Goal: Information Seeking & Learning: Learn about a topic

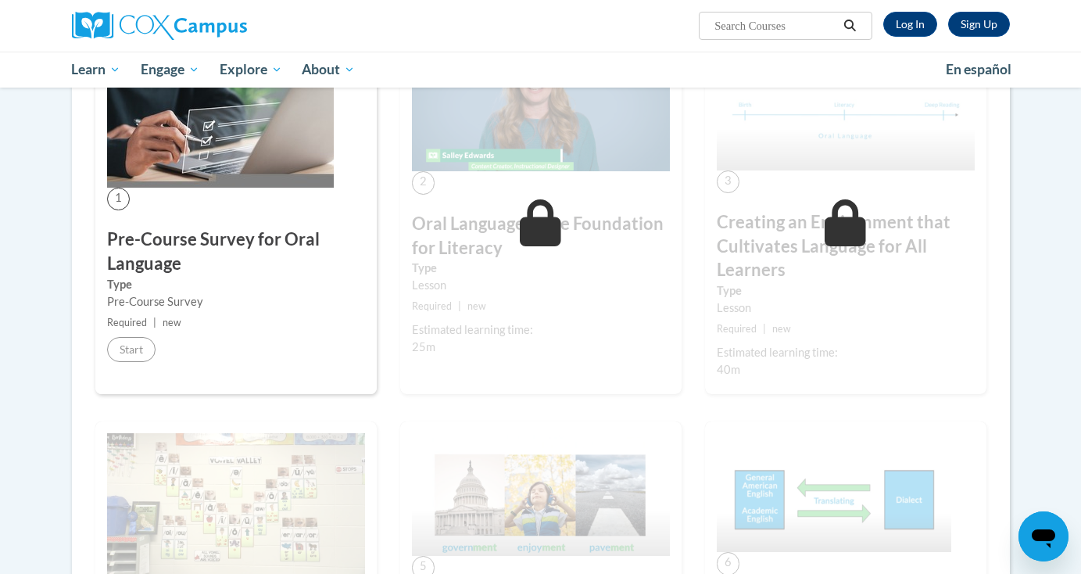
scroll to position [334, 0]
click at [479, 288] on div "Lesson" at bounding box center [541, 285] width 258 height 17
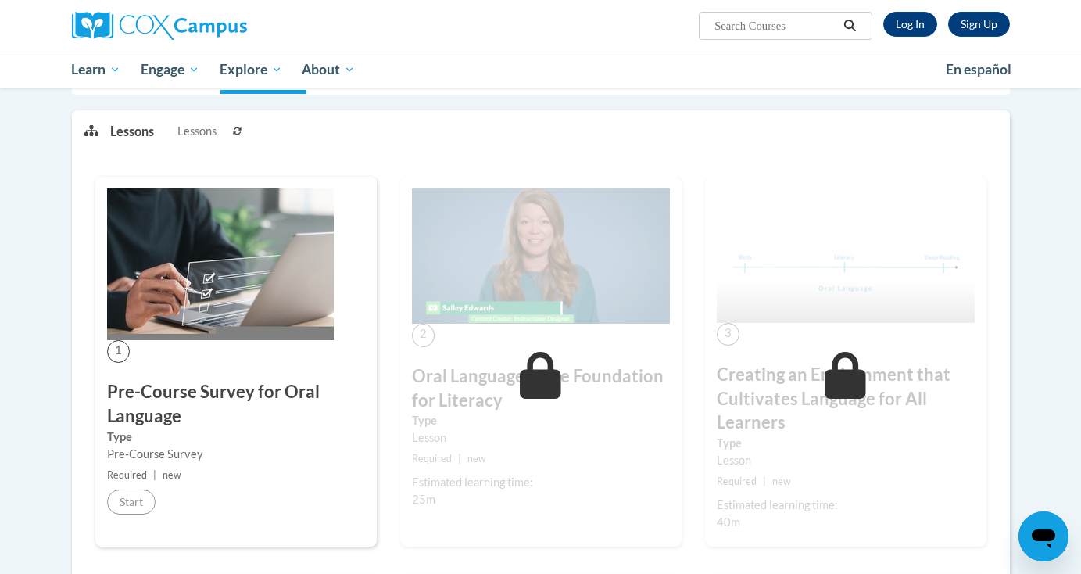
scroll to position [181, 0]
click at [266, 302] on img at bounding box center [220, 265] width 227 height 152
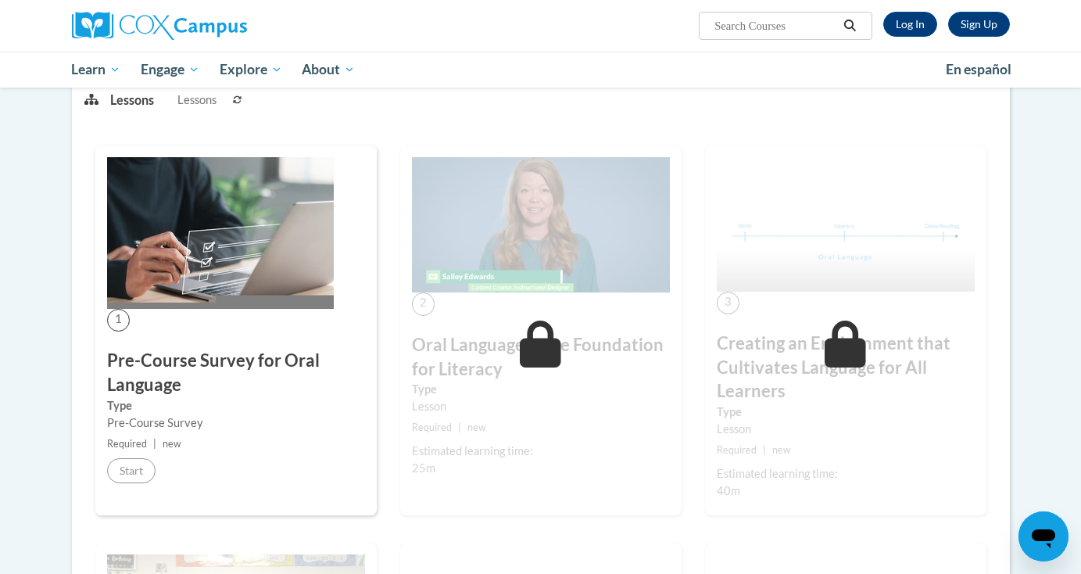
scroll to position [201, 0]
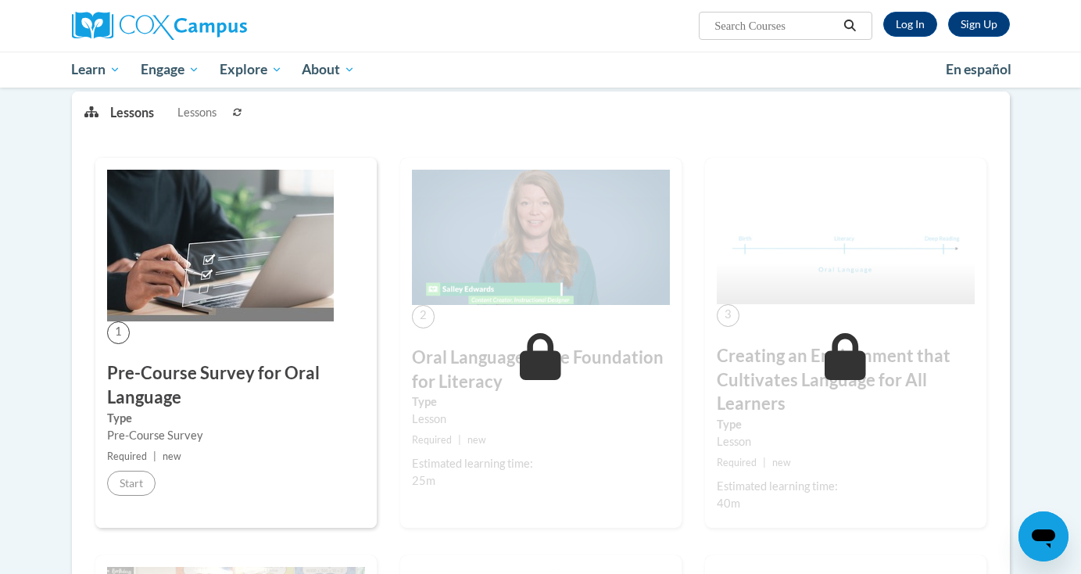
click at [569, 366] on h3 "Oral Language is the Foundation for Literacy" at bounding box center [541, 369] width 258 height 48
click at [528, 366] on icon at bounding box center [540, 356] width 41 height 47
click at [547, 256] on img at bounding box center [541, 238] width 258 height 136
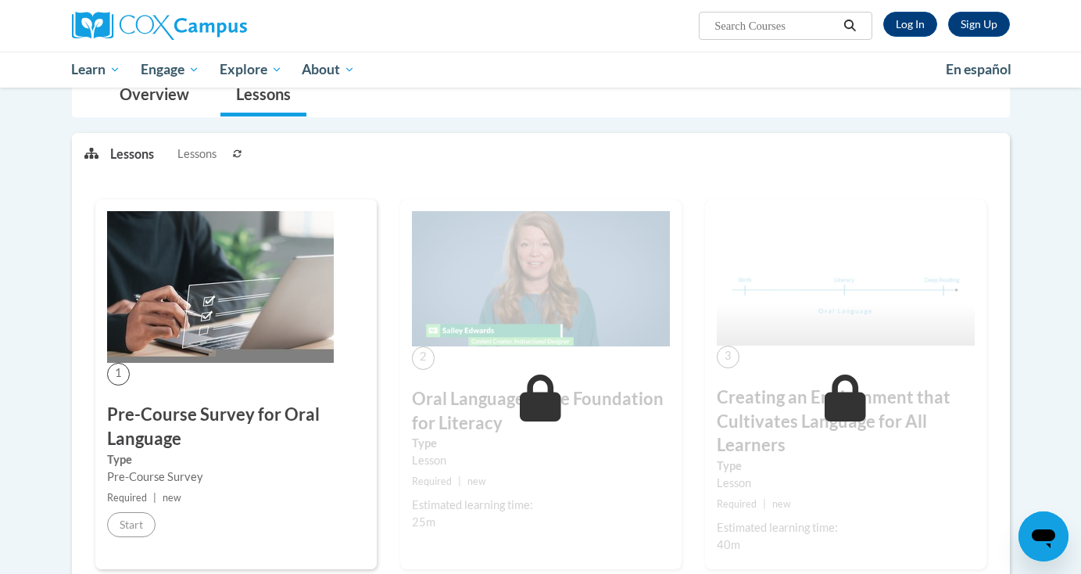
click at [242, 153] on button at bounding box center [237, 153] width 19 height 39
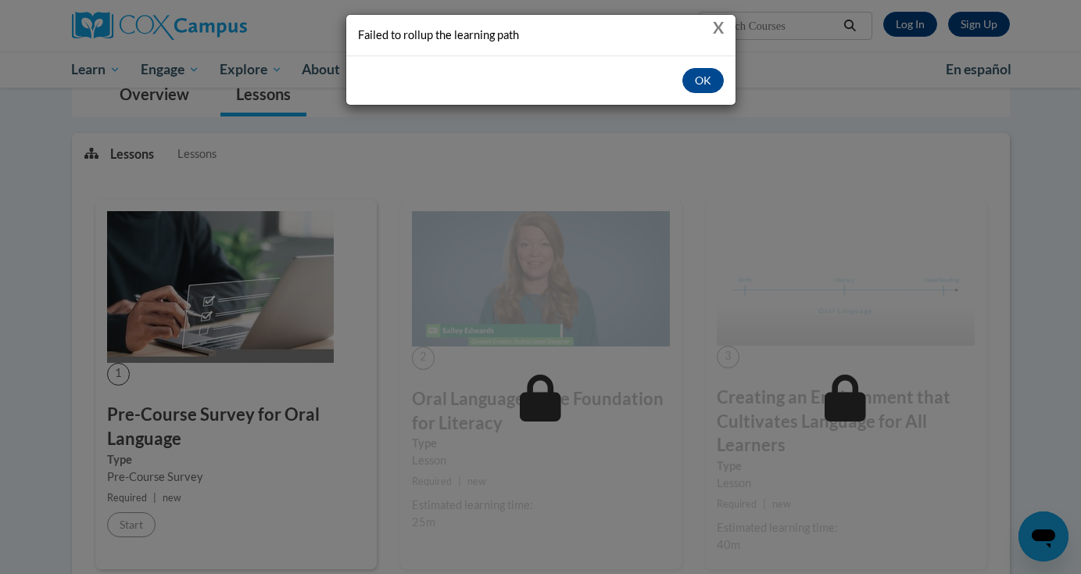
click at [716, 23] on button "X" at bounding box center [718, 27] width 11 height 16
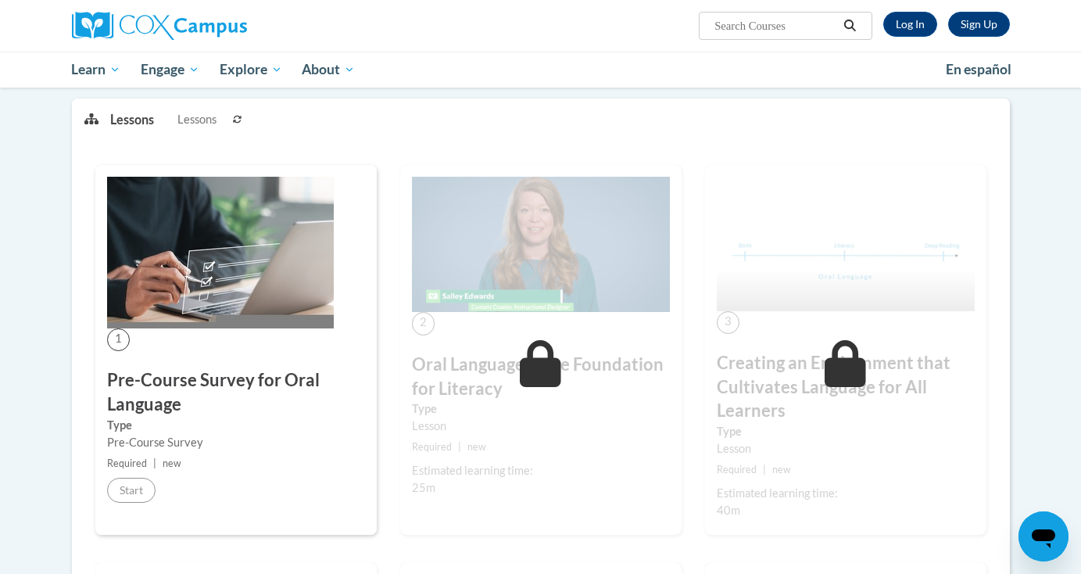
scroll to position [196, 0]
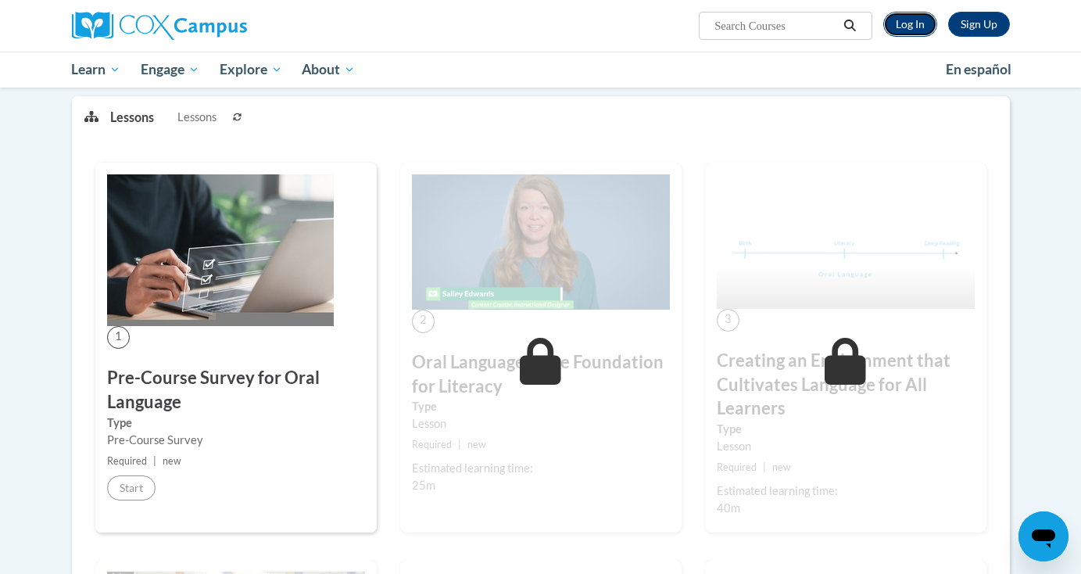
click at [906, 34] on link "Log In" at bounding box center [910, 24] width 54 height 25
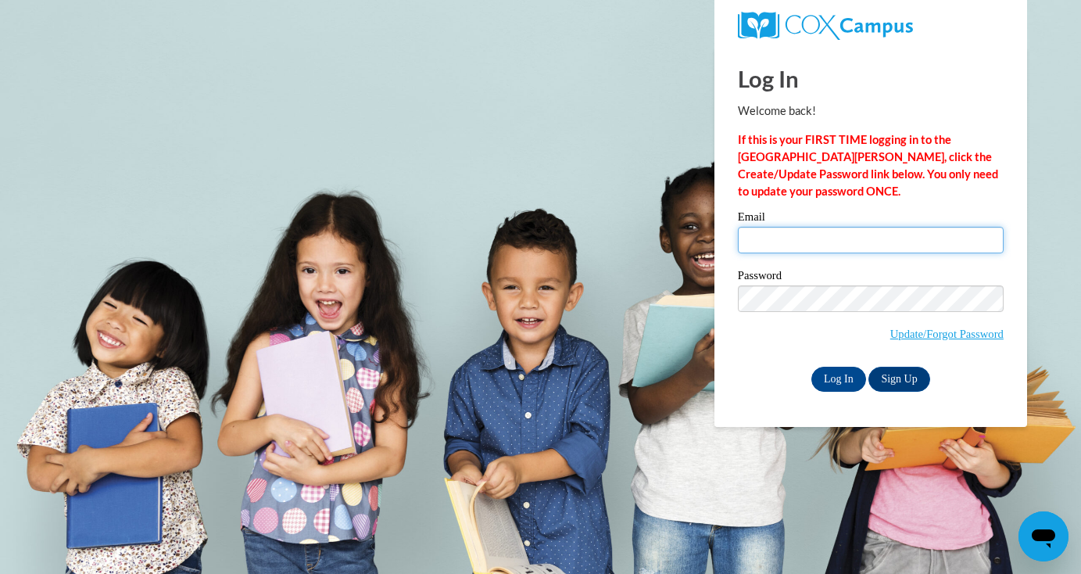
click at [789, 240] on input "Email" at bounding box center [871, 240] width 266 height 27
type input "pickelg@uwplatt.edu"
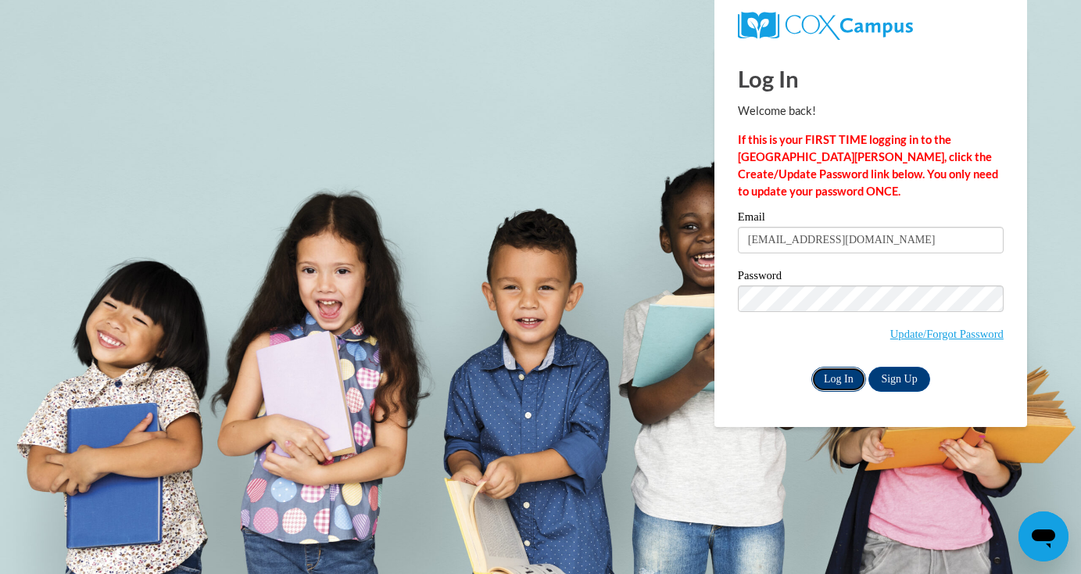
click at [828, 381] on input "Log In" at bounding box center [838, 379] width 55 height 25
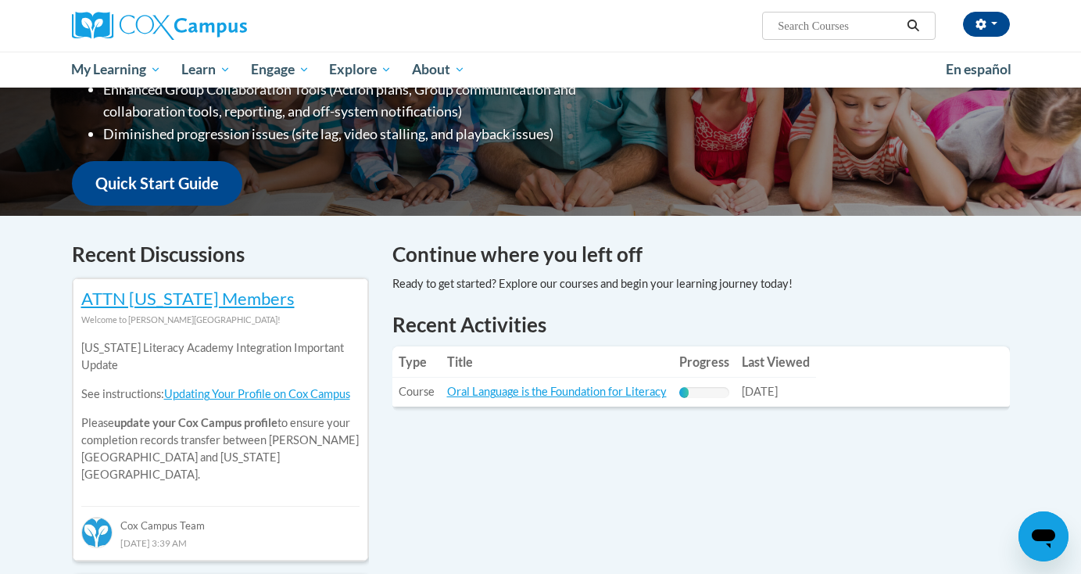
scroll to position [332, 0]
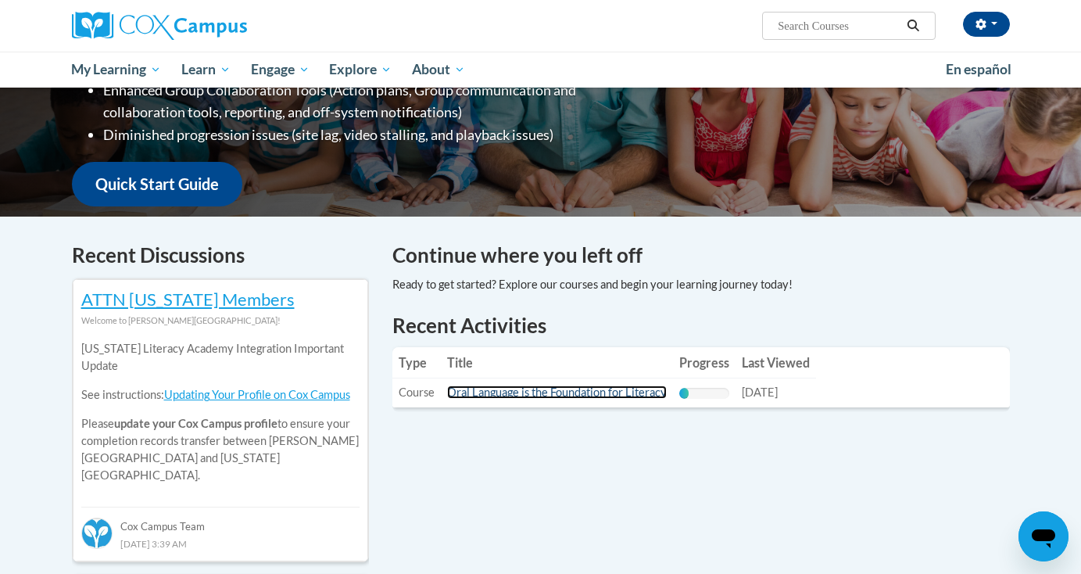
click at [534, 386] on link "Oral Language is the Foundation for Literacy" at bounding box center [557, 391] width 220 height 13
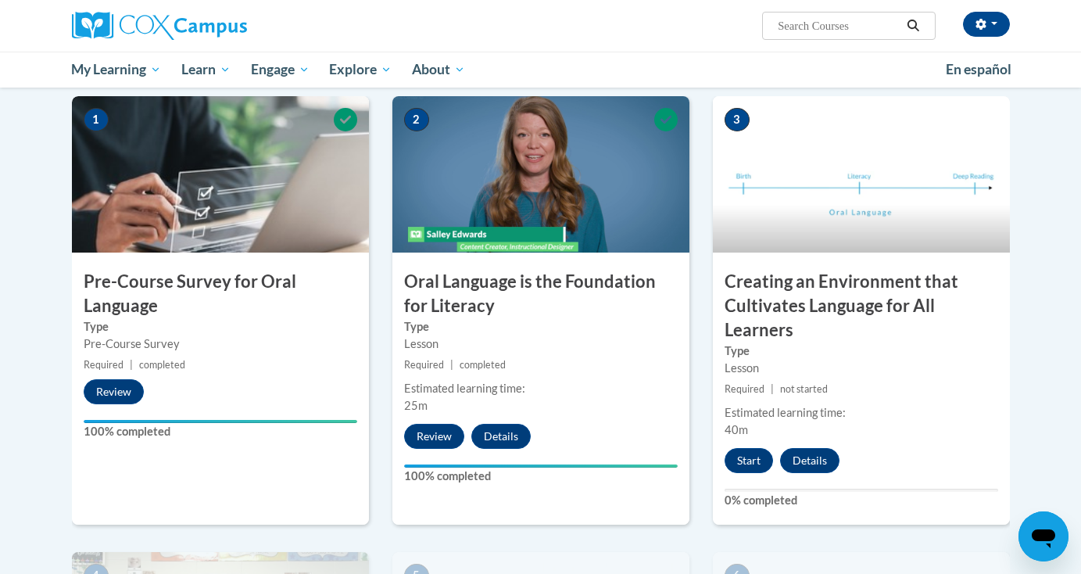
scroll to position [309, 0]
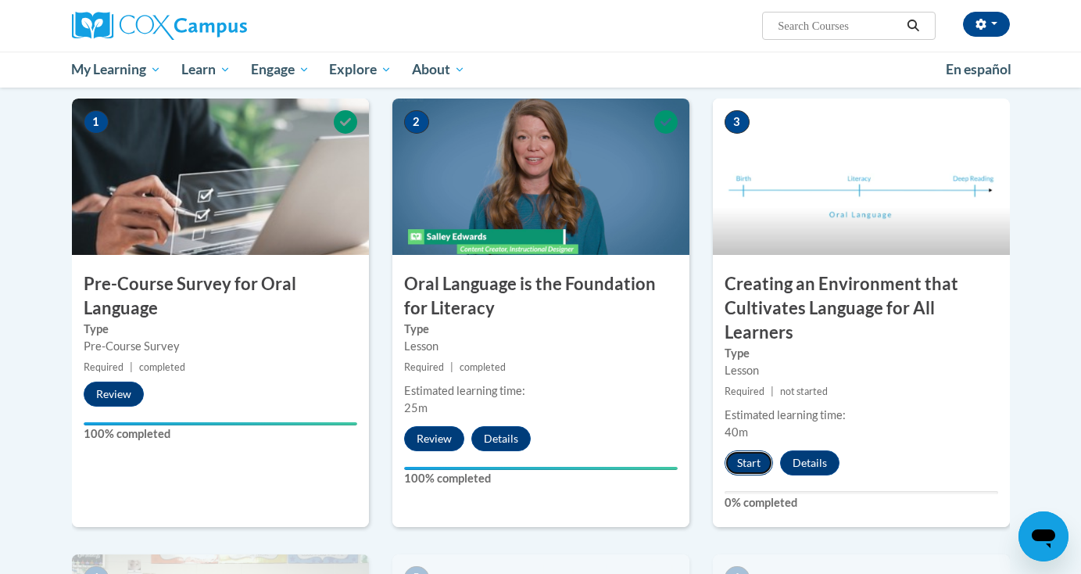
click at [739, 459] on button "Start" at bounding box center [748, 462] width 48 height 25
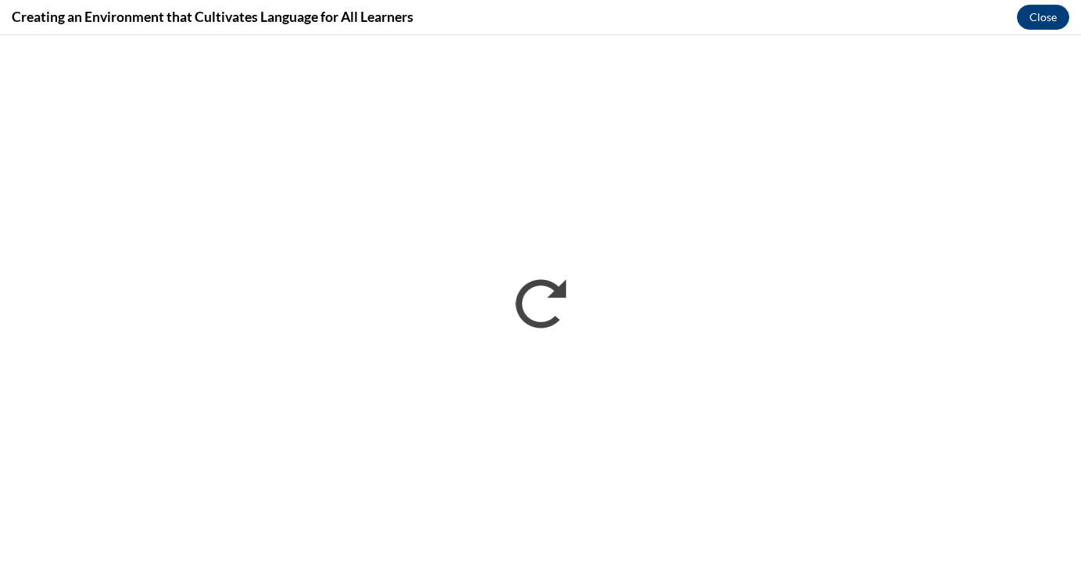
scroll to position [0, 0]
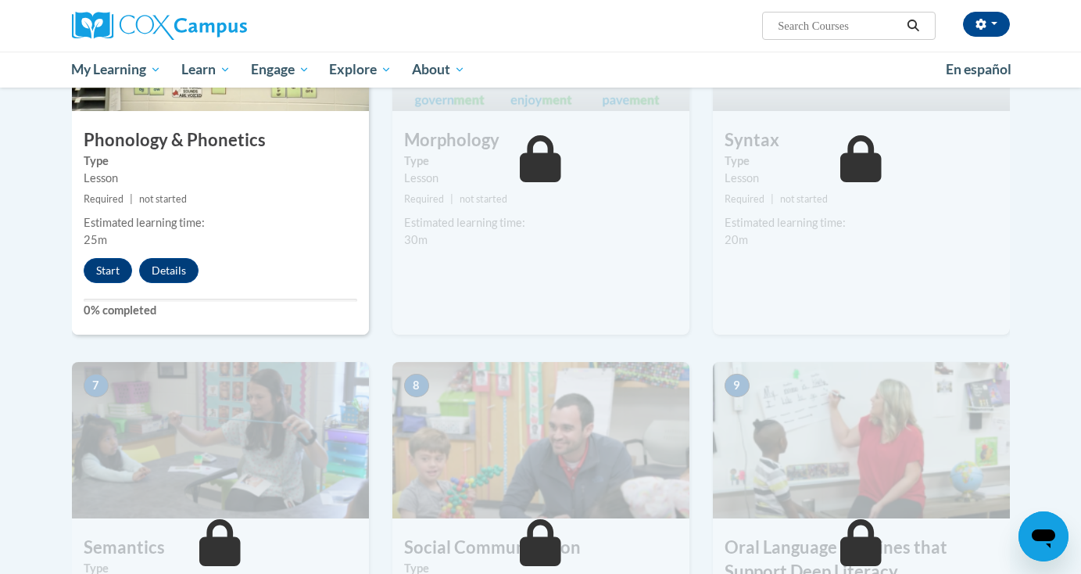
scroll to position [892, 0]
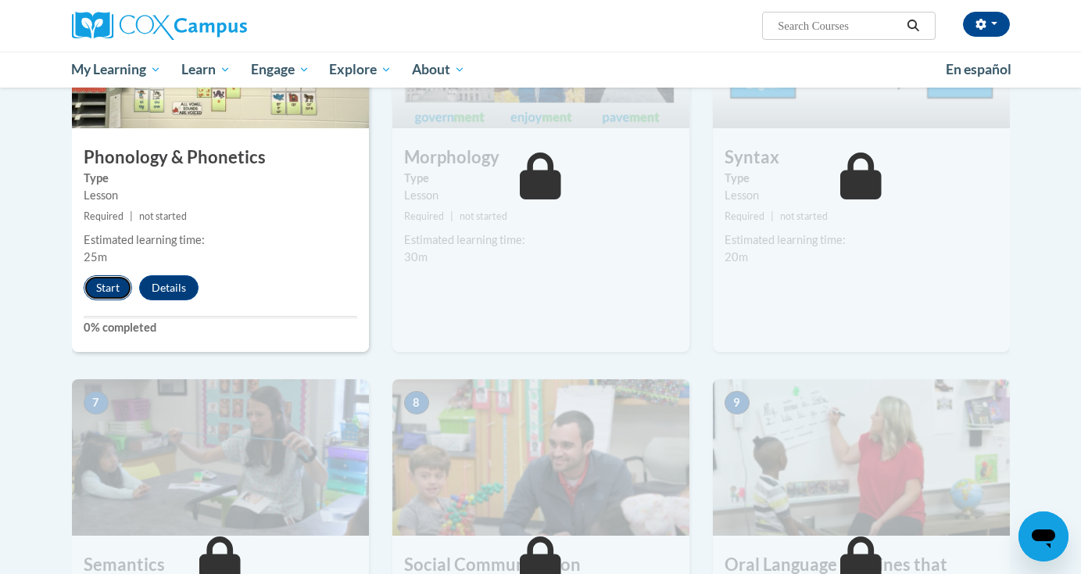
click at [109, 288] on button "Start" at bounding box center [108, 287] width 48 height 25
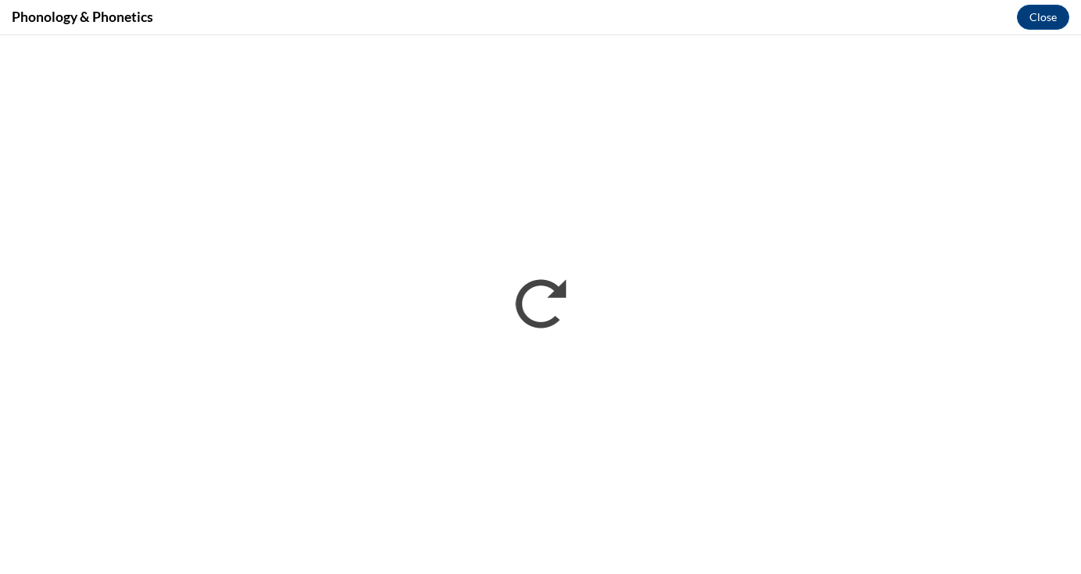
scroll to position [0, 0]
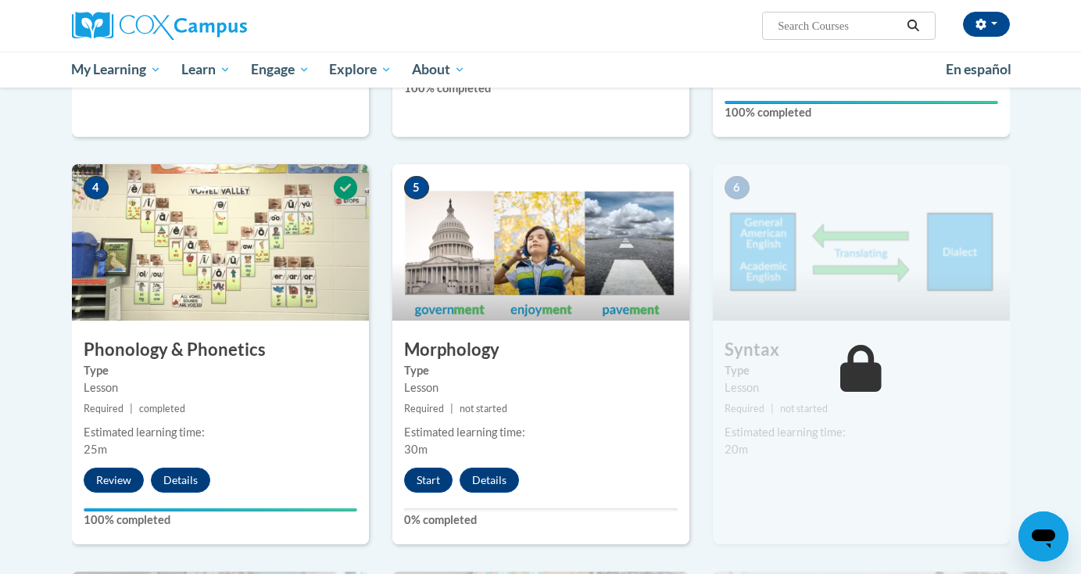
scroll to position [724, 0]
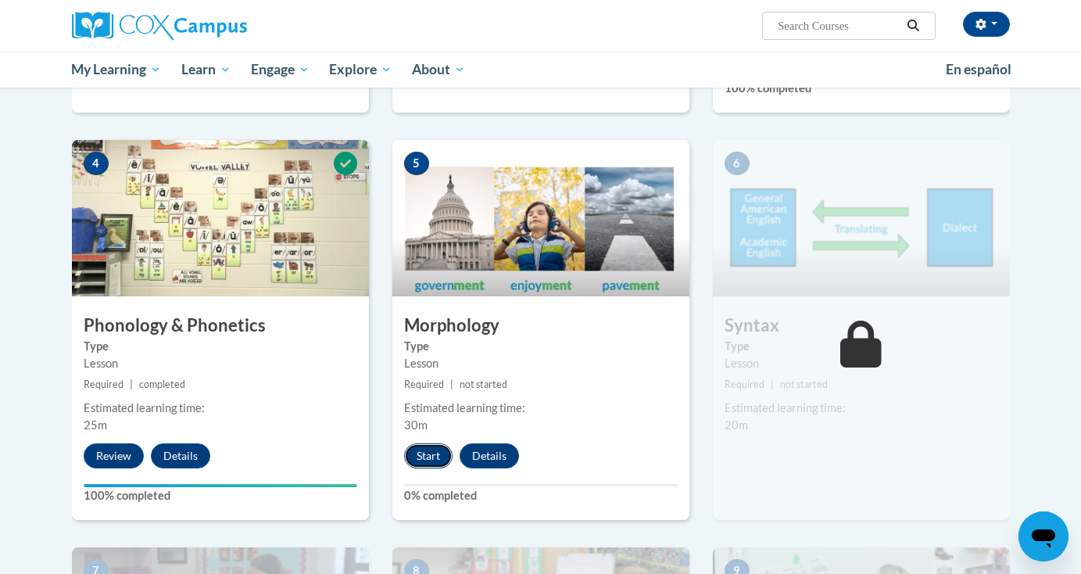
click at [431, 451] on button "Start" at bounding box center [428, 455] width 48 height 25
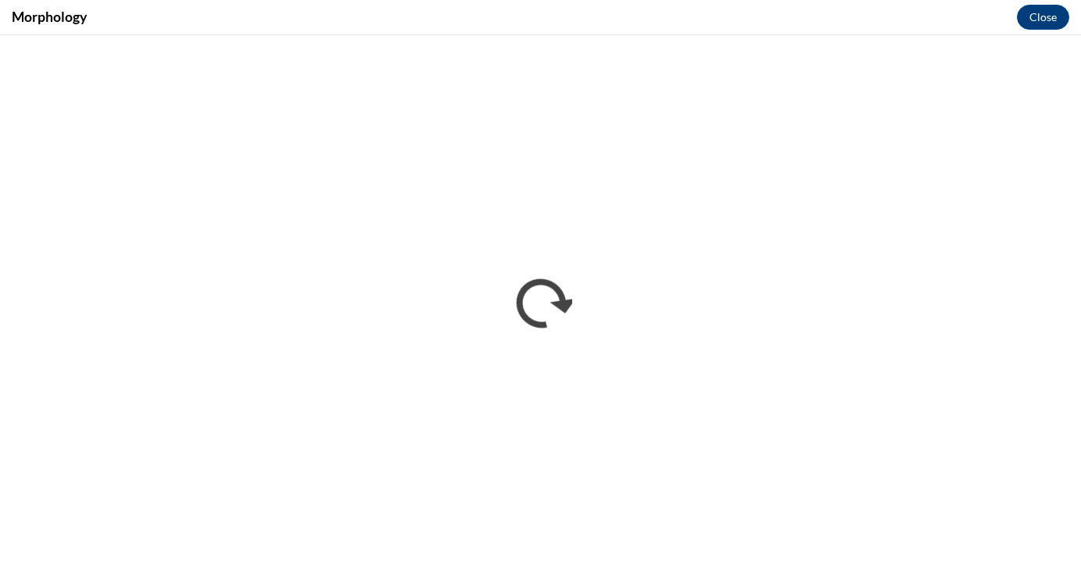
scroll to position [0, 0]
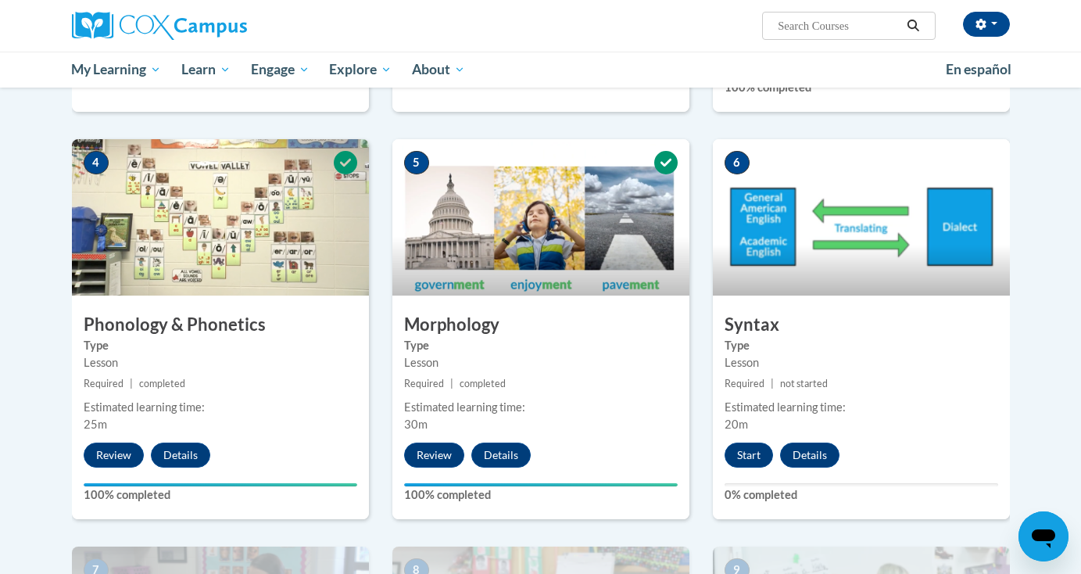
scroll to position [722, 0]
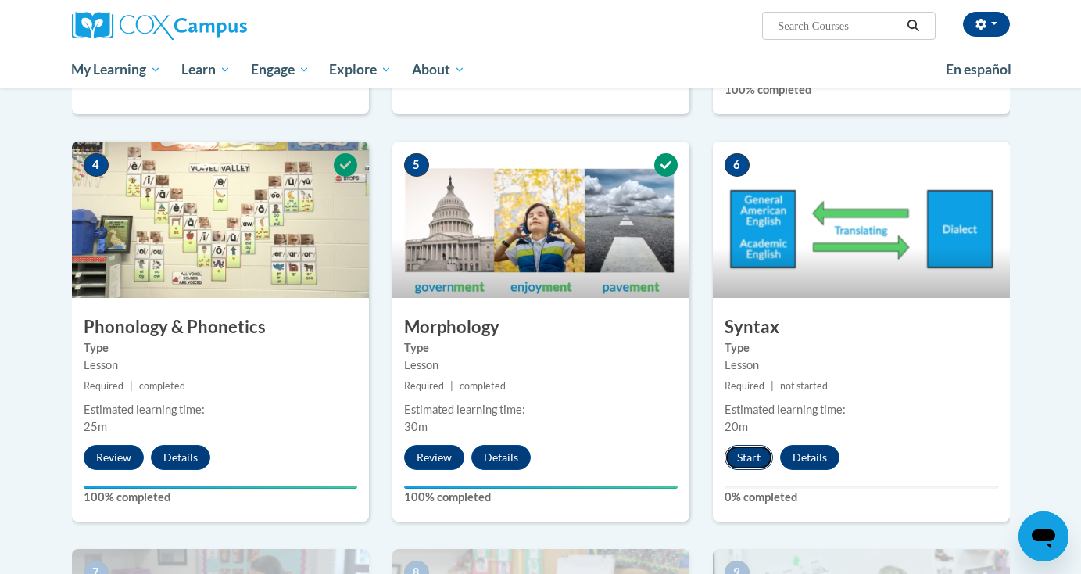
click at [740, 460] on button "Start" at bounding box center [748, 457] width 48 height 25
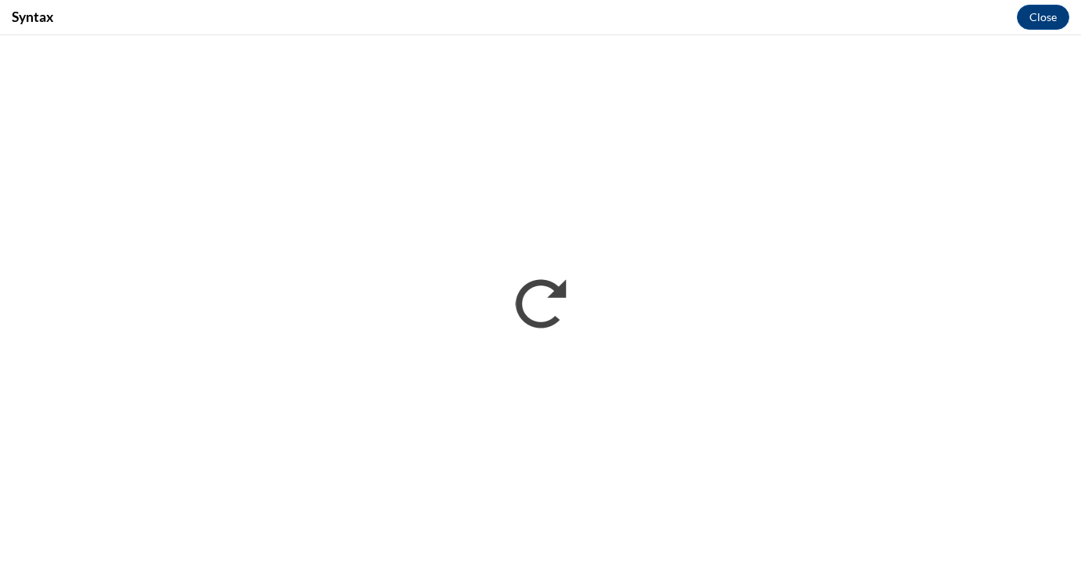
scroll to position [0, 0]
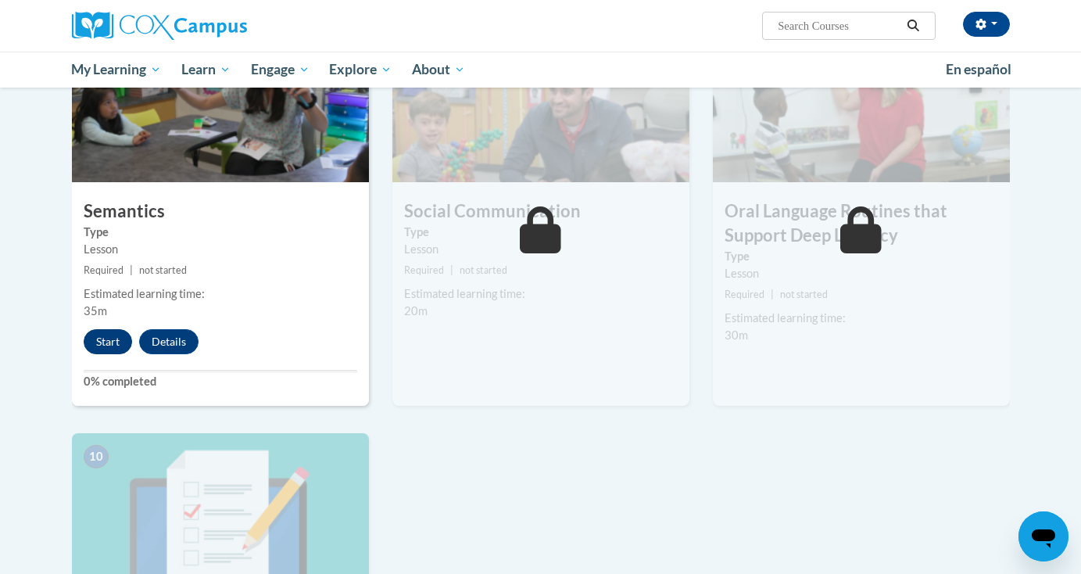
scroll to position [1222, 0]
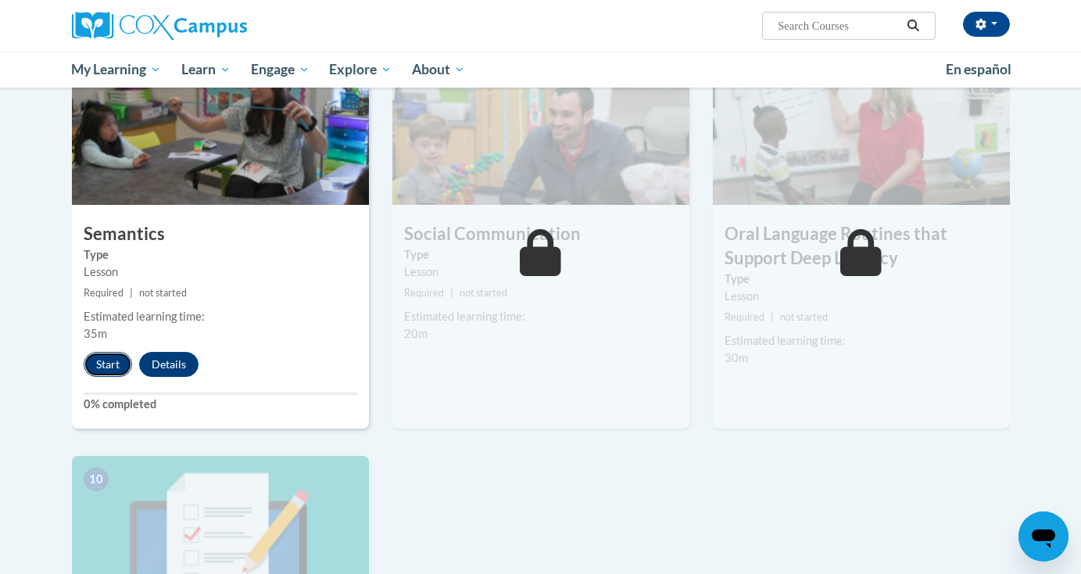
click at [109, 365] on button "Start" at bounding box center [108, 364] width 48 height 25
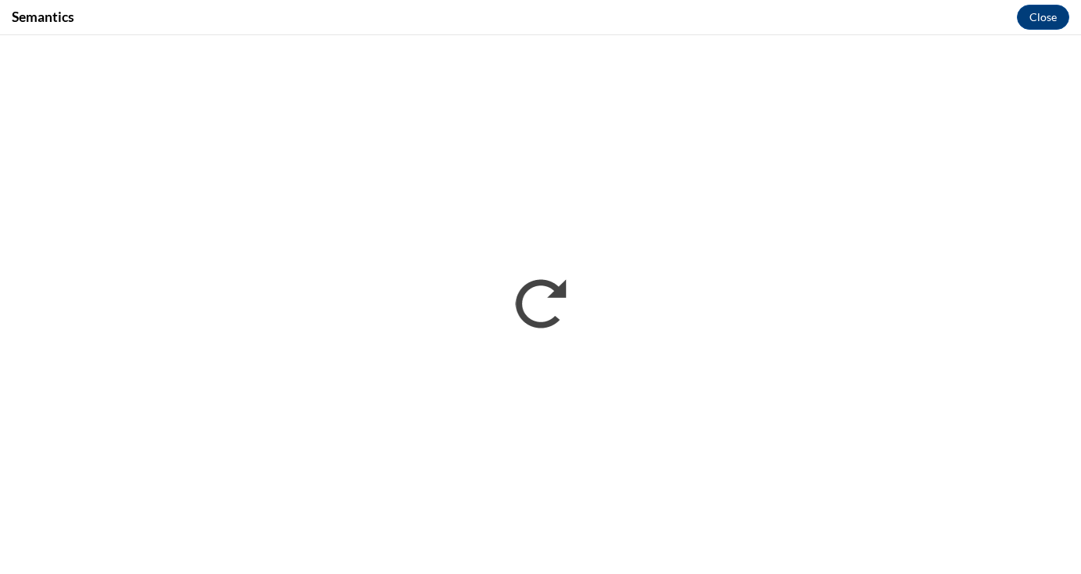
scroll to position [0, 0]
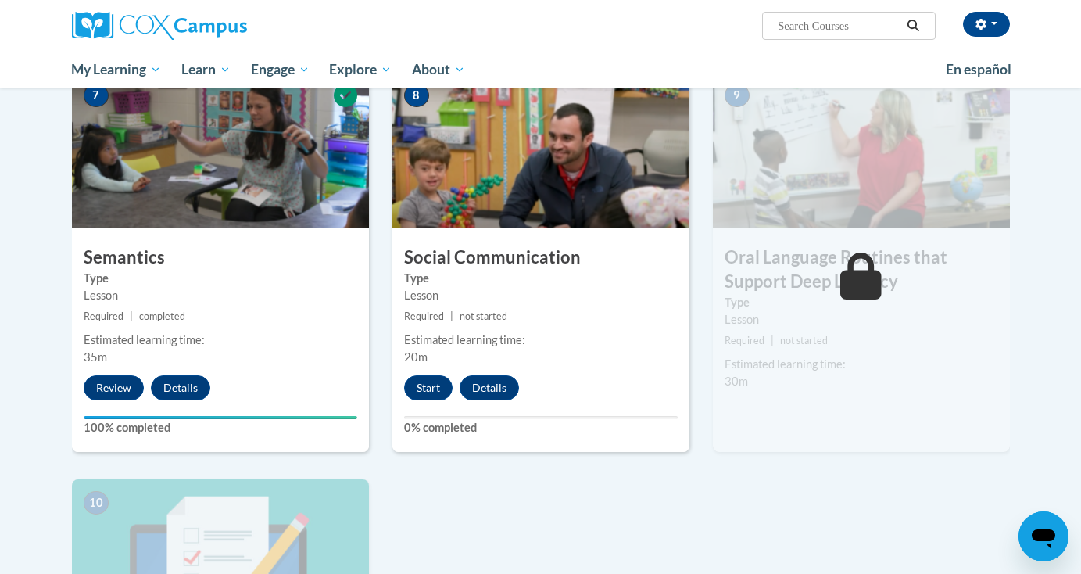
scroll to position [1193, 0]
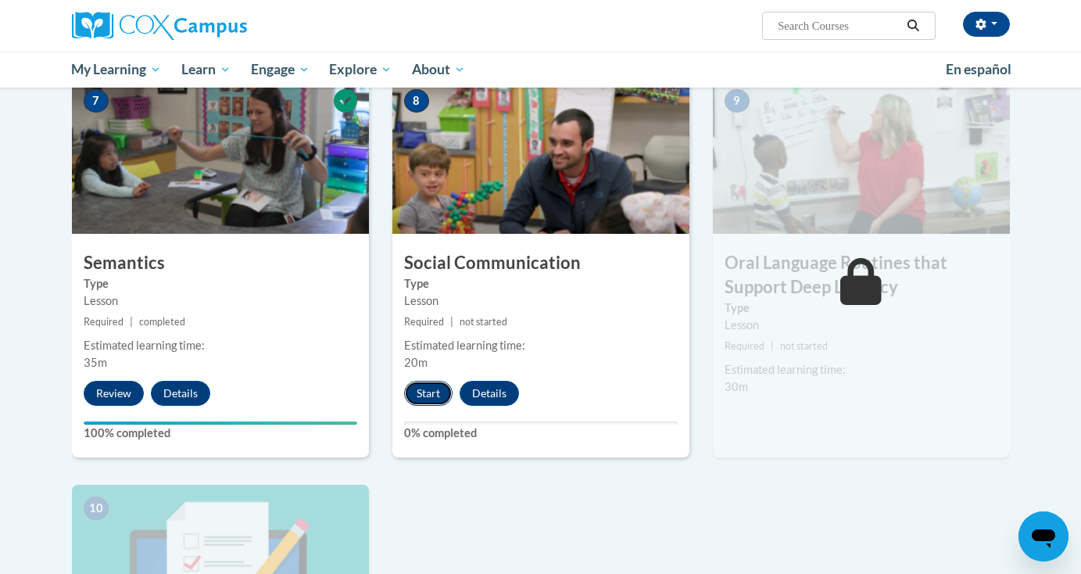
click at [428, 394] on button "Start" at bounding box center [428, 393] width 48 height 25
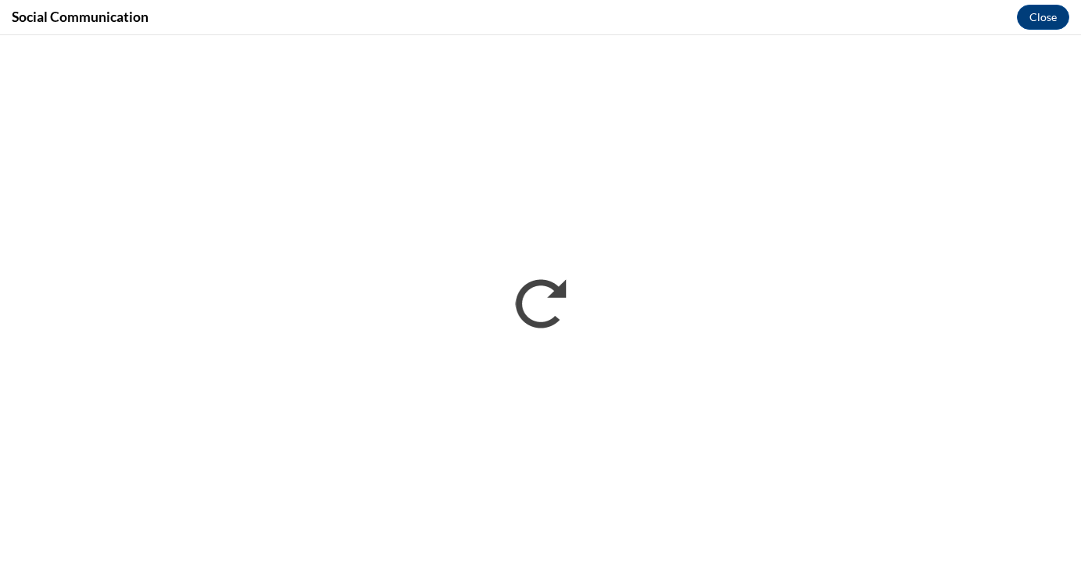
scroll to position [0, 0]
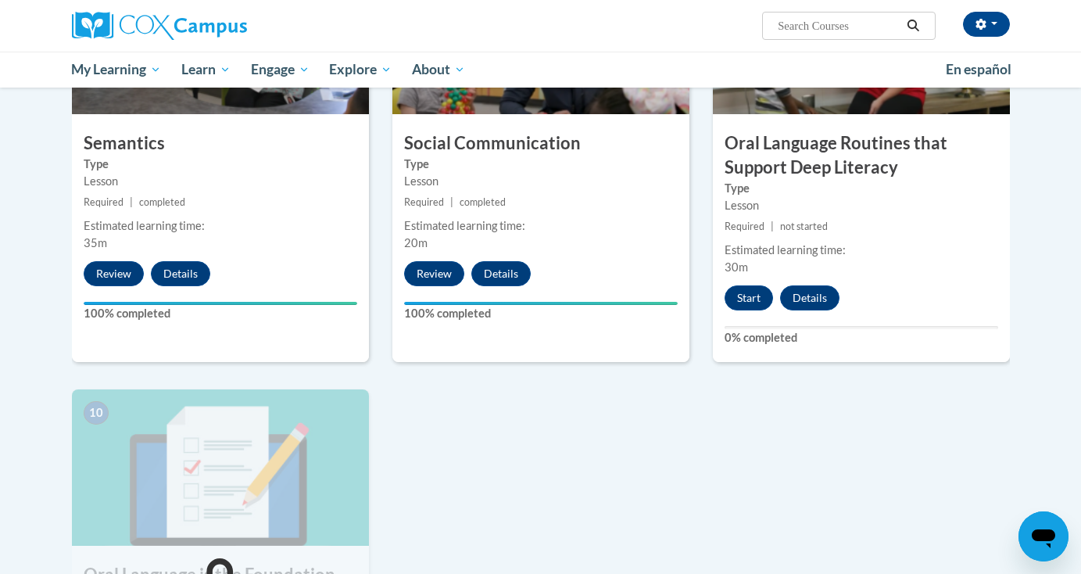
scroll to position [1300, 0]
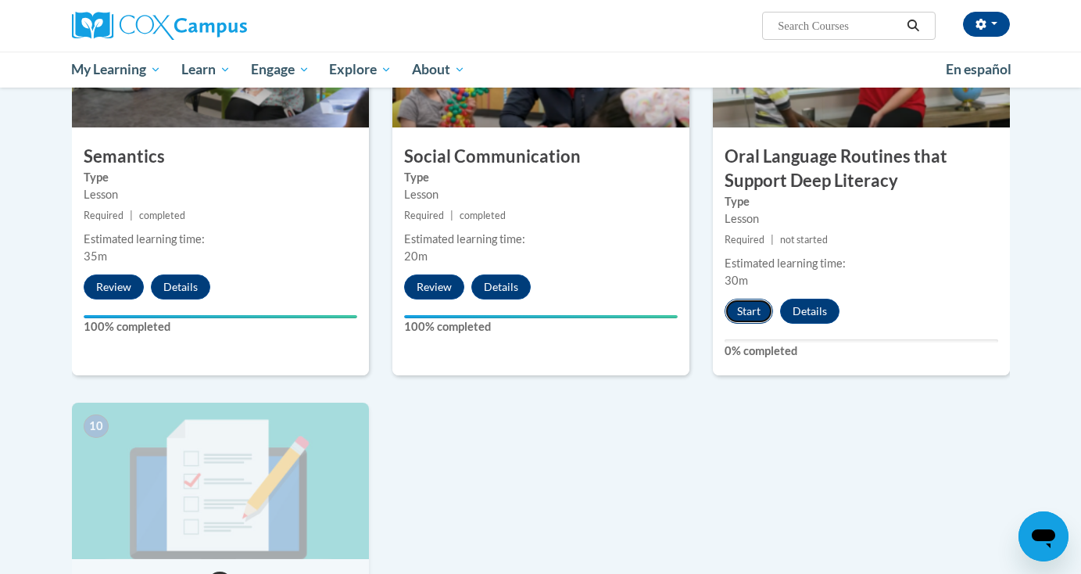
click at [739, 312] on button "Start" at bounding box center [748, 311] width 48 height 25
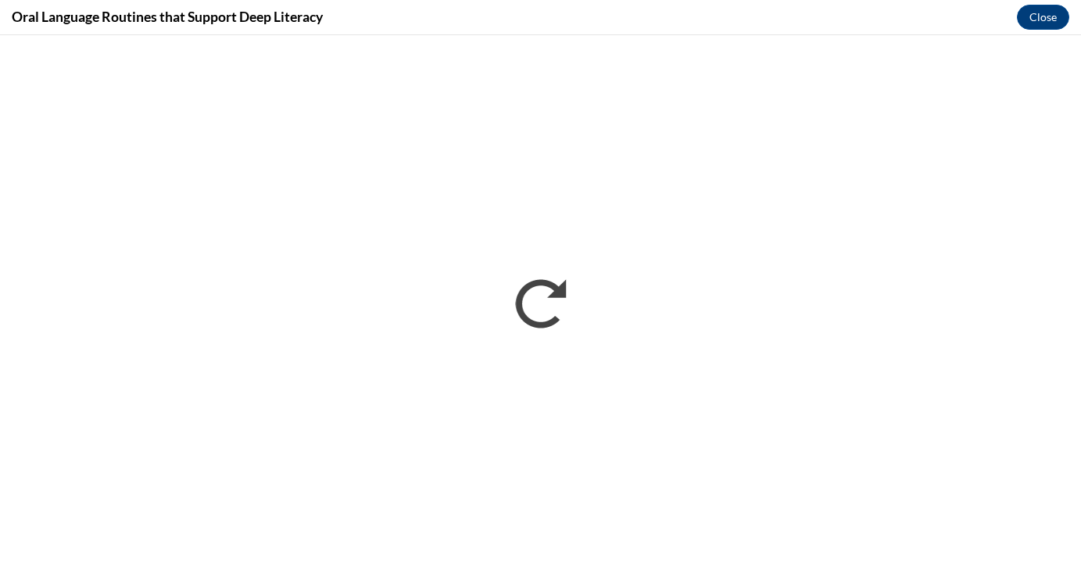
scroll to position [0, 0]
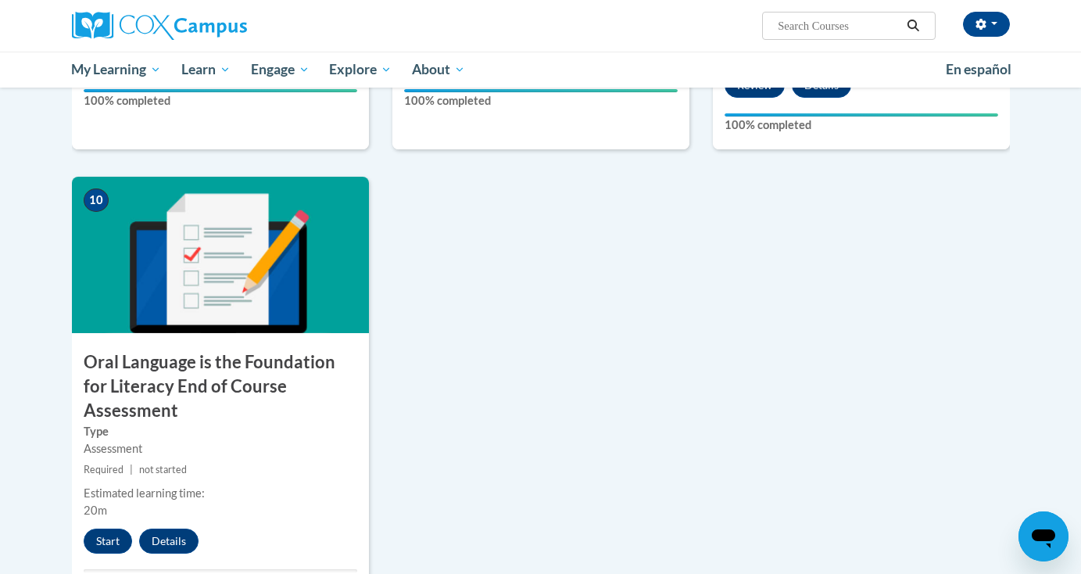
scroll to position [1546, 0]
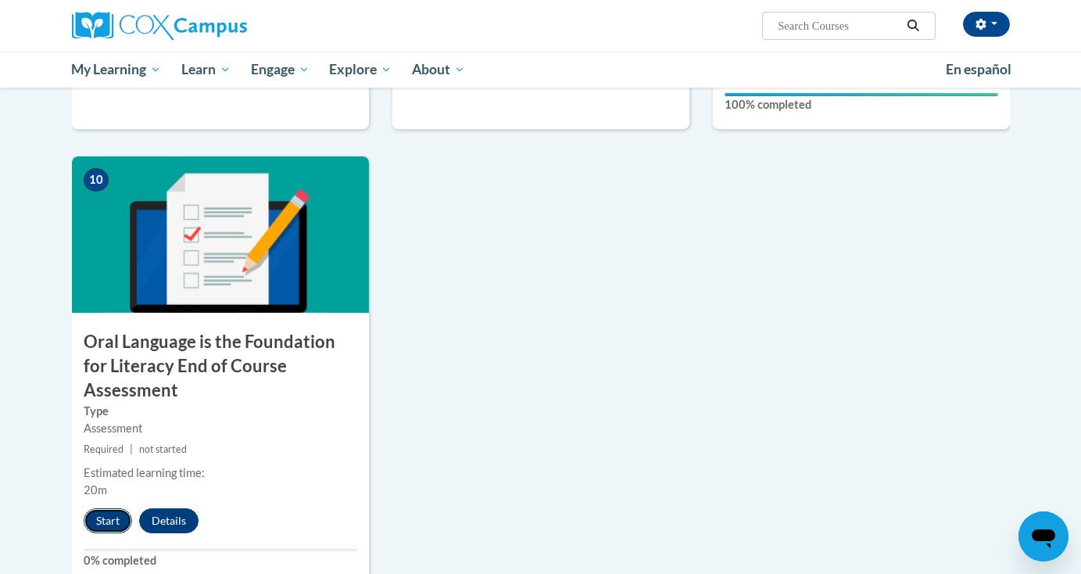
click at [98, 508] on button "Start" at bounding box center [108, 520] width 48 height 25
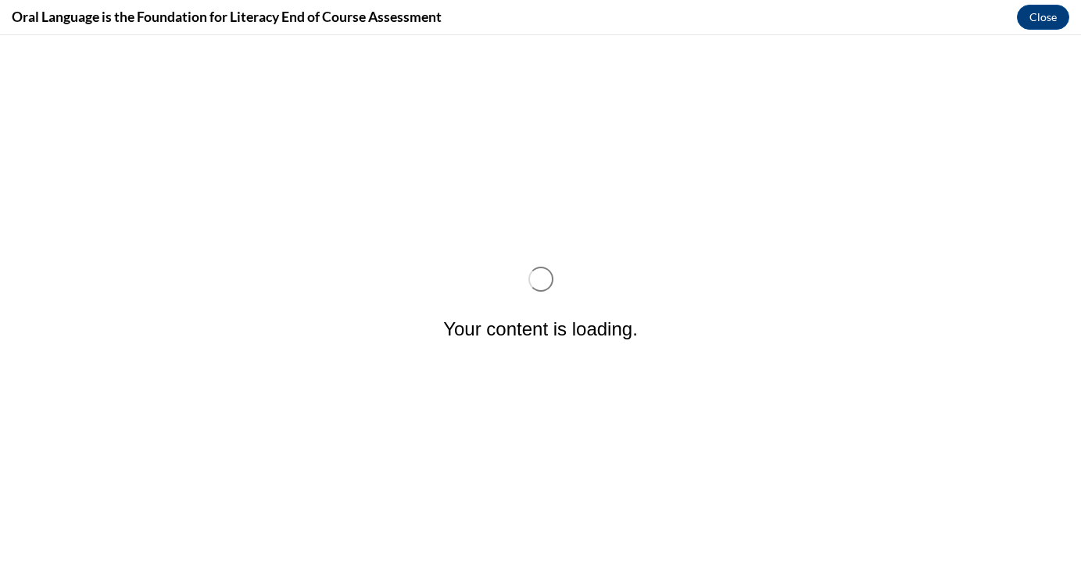
scroll to position [0, 0]
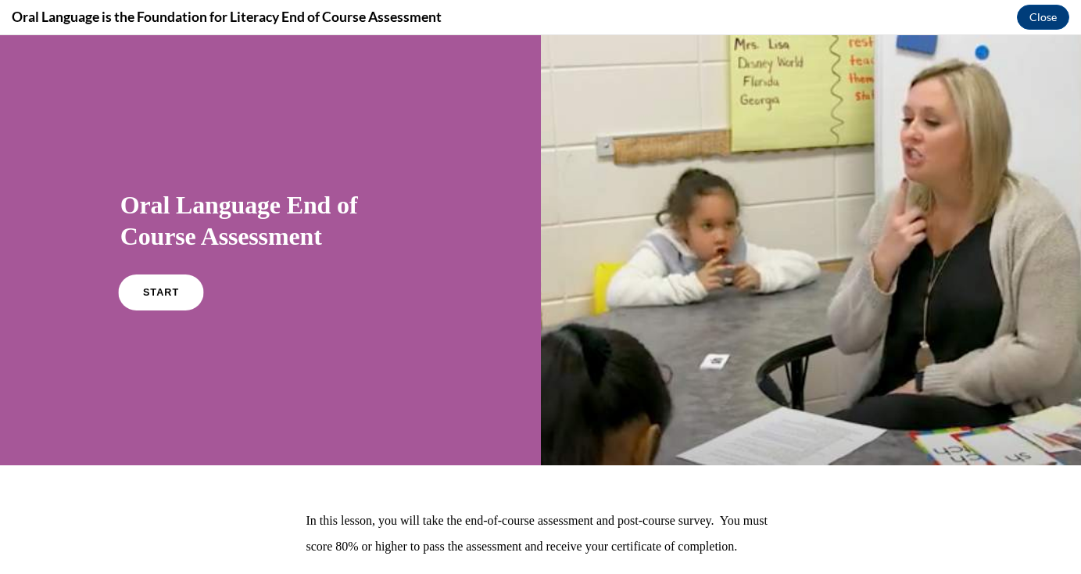
click at [184, 288] on link "START" at bounding box center [160, 292] width 85 height 36
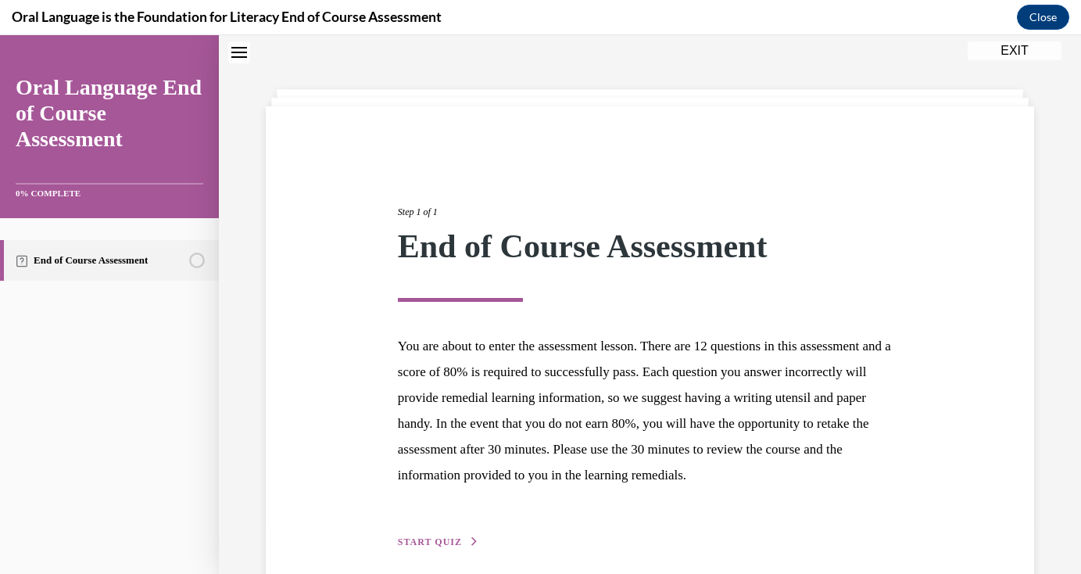
scroll to position [118, 0]
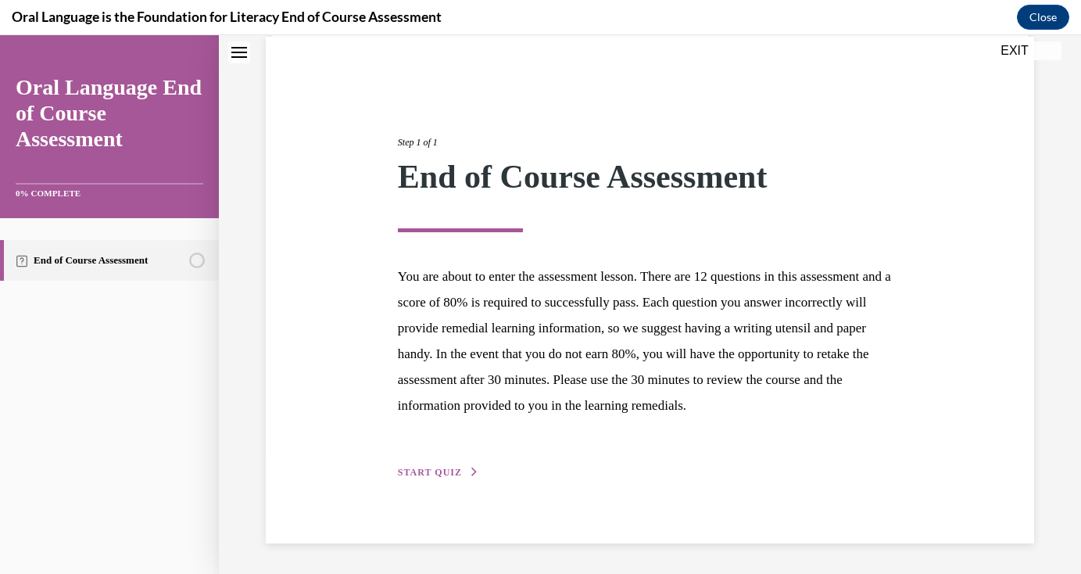
click at [468, 466] on button "START QUIZ" at bounding box center [438, 472] width 81 height 14
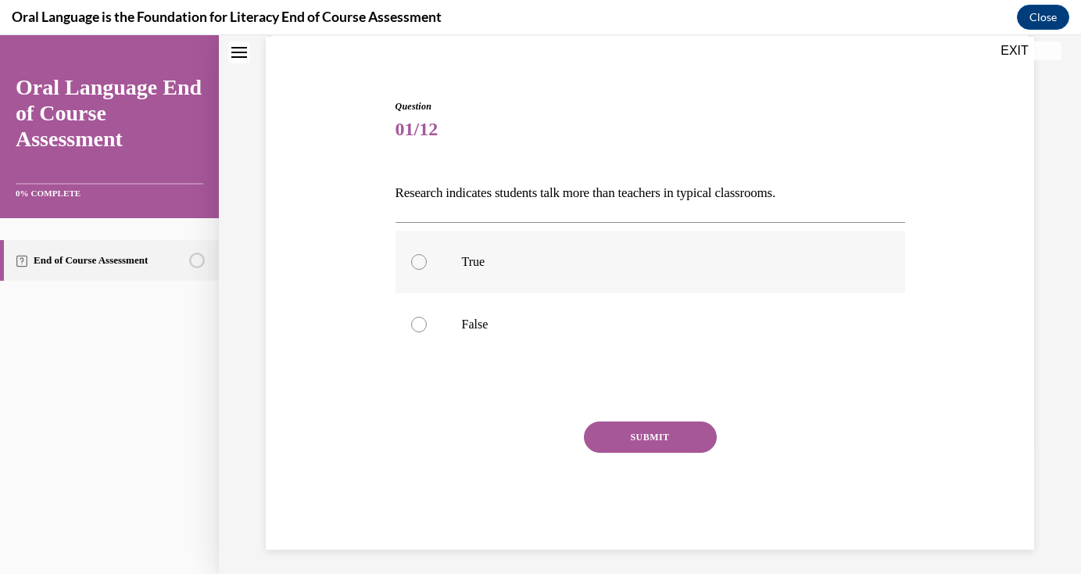
click at [414, 264] on div at bounding box center [419, 262] width 16 height 16
click at [414, 264] on input "True" at bounding box center [419, 262] width 16 height 16
radio input "true"
click at [453, 321] on label "False" at bounding box center [650, 324] width 510 height 63
click at [427, 321] on input "False" at bounding box center [419, 325] width 16 height 16
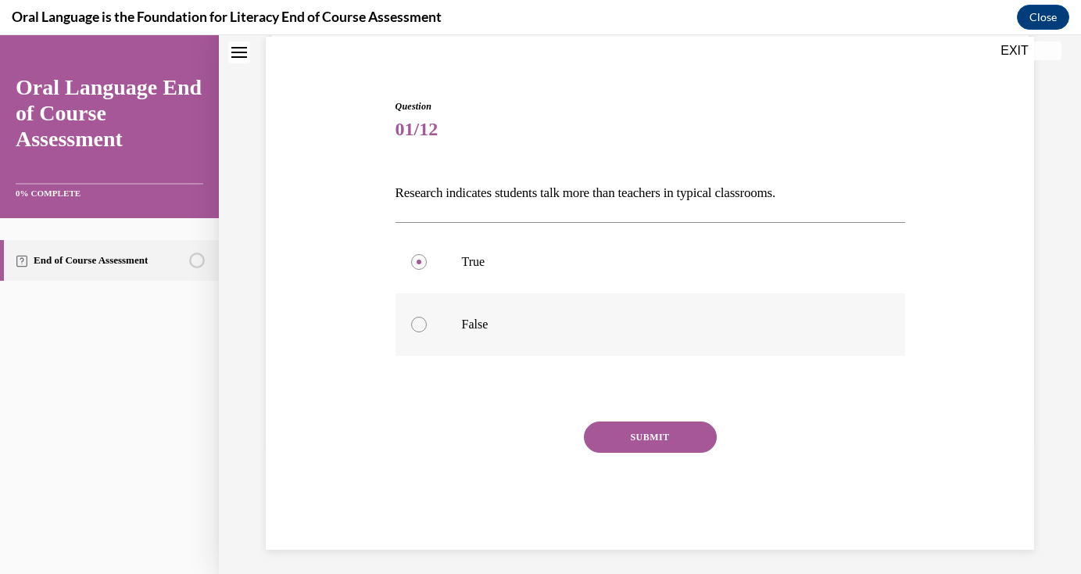
radio input "true"
click at [596, 428] on button "SUBMIT" at bounding box center [650, 436] width 133 height 31
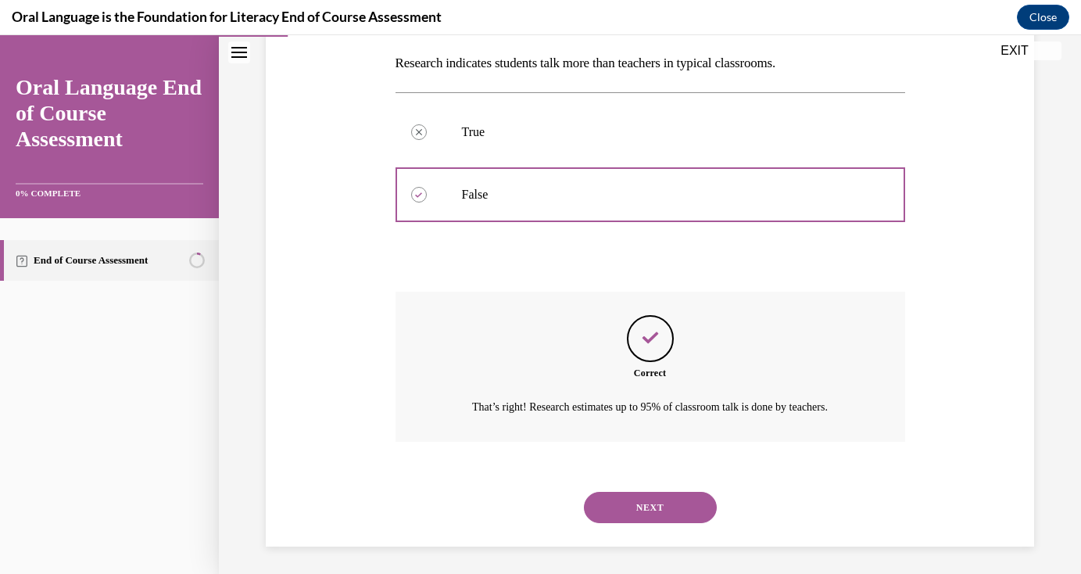
scroll to position [252, 0]
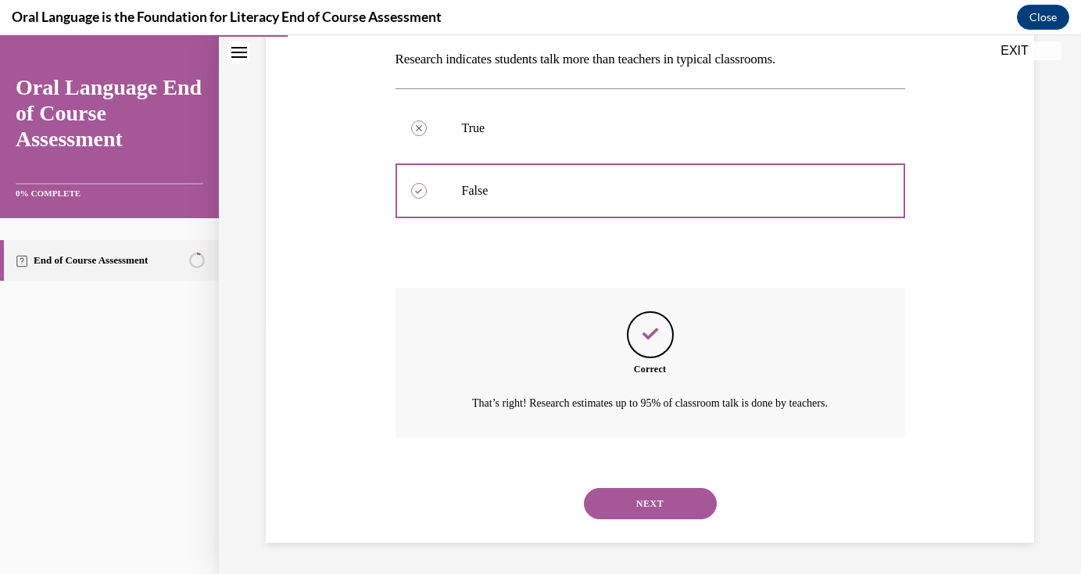
click at [641, 506] on button "NEXT" at bounding box center [650, 503] width 133 height 31
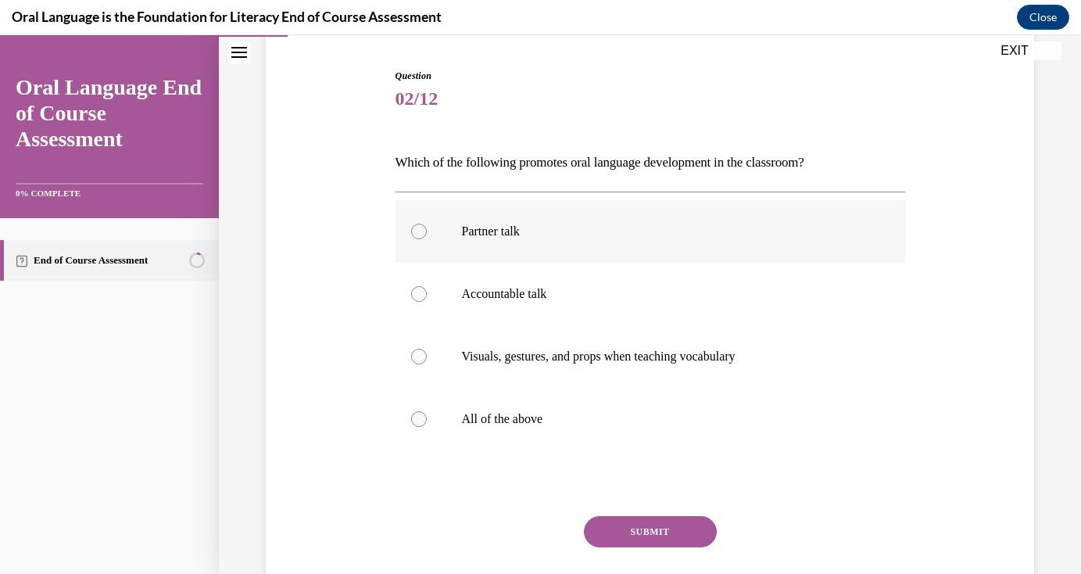
scroll to position [140, 0]
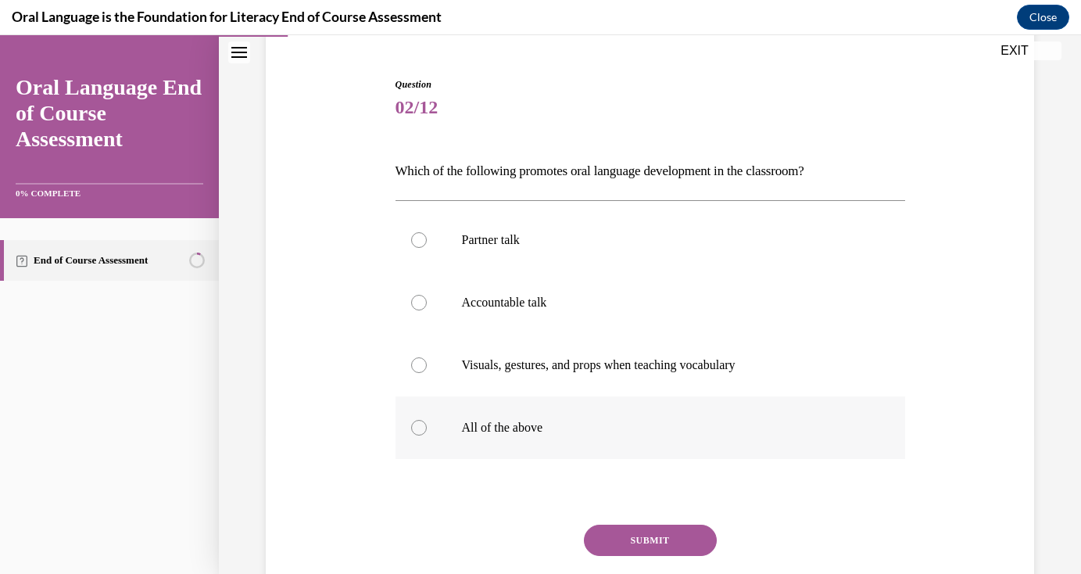
click at [610, 403] on label "All of the above" at bounding box center [650, 427] width 510 height 63
click at [427, 420] on input "All of the above" at bounding box center [419, 428] width 16 height 16
radio input "true"
click at [620, 521] on div "Question 02/12 Which of the following promotes oral language development in the…" at bounding box center [650, 364] width 510 height 575
click at [621, 538] on button "SUBMIT" at bounding box center [650, 539] width 133 height 31
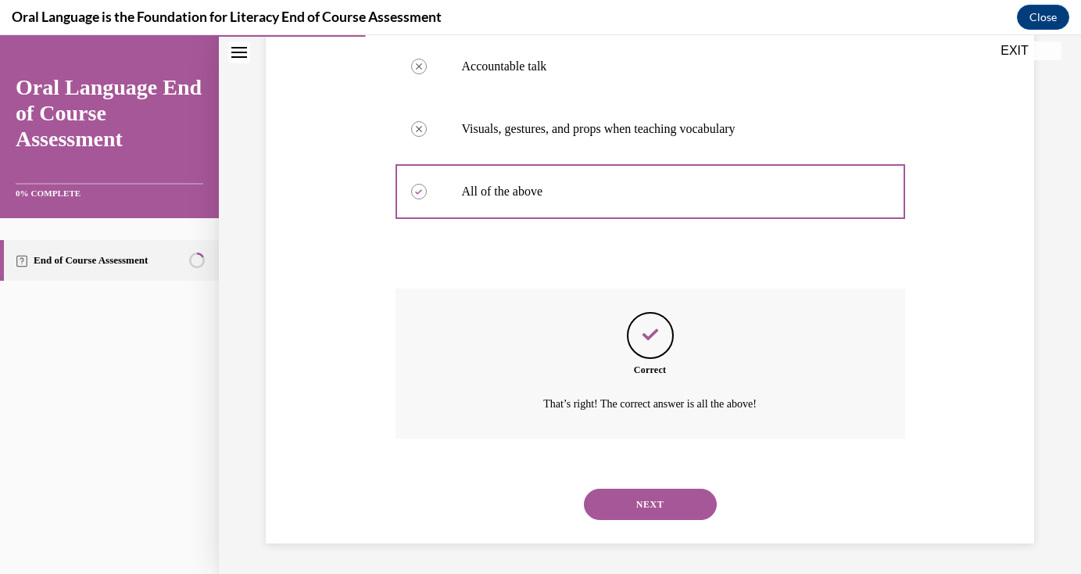
scroll to position [377, 0]
click at [626, 490] on button "NEXT" at bounding box center [650, 503] width 133 height 31
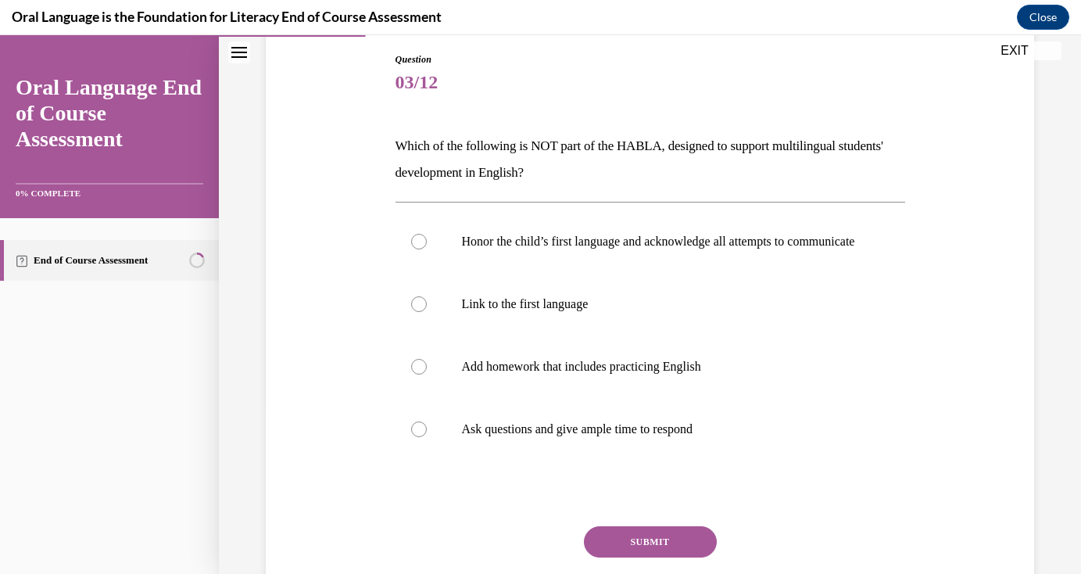
scroll to position [168, 0]
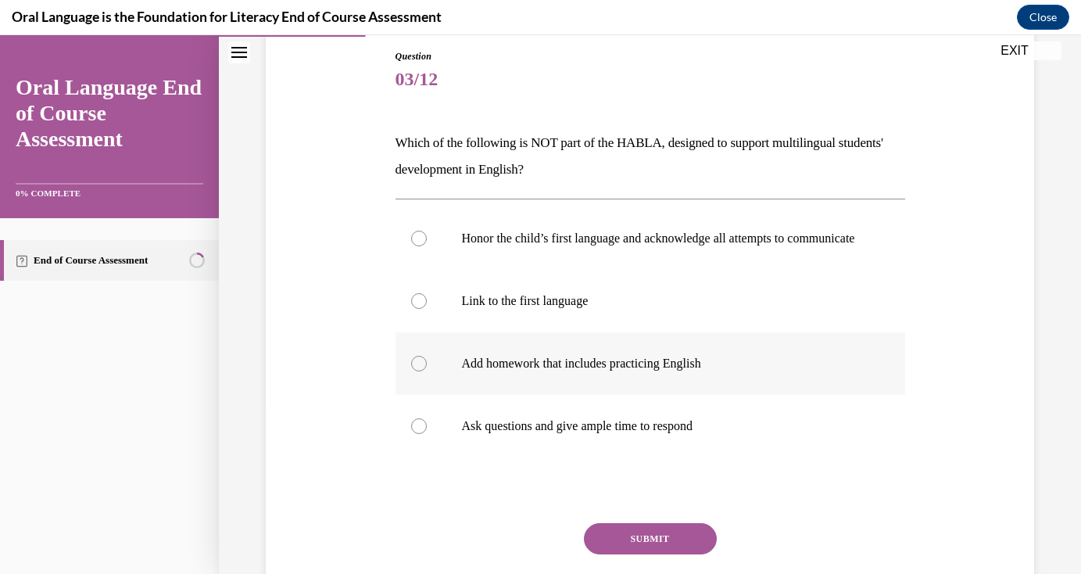
click at [503, 371] on p "Add homework that includes practicing English" at bounding box center [664, 364] width 404 height 16
click at [427, 371] on input "Add homework that includes practicing English" at bounding box center [419, 364] width 16 height 16
radio input "true"
click at [631, 542] on button "SUBMIT" at bounding box center [650, 538] width 133 height 31
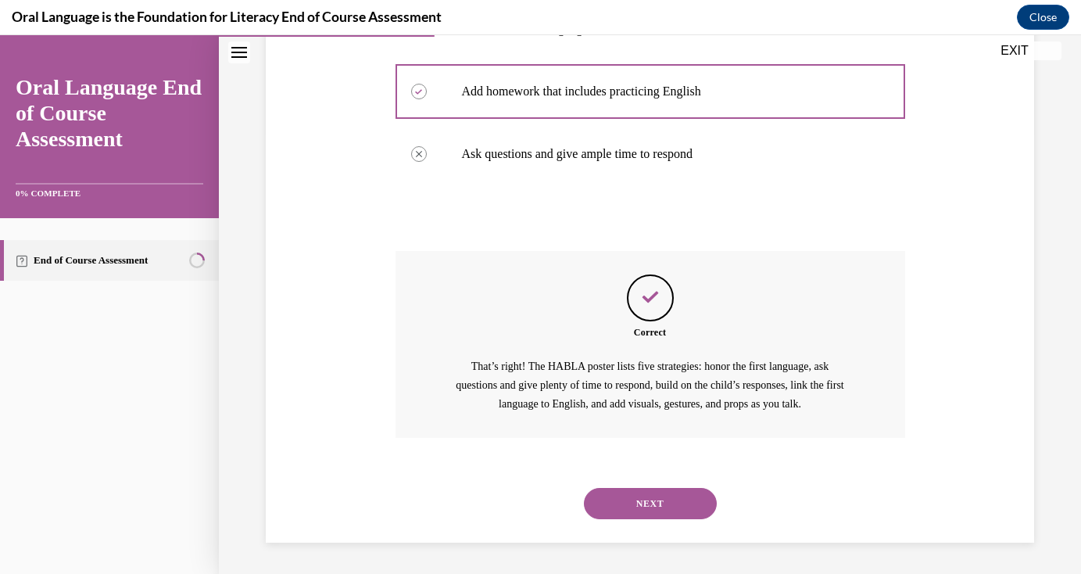
click at [632, 510] on button "NEXT" at bounding box center [650, 503] width 133 height 31
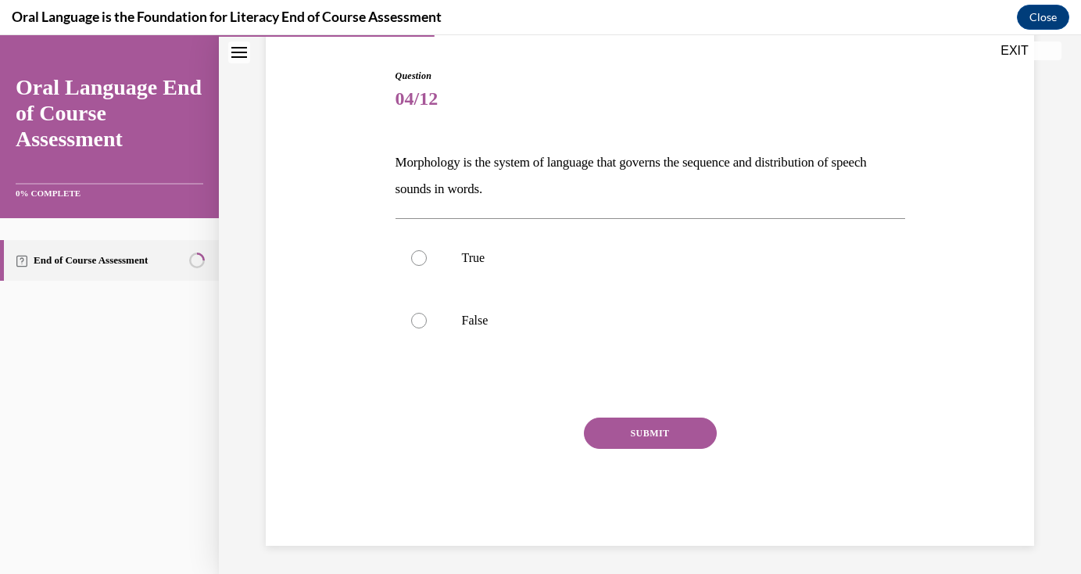
scroll to position [127, 0]
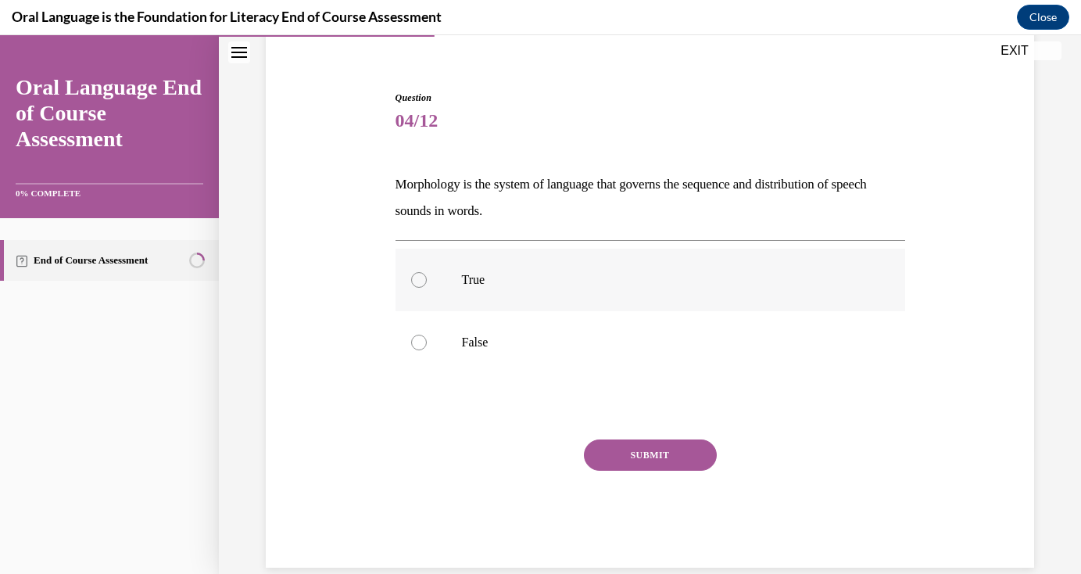
click at [492, 287] on p "True" at bounding box center [664, 280] width 404 height 16
click at [427, 287] on input "True" at bounding box center [419, 280] width 16 height 16
radio input "true"
click at [639, 454] on button "SUBMIT" at bounding box center [650, 454] width 133 height 31
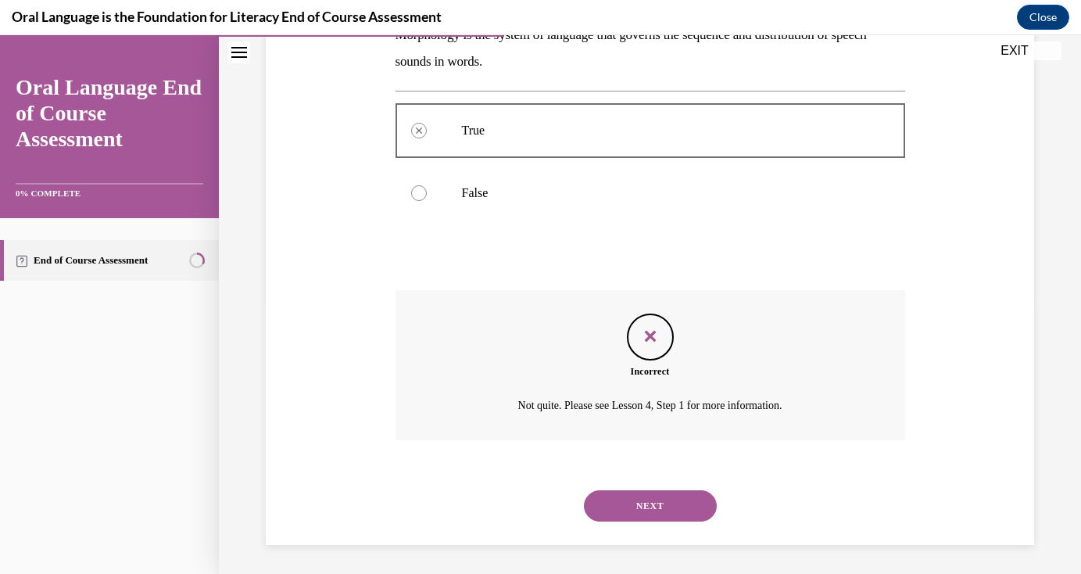
scroll to position [278, 0]
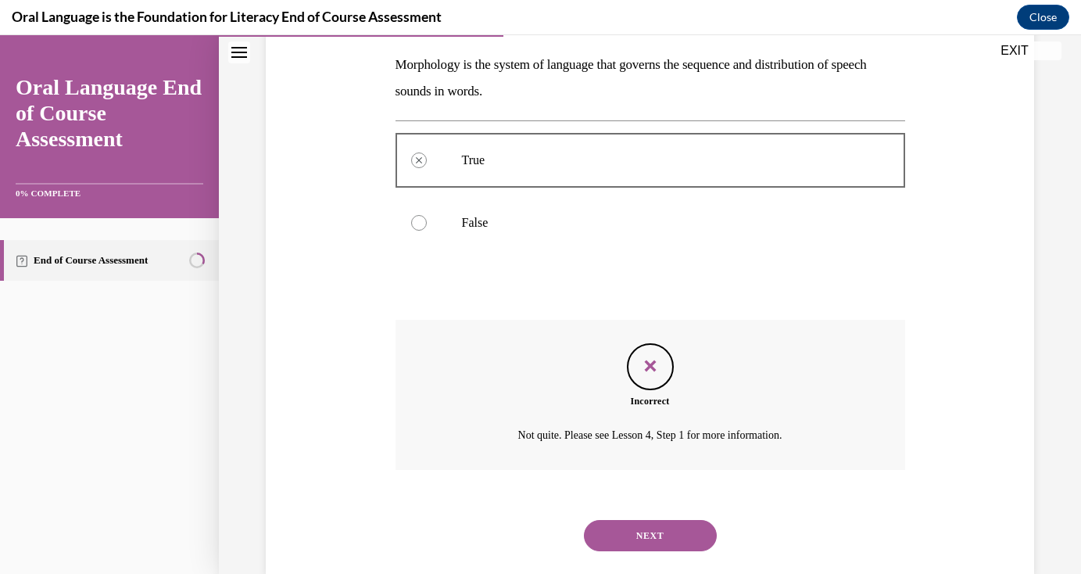
click at [649, 525] on button "NEXT" at bounding box center [650, 535] width 133 height 31
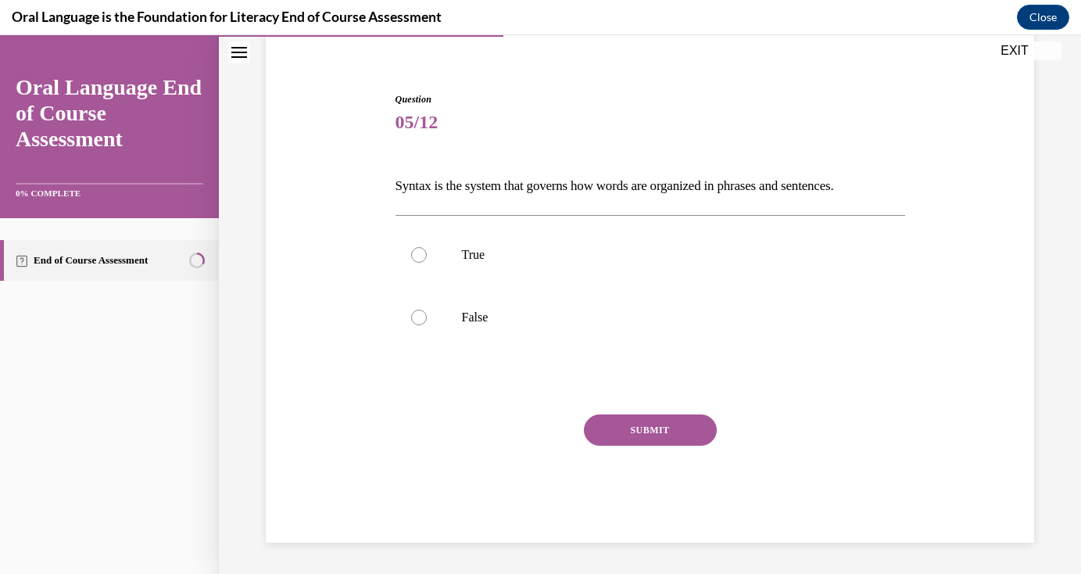
click at [593, 195] on p "Syntax is the system that governs how words are organized in phrases and senten…" at bounding box center [650, 186] width 510 height 27
click at [721, 252] on p "True" at bounding box center [664, 255] width 404 height 16
click at [427, 252] on input "True" at bounding box center [419, 255] width 16 height 16
radio input "true"
click at [677, 437] on button "SUBMIT" at bounding box center [650, 429] width 133 height 31
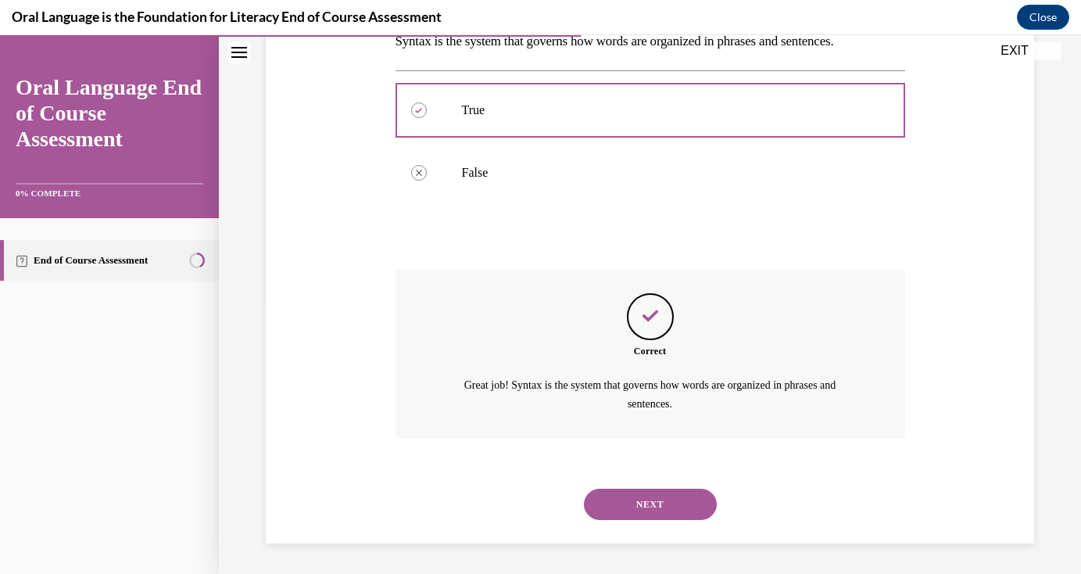
click at [638, 499] on button "NEXT" at bounding box center [650, 503] width 133 height 31
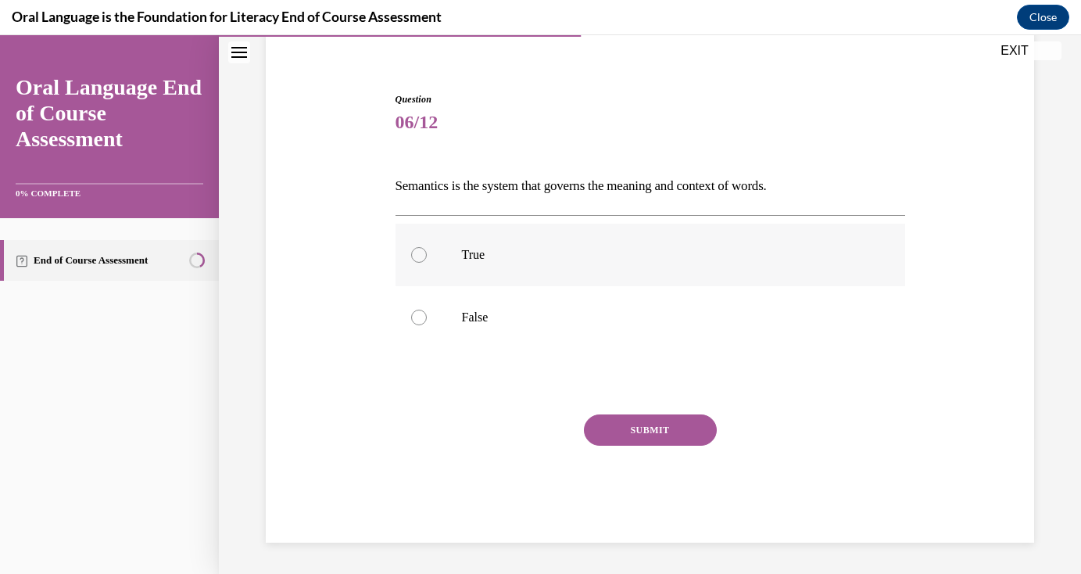
click at [561, 259] on p "True" at bounding box center [664, 255] width 404 height 16
click at [427, 259] on input "True" at bounding box center [419, 255] width 16 height 16
radio input "true"
click at [599, 440] on button "SUBMIT" at bounding box center [650, 429] width 133 height 31
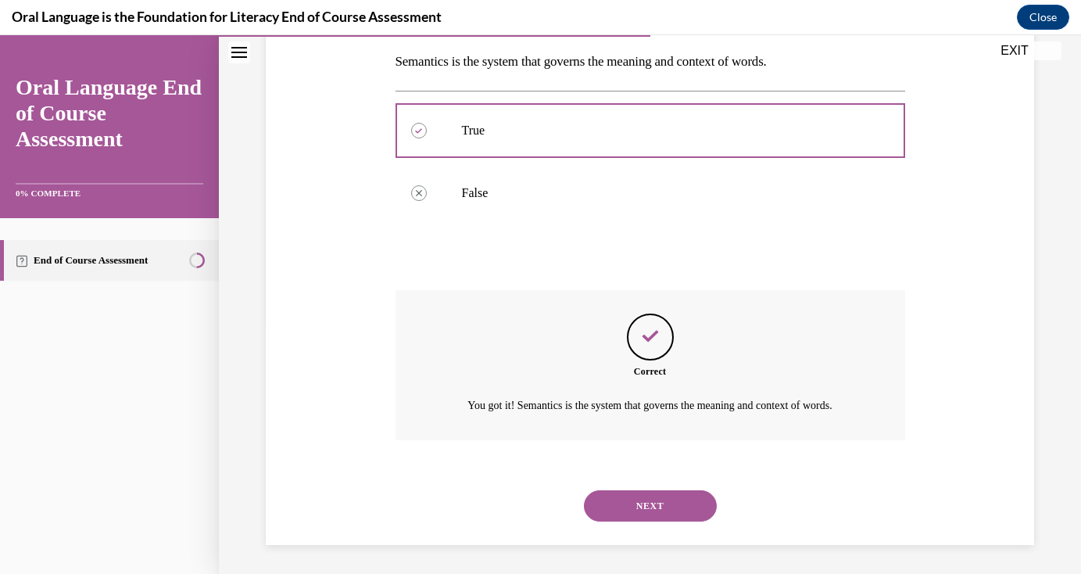
scroll to position [252, 0]
click at [631, 490] on button "NEXT" at bounding box center [650, 503] width 133 height 31
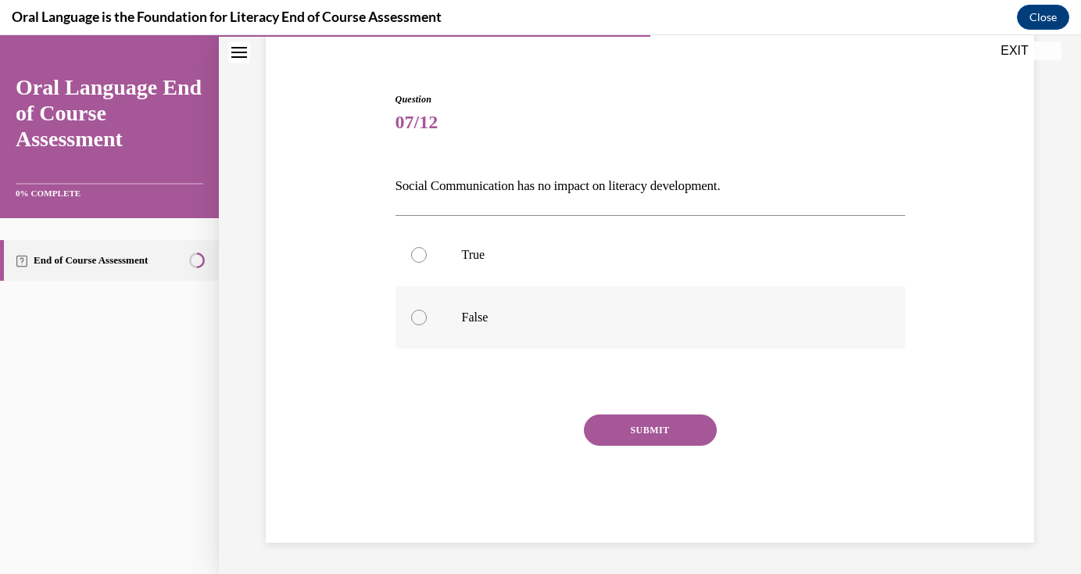
click at [505, 313] on p "False" at bounding box center [664, 317] width 404 height 16
click at [427, 313] on input "False" at bounding box center [419, 317] width 16 height 16
radio input "true"
click at [620, 440] on button "SUBMIT" at bounding box center [650, 429] width 133 height 31
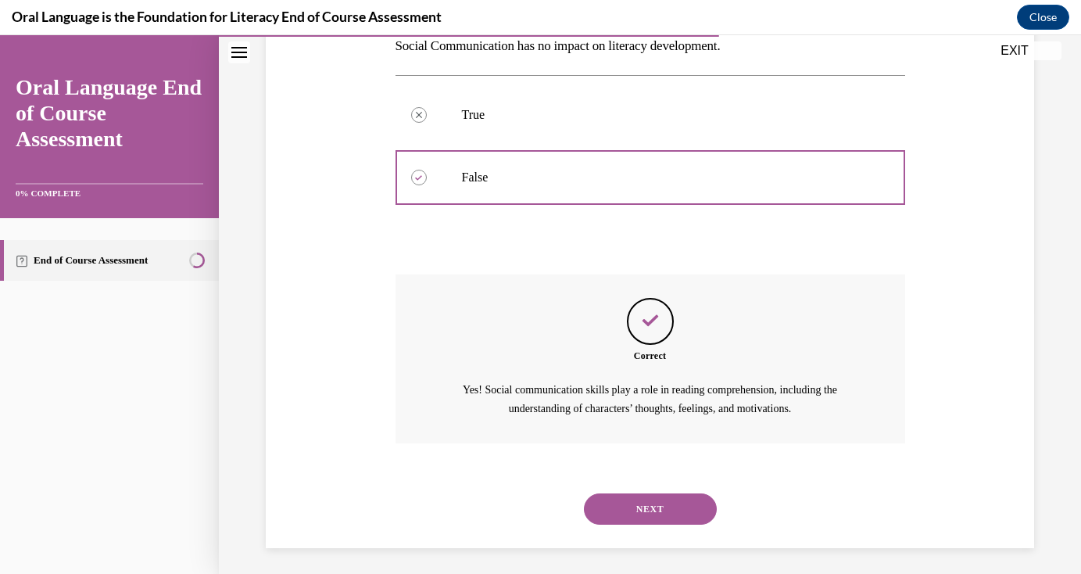
scroll to position [270, 0]
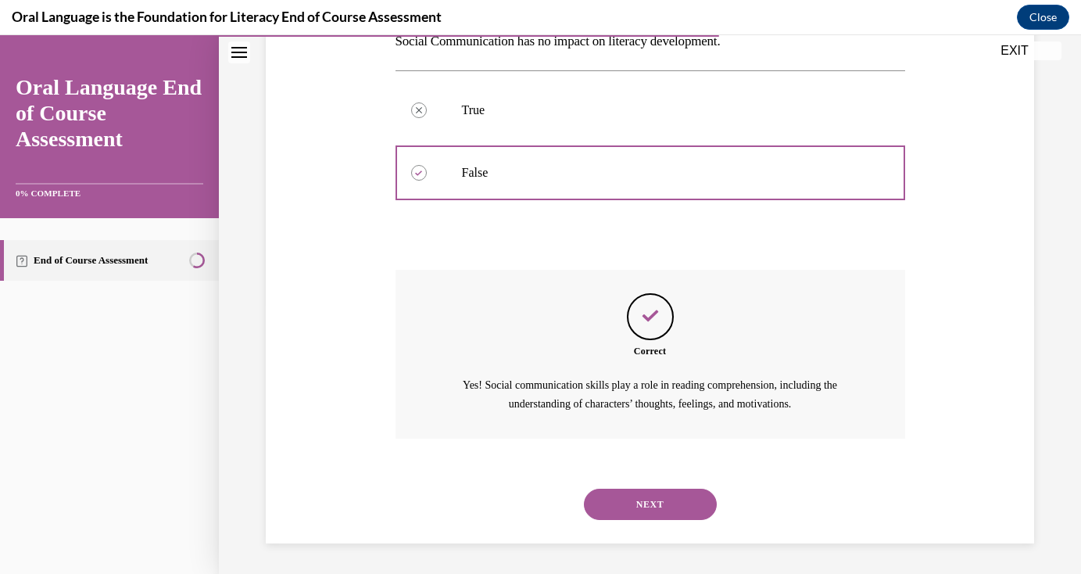
click at [624, 492] on button "NEXT" at bounding box center [650, 503] width 133 height 31
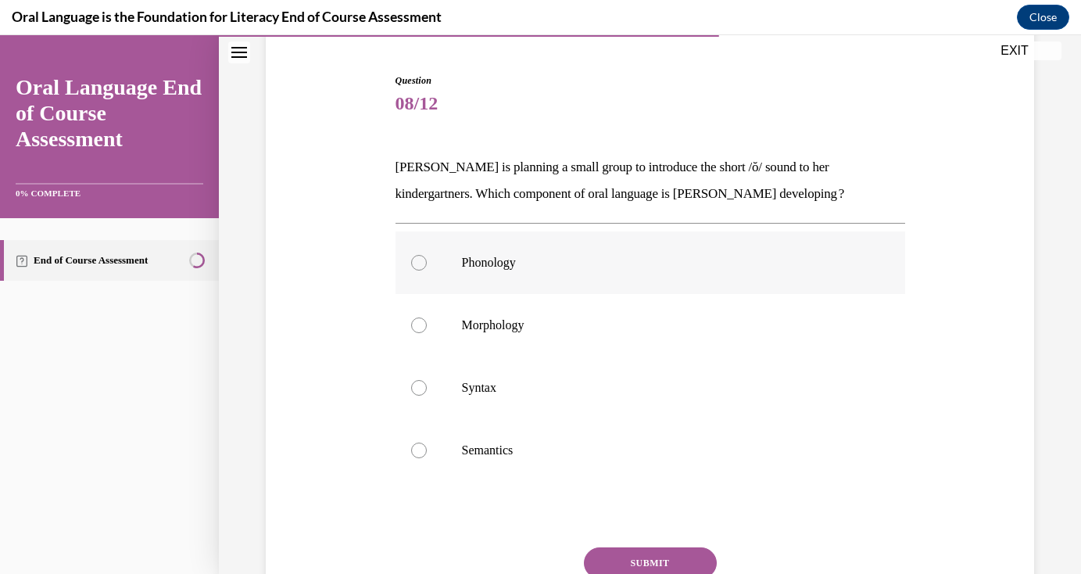
scroll to position [185, 0]
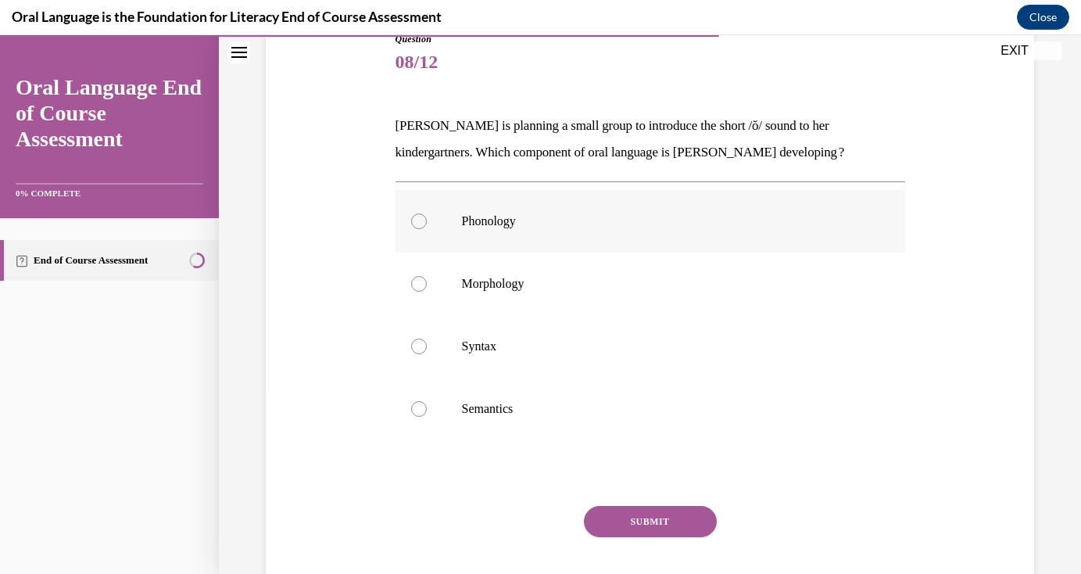
click at [529, 230] on label "Phonology" at bounding box center [650, 221] width 510 height 63
click at [427, 229] on input "Phonology" at bounding box center [419, 221] width 16 height 16
radio input "true"
click at [642, 527] on button "SUBMIT" at bounding box center [650, 521] width 133 height 31
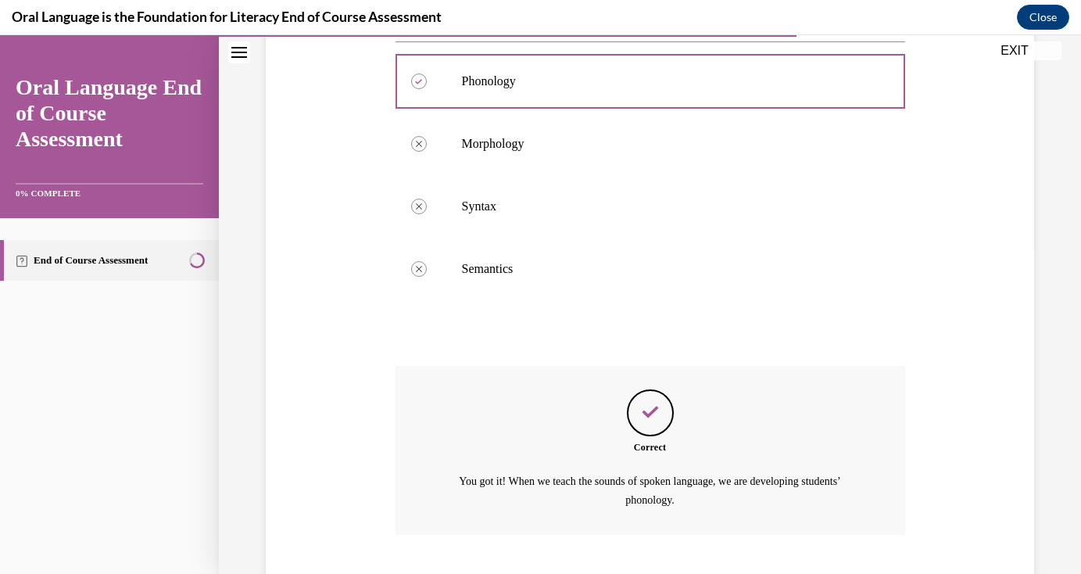
scroll to position [358, 0]
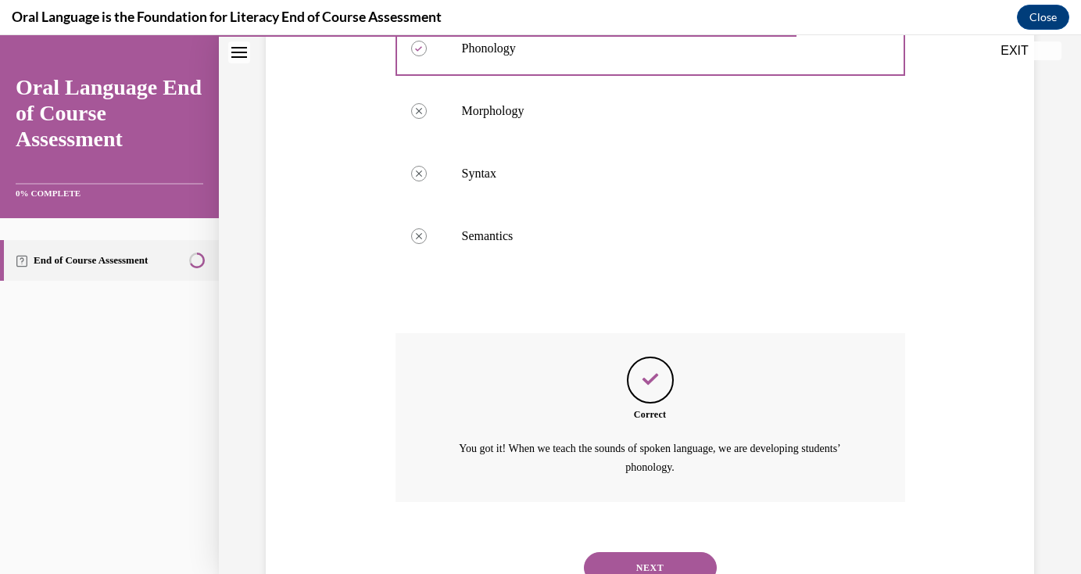
click at [621, 550] on div "NEXT" at bounding box center [650, 567] width 510 height 63
click at [621, 552] on button "NEXT" at bounding box center [650, 567] width 133 height 31
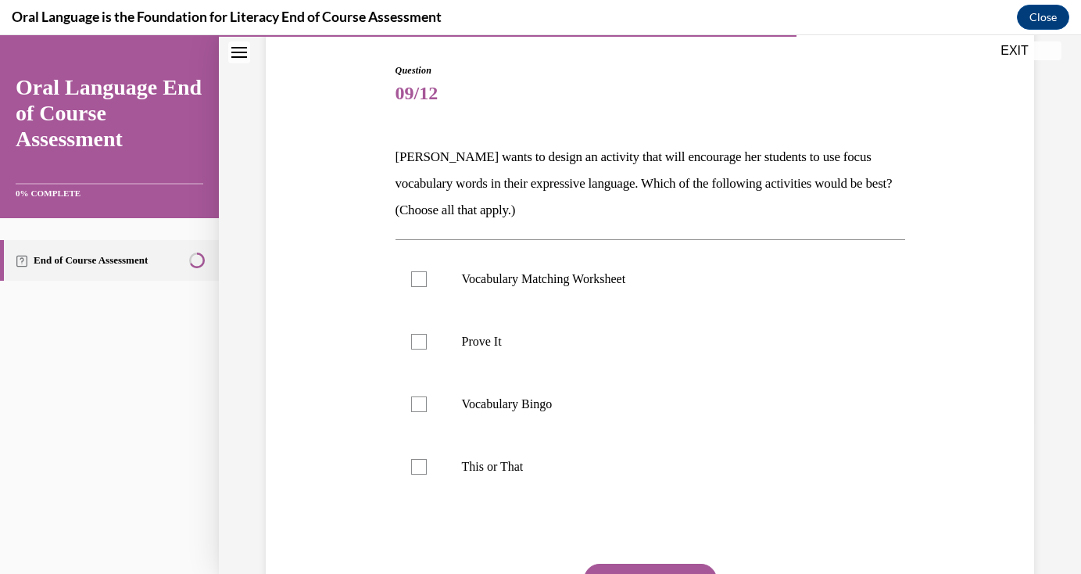
scroll to position [157, 0]
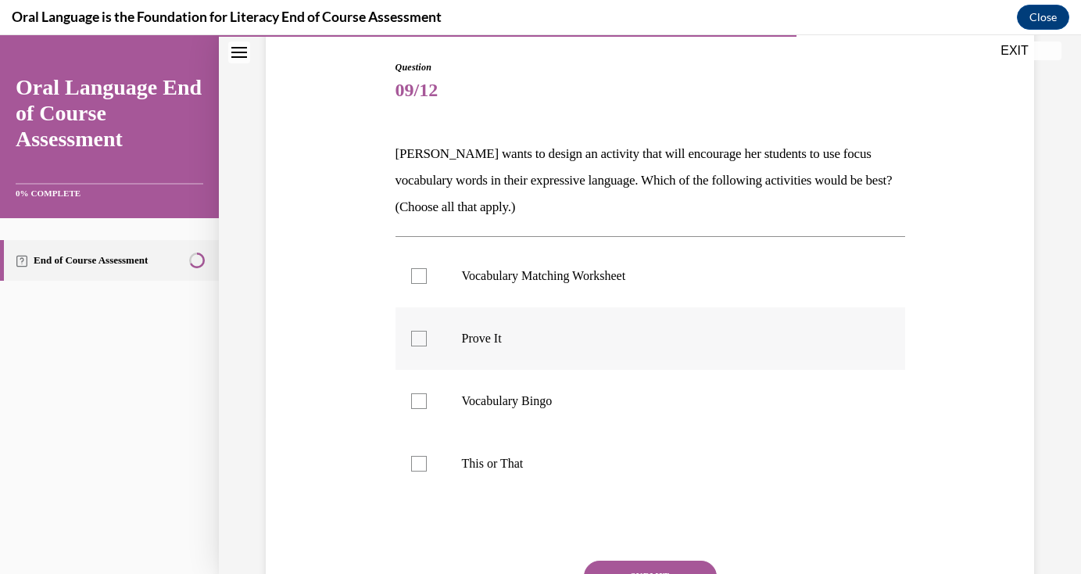
click at [413, 351] on label "Prove It" at bounding box center [650, 338] width 510 height 63
click at [413, 346] on input "Prove It" at bounding box center [419, 339] width 16 height 16
checkbox input "true"
click at [427, 413] on label "Vocabulary Bingo" at bounding box center [650, 401] width 510 height 63
click at [427, 409] on input "Vocabulary Bingo" at bounding box center [419, 401] width 16 height 16
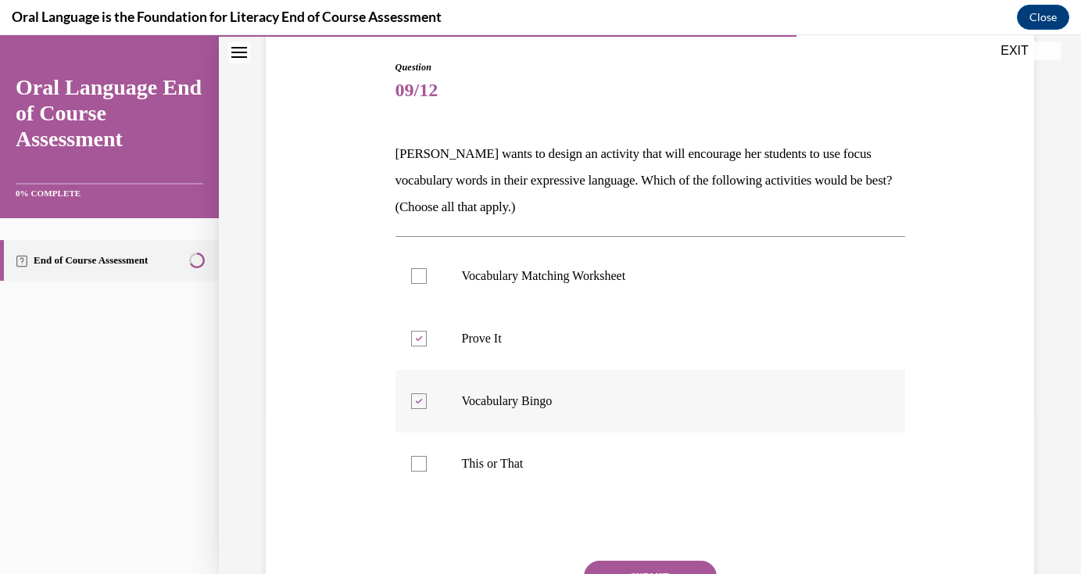
click at [421, 392] on label "Vocabulary Bingo" at bounding box center [650, 401] width 510 height 63
click at [421, 393] on input "Vocabulary Bingo" at bounding box center [419, 401] width 16 height 16
checkbox input "false"
click at [424, 317] on label "Prove It" at bounding box center [650, 338] width 510 height 63
click at [424, 331] on input "Prove It" at bounding box center [419, 339] width 16 height 16
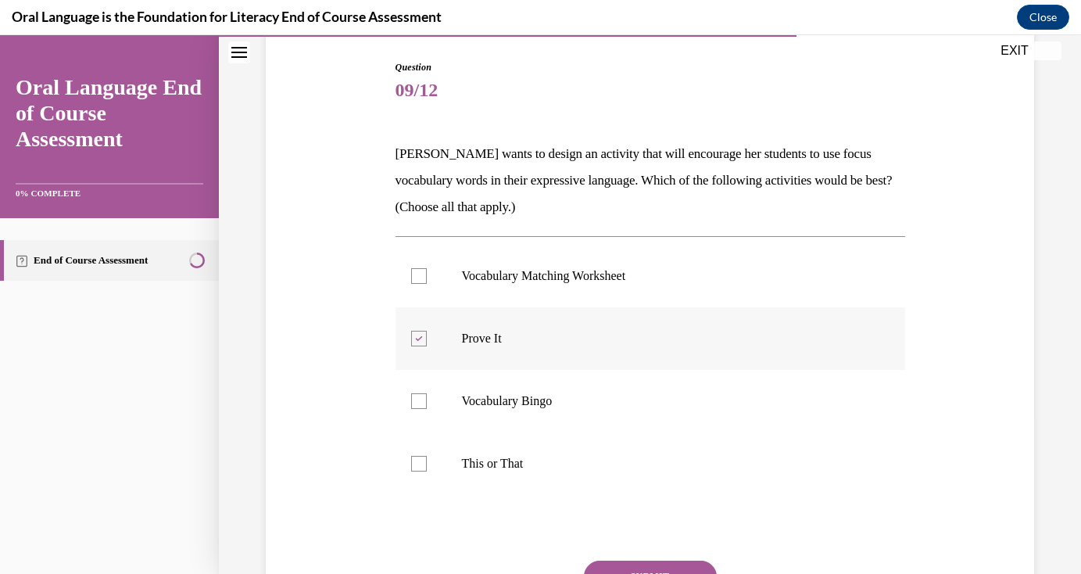
checkbox input "false"
click at [477, 395] on p "Vocabulary Bingo" at bounding box center [664, 401] width 404 height 16
click at [427, 395] on input "Vocabulary Bingo" at bounding box center [419, 401] width 16 height 16
checkbox input "true"
click at [481, 479] on label "This or That" at bounding box center [650, 463] width 510 height 63
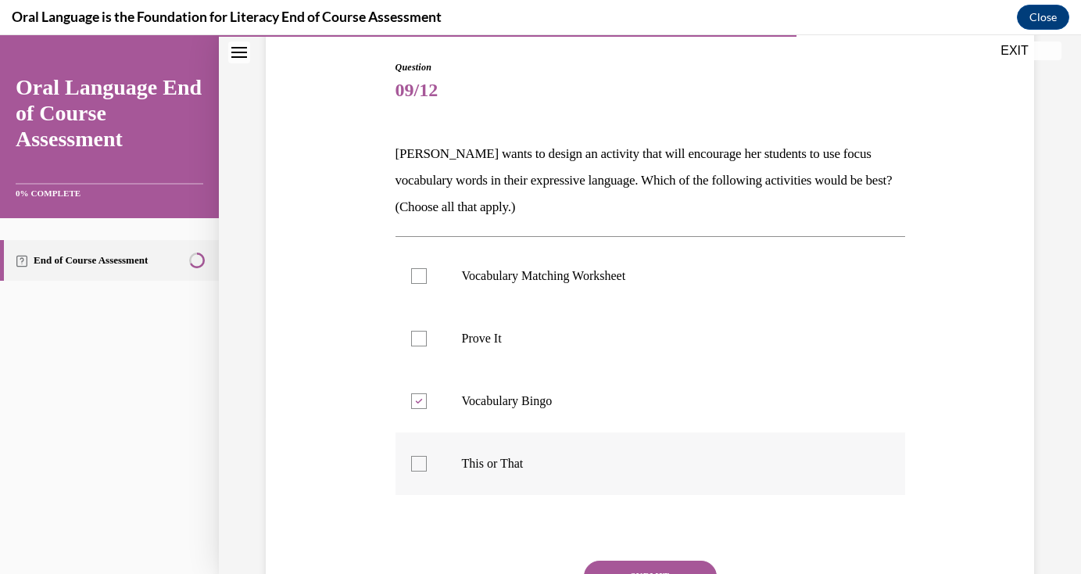
click at [427, 471] on input "This or That" at bounding box center [419, 464] width 16 height 16
checkbox input "true"
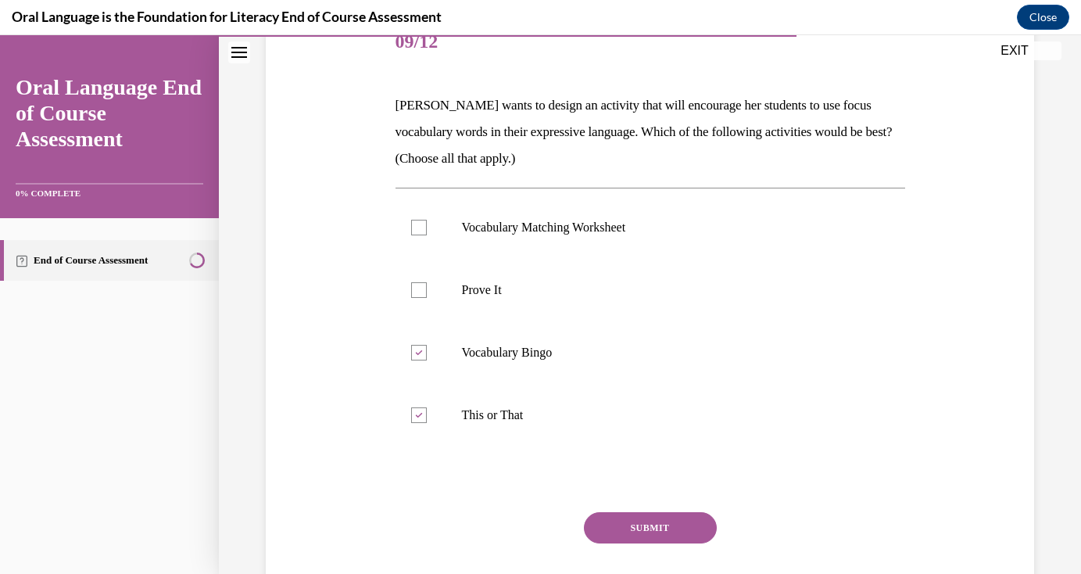
click at [631, 529] on button "SUBMIT" at bounding box center [650, 527] width 133 height 31
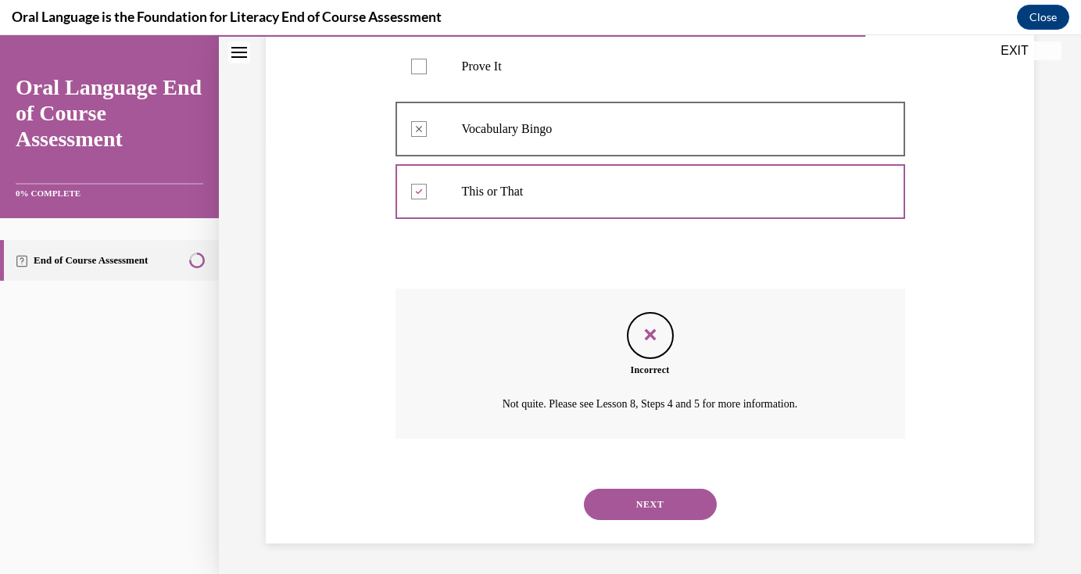
scroll to position [430, 0]
click at [638, 495] on button "NEXT" at bounding box center [650, 503] width 133 height 31
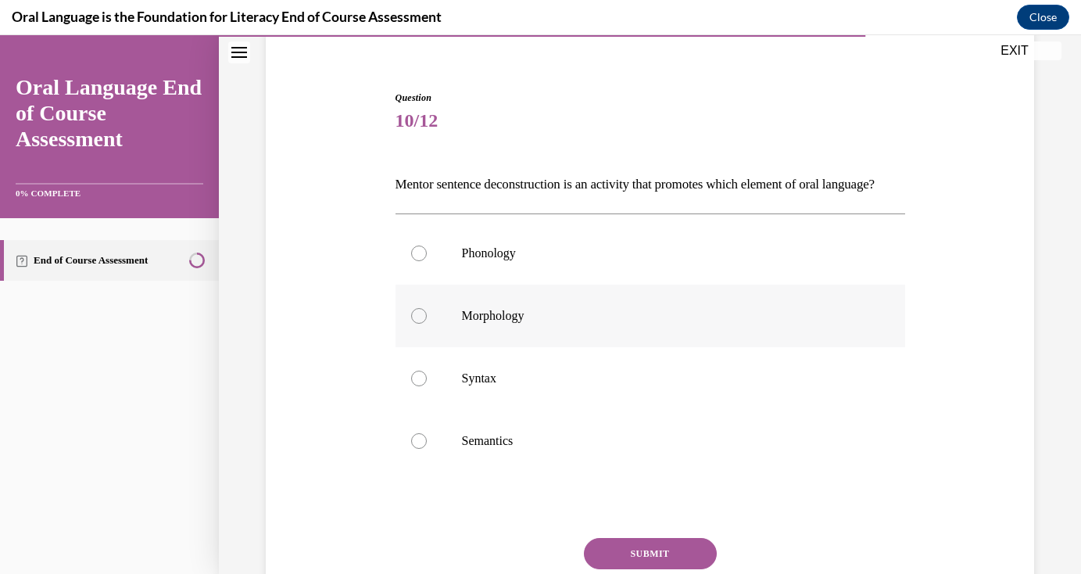
scroll to position [165, 0]
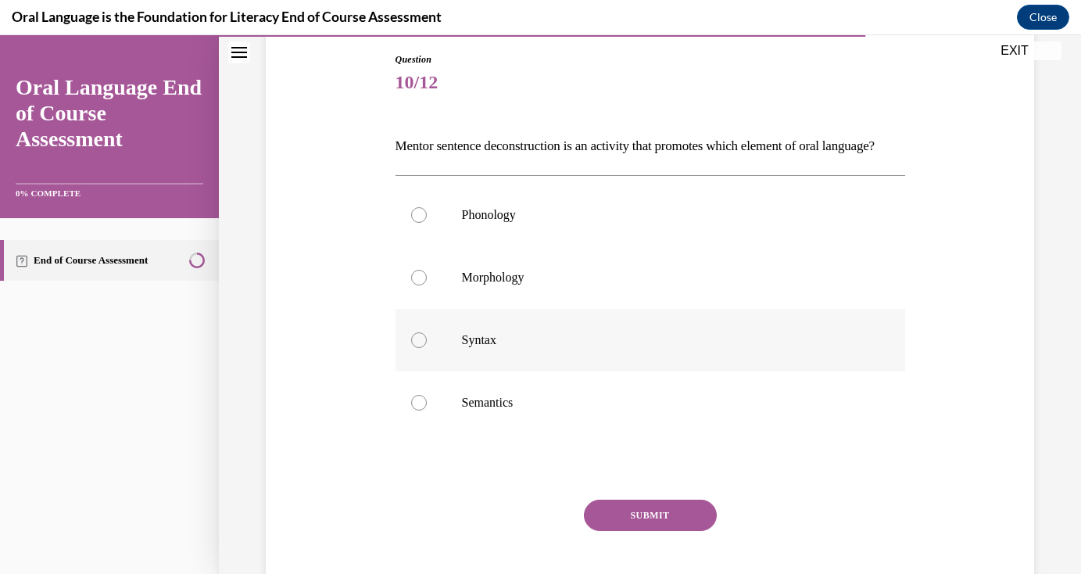
click at [510, 352] on label "Syntax" at bounding box center [650, 340] width 510 height 63
click at [427, 348] on input "Syntax" at bounding box center [419, 340] width 16 height 16
radio input "true"
click at [628, 531] on button "SUBMIT" at bounding box center [650, 514] width 133 height 31
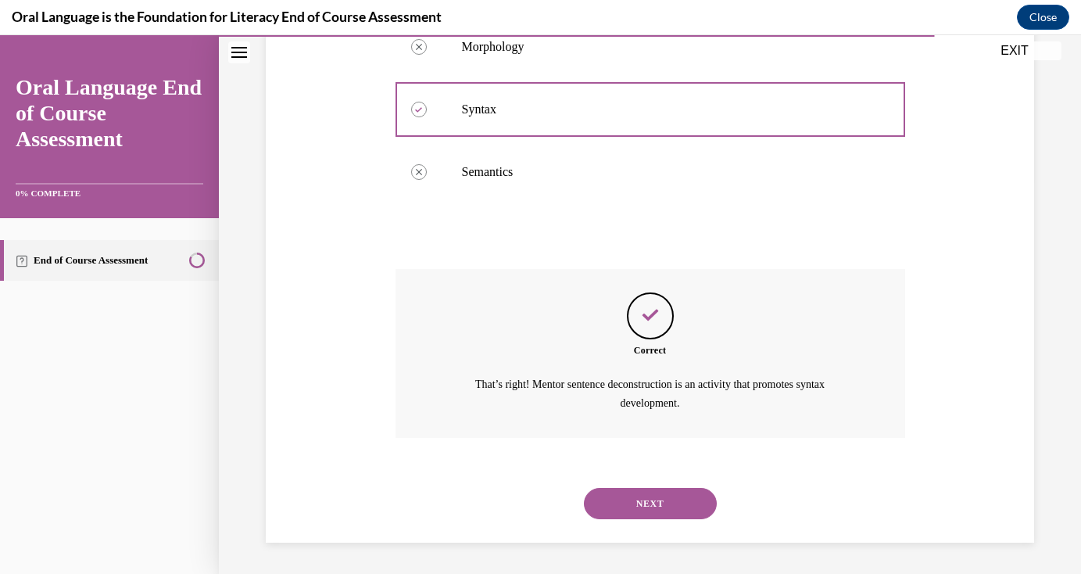
scroll to position [421, 0]
click at [631, 501] on button "NEXT" at bounding box center [650, 503] width 133 height 31
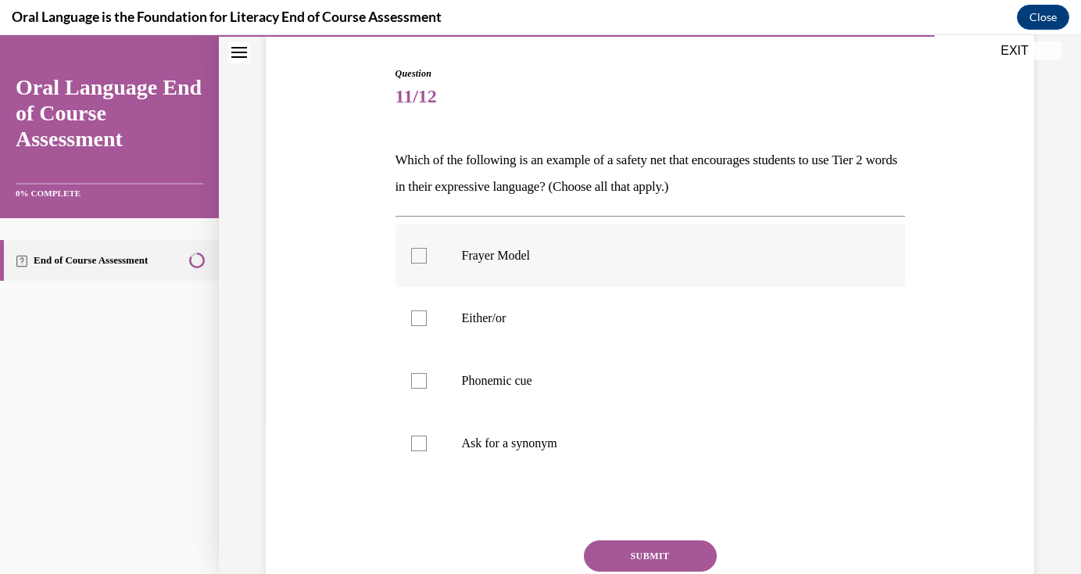
scroll to position [129, 0]
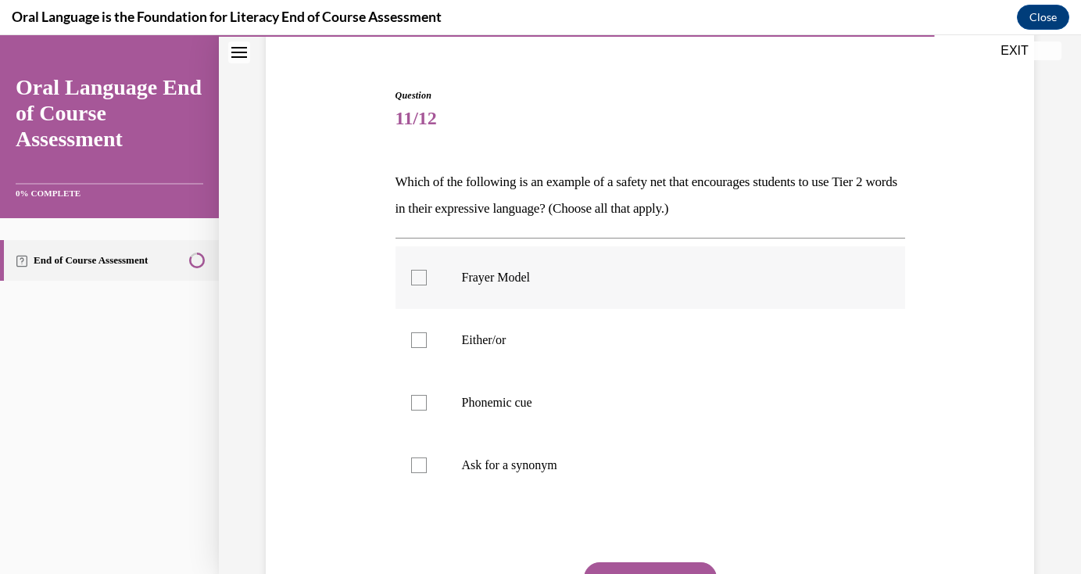
click at [417, 282] on div at bounding box center [419, 278] width 16 height 16
click at [417, 282] on input "Frayer Model" at bounding box center [419, 278] width 16 height 16
checkbox input "true"
click at [418, 347] on div at bounding box center [419, 340] width 16 height 16
click at [418, 347] on input "Either/or" at bounding box center [419, 340] width 16 height 16
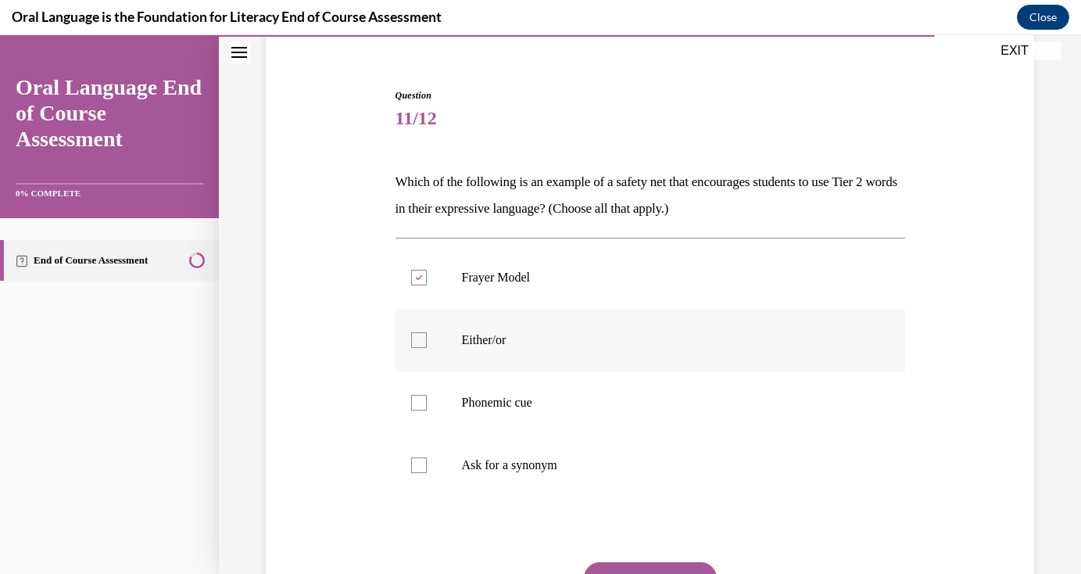
checkbox input "true"
click at [417, 402] on div at bounding box center [419, 403] width 16 height 16
click at [417, 402] on input "Phonemic cue" at bounding box center [419, 403] width 16 height 16
checkbox input "true"
click at [416, 460] on div at bounding box center [419, 465] width 16 height 16
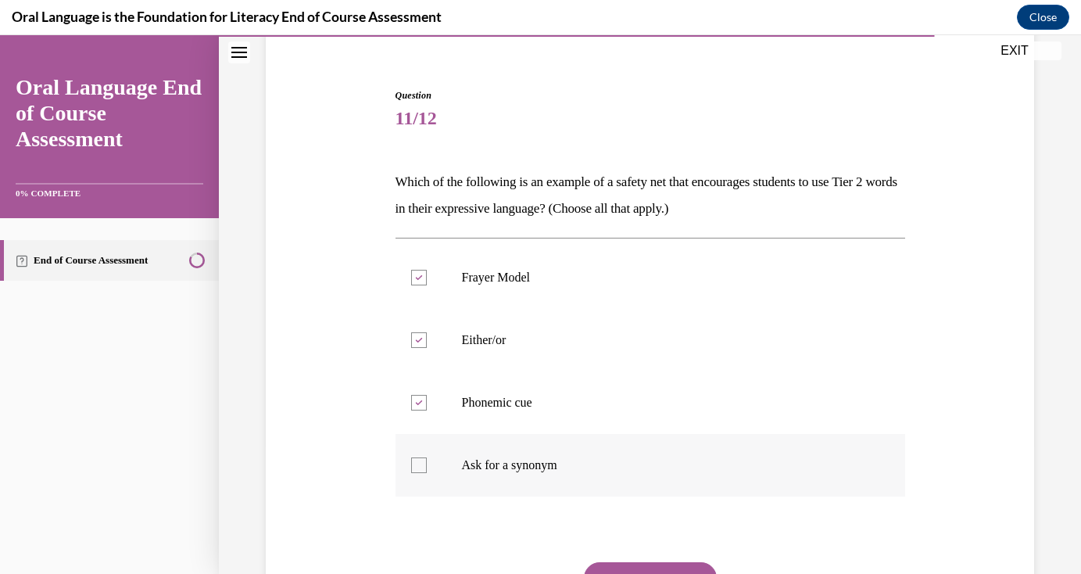
click at [416, 460] on input "Ask for a synonym" at bounding box center [419, 465] width 16 height 16
checkbox input "true"
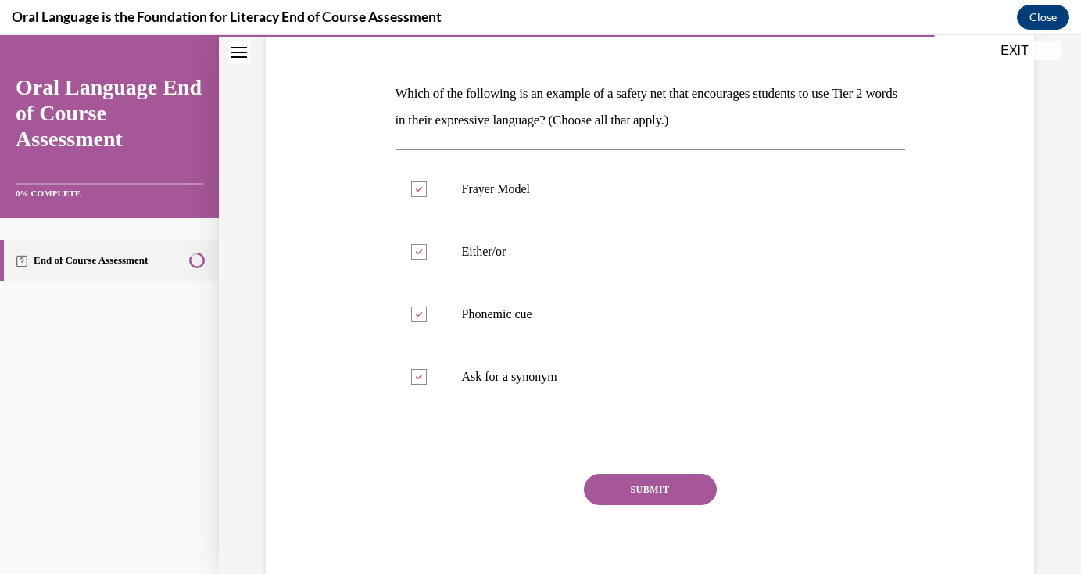
click at [619, 482] on button "SUBMIT" at bounding box center [650, 489] width 133 height 31
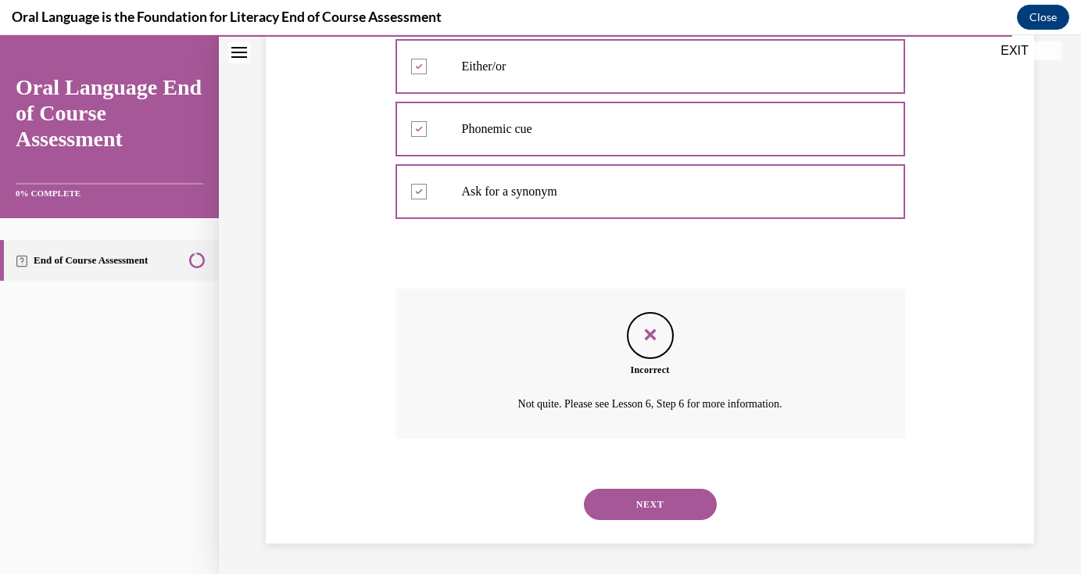
scroll to position [403, 0]
click at [603, 499] on button "NEXT" at bounding box center [650, 503] width 133 height 31
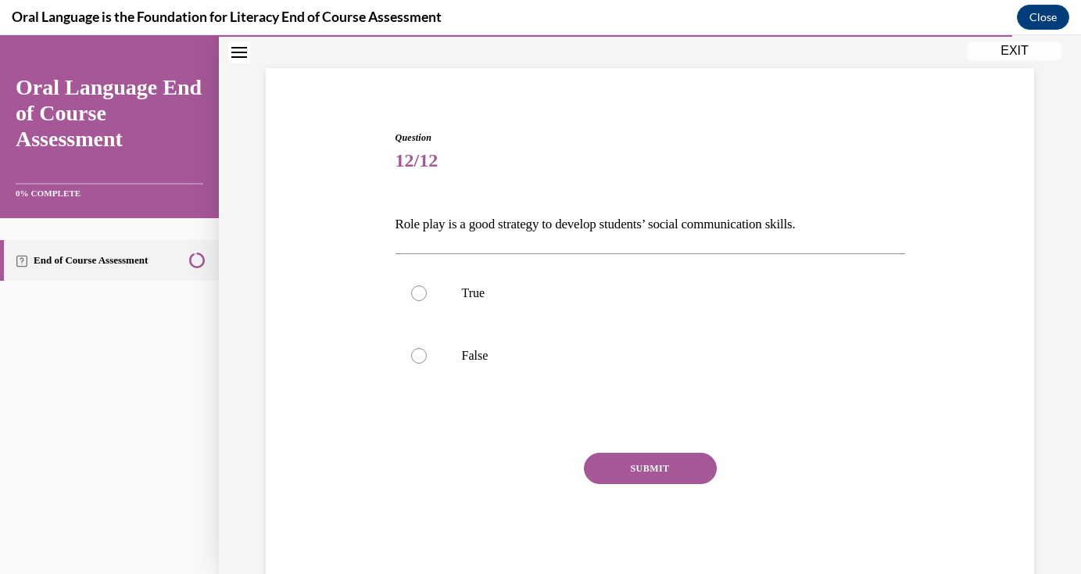
scroll to position [80, 0]
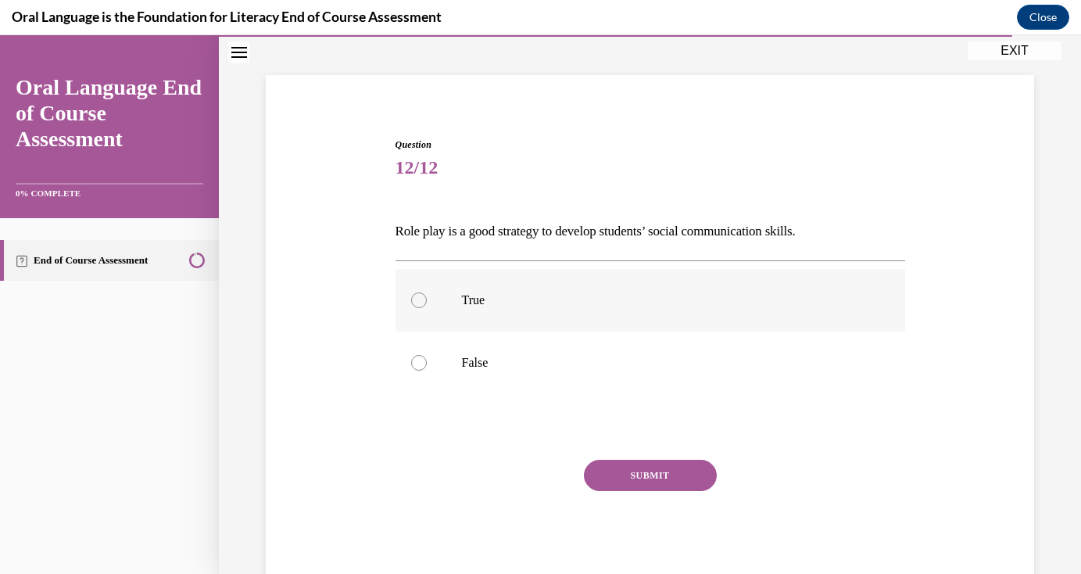
click at [463, 287] on label "True" at bounding box center [650, 300] width 510 height 63
click at [427, 292] on input "True" at bounding box center [419, 300] width 16 height 16
radio input "true"
click at [642, 484] on button "SUBMIT" at bounding box center [650, 475] width 133 height 31
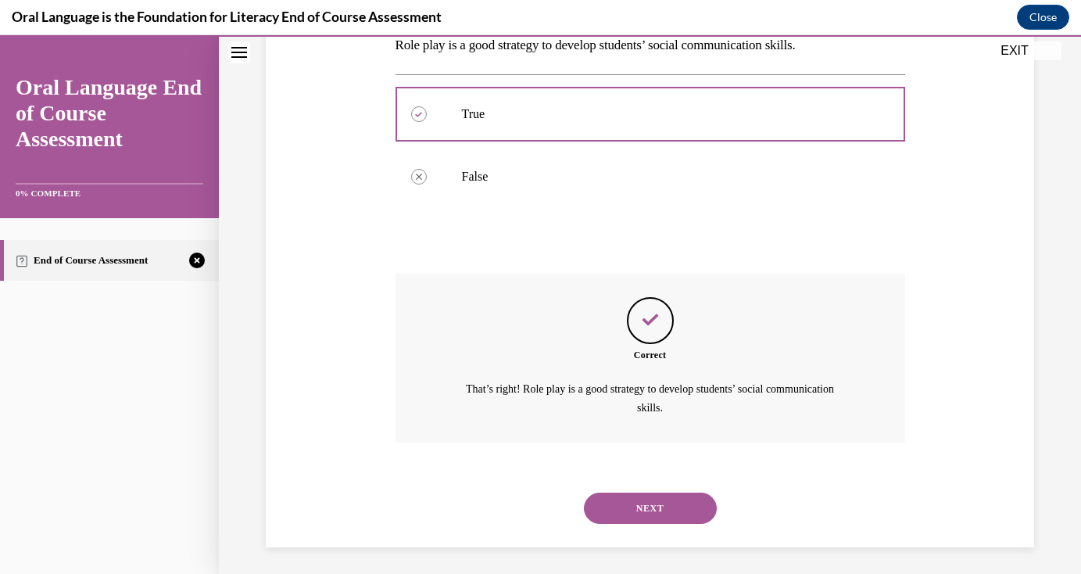
scroll to position [270, 0]
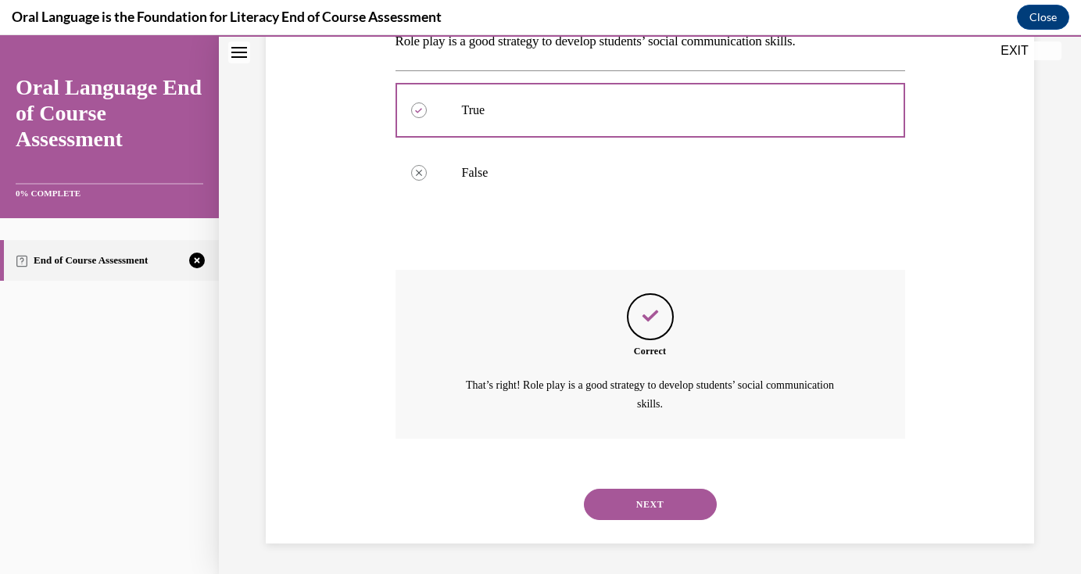
click at [610, 510] on button "NEXT" at bounding box center [650, 503] width 133 height 31
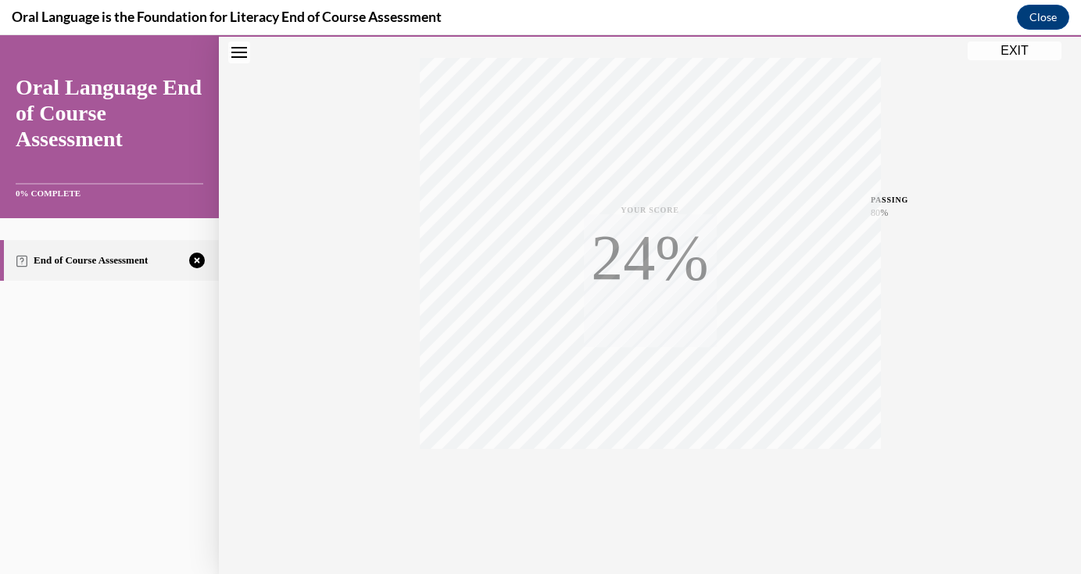
scroll to position [250, 0]
click at [642, 496] on icon "button" at bounding box center [649, 502] width 55 height 17
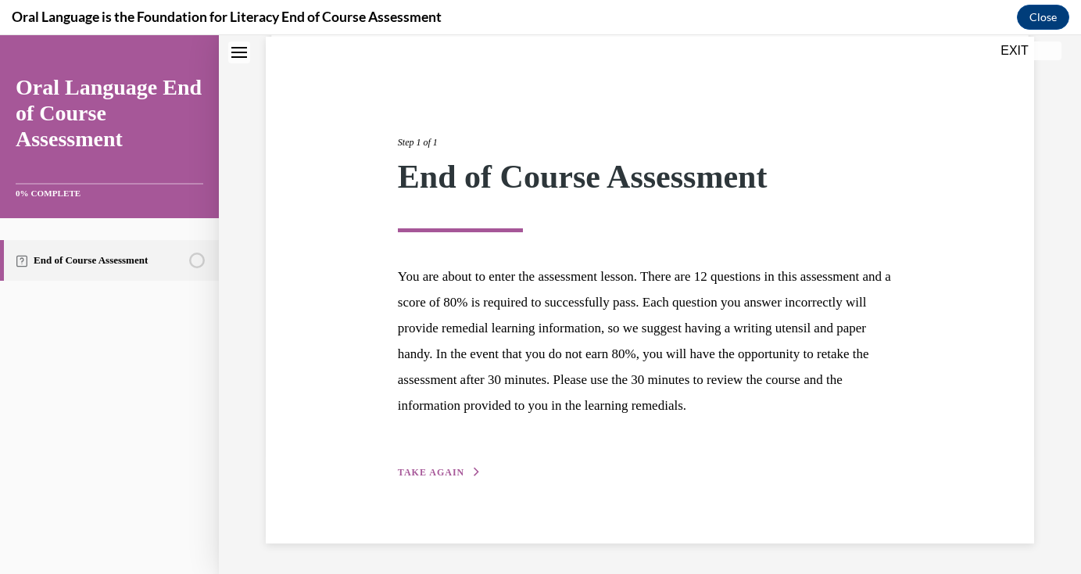
click at [431, 467] on span "TAKE AGAIN" at bounding box center [431, 472] width 66 height 11
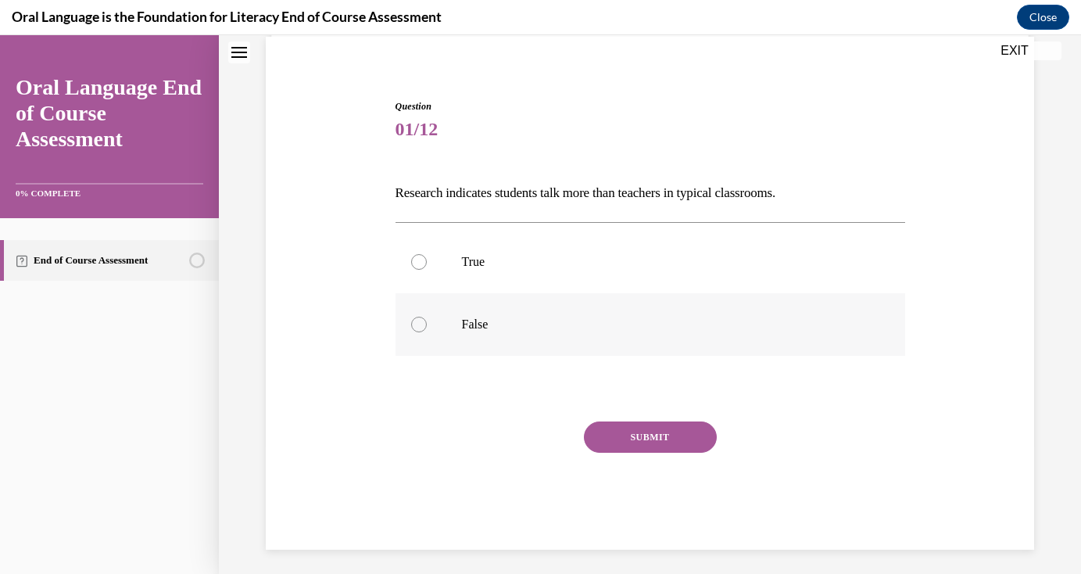
click at [488, 330] on p "False" at bounding box center [664, 325] width 404 height 16
click at [427, 330] on input "False" at bounding box center [419, 325] width 16 height 16
radio input "true"
click at [599, 431] on button "SUBMIT" at bounding box center [650, 436] width 133 height 31
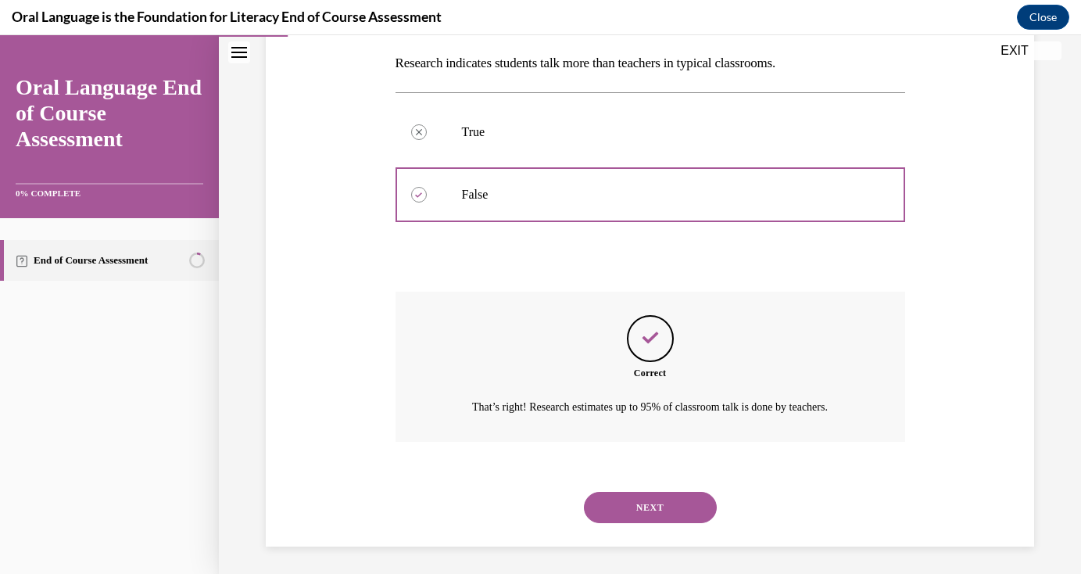
scroll to position [252, 0]
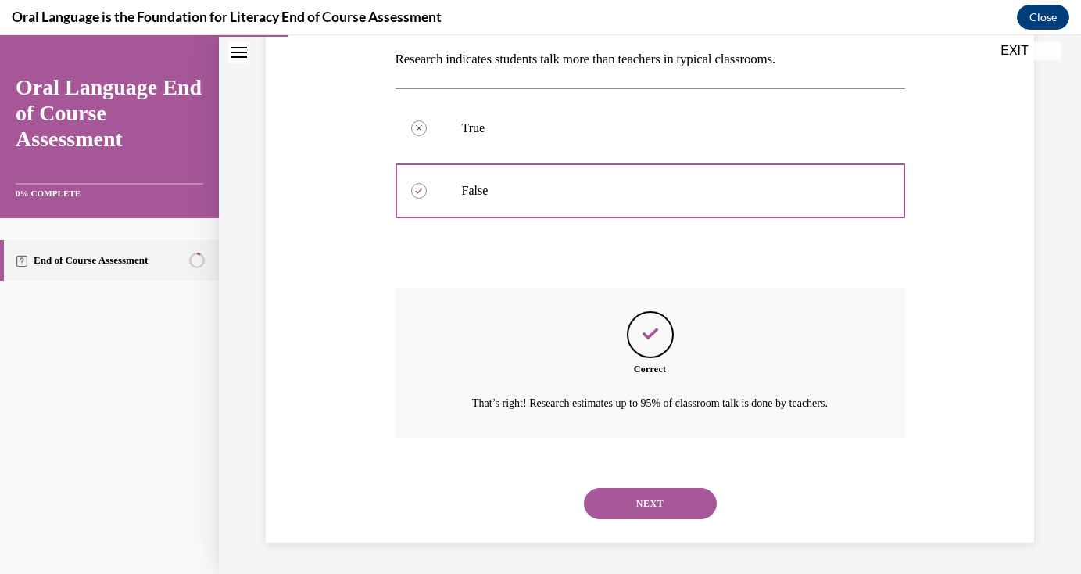
click at [638, 495] on button "NEXT" at bounding box center [650, 503] width 133 height 31
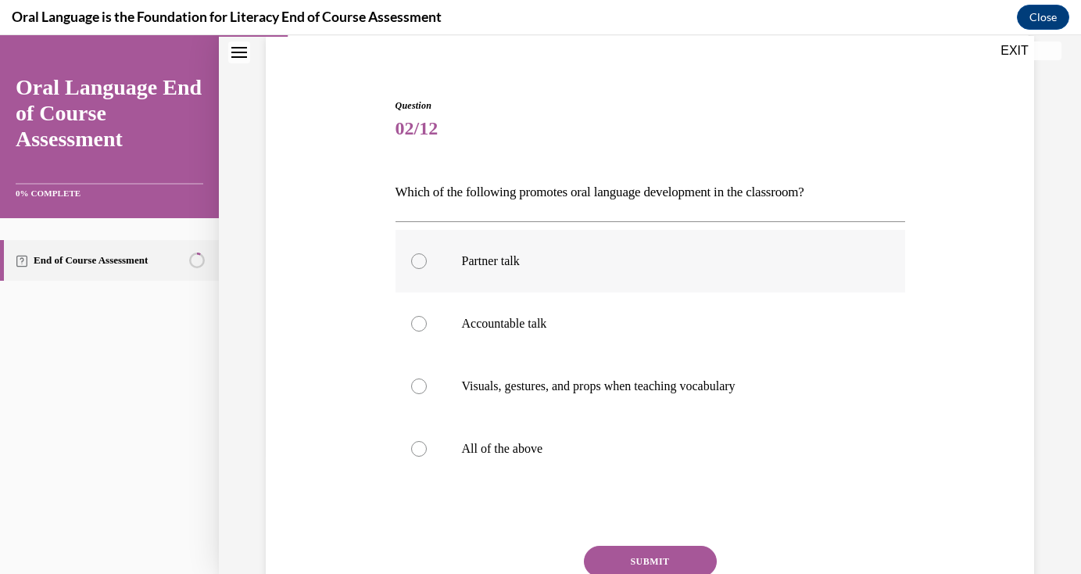
scroll to position [123, 0]
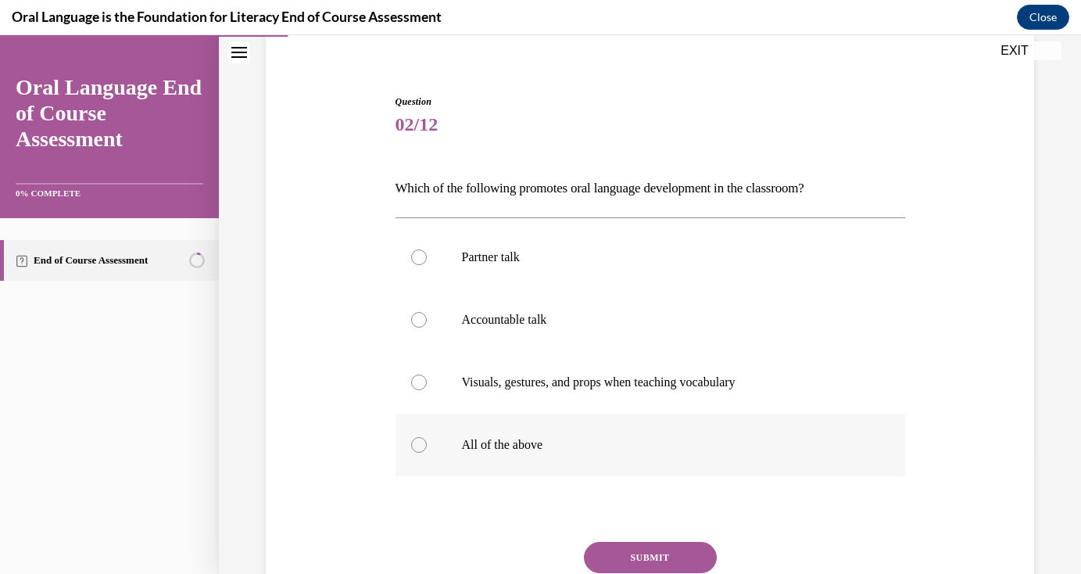
click at [595, 432] on label "All of the above" at bounding box center [650, 444] width 510 height 63
click at [427, 437] on input "All of the above" at bounding box center [419, 445] width 16 height 16
radio input "true"
click at [595, 544] on button "SUBMIT" at bounding box center [650, 557] width 133 height 31
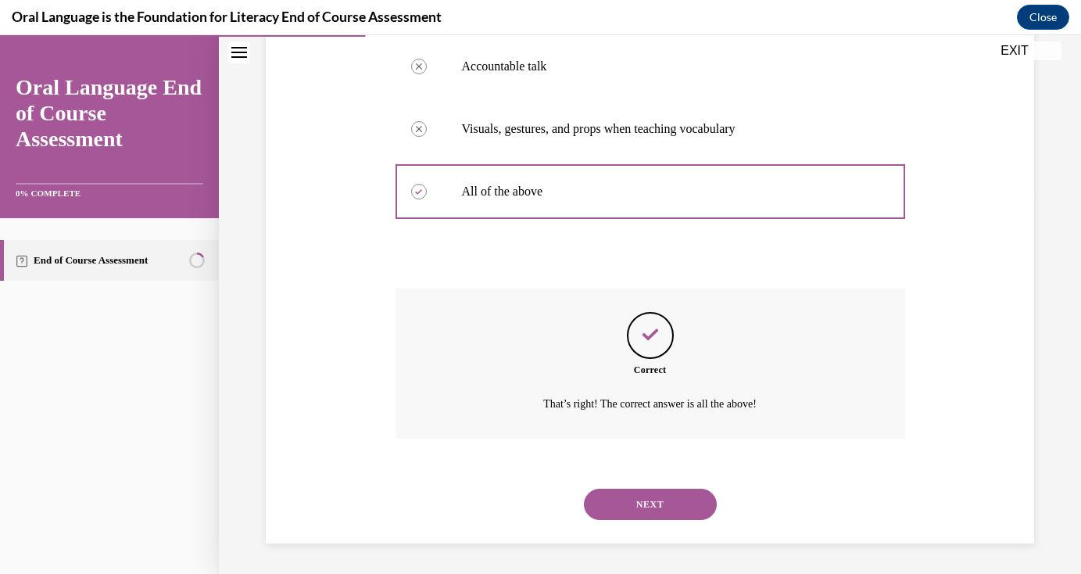
scroll to position [377, 0]
click at [628, 505] on button "NEXT" at bounding box center [650, 503] width 133 height 31
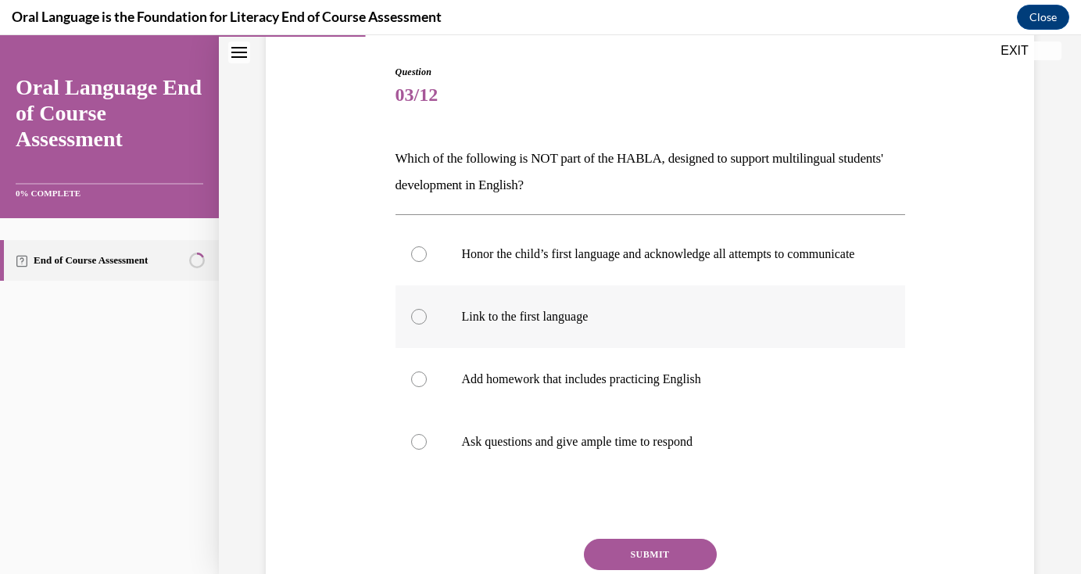
scroll to position [164, 0]
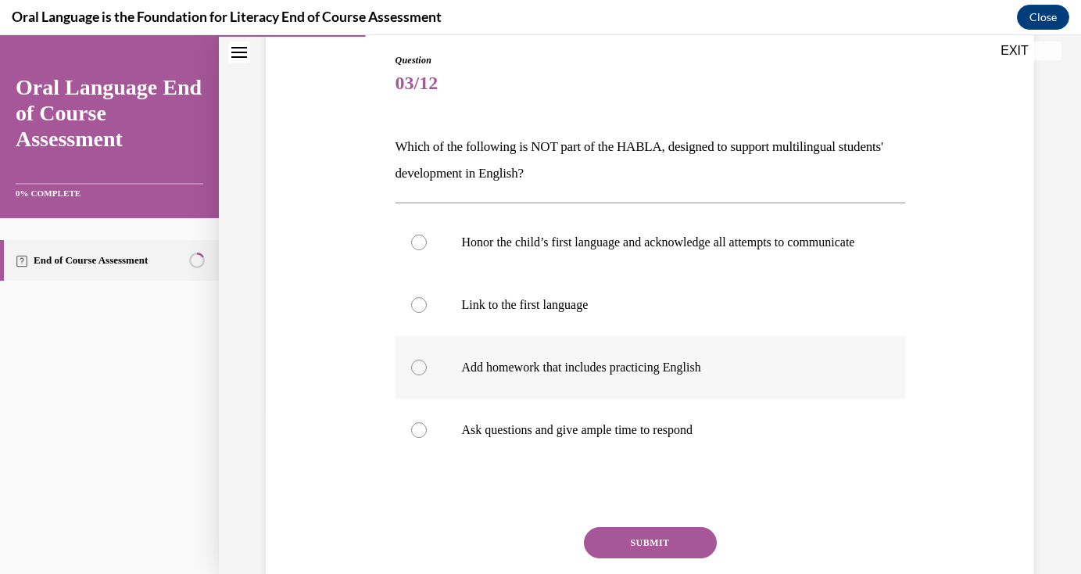
click at [534, 375] on p "Add homework that includes practicing English" at bounding box center [664, 367] width 404 height 16
click at [427, 375] on input "Add homework that includes practicing English" at bounding box center [419, 367] width 16 height 16
radio input "true"
click at [636, 552] on button "SUBMIT" at bounding box center [650, 542] width 133 height 31
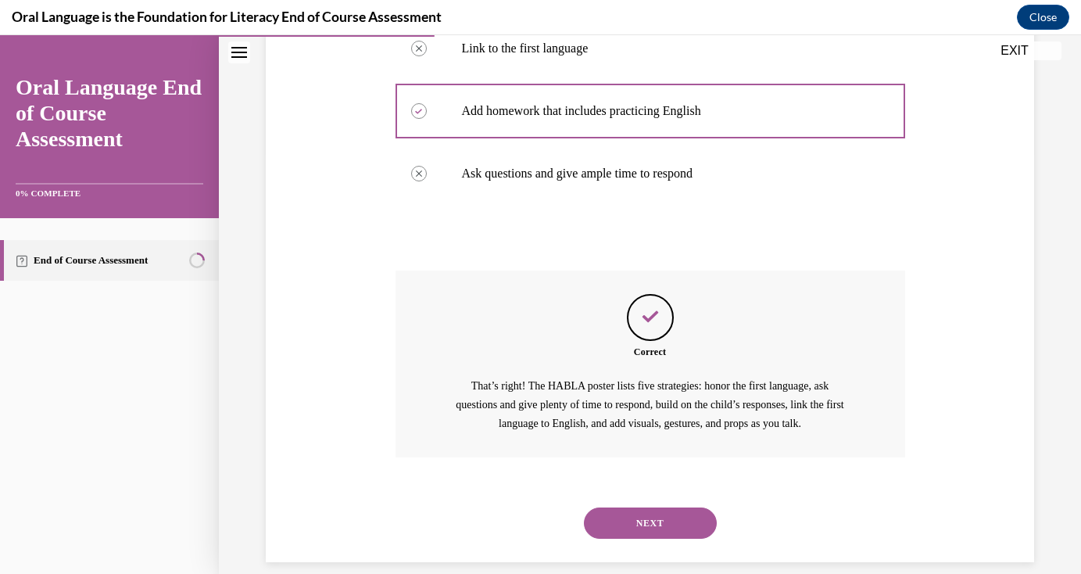
scroll to position [419, 0]
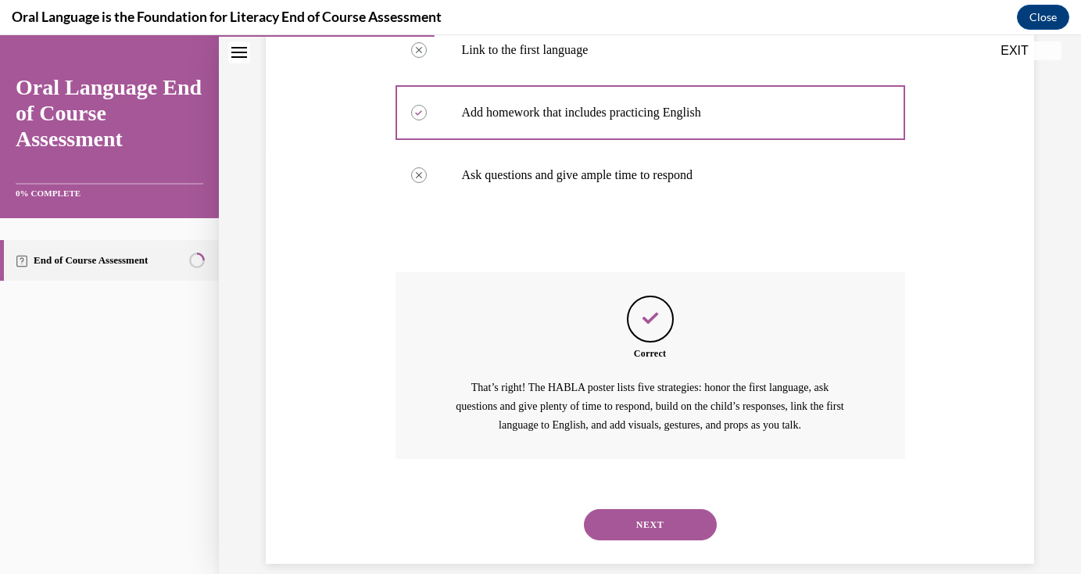
click at [621, 513] on div "NEXT" at bounding box center [650, 524] width 510 height 63
click at [621, 529] on button "NEXT" at bounding box center [650, 524] width 133 height 31
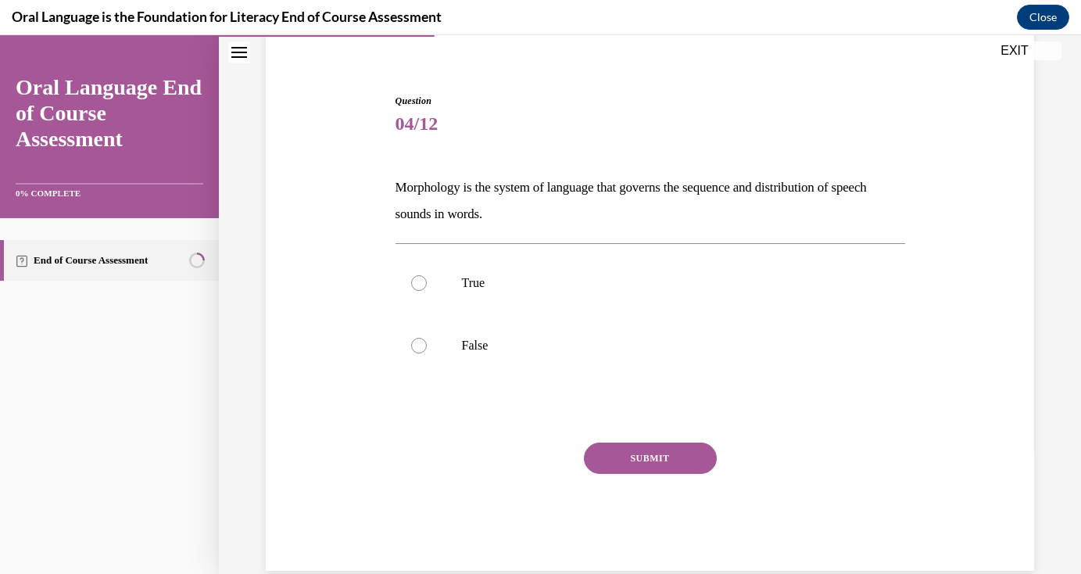
scroll to position [119, 0]
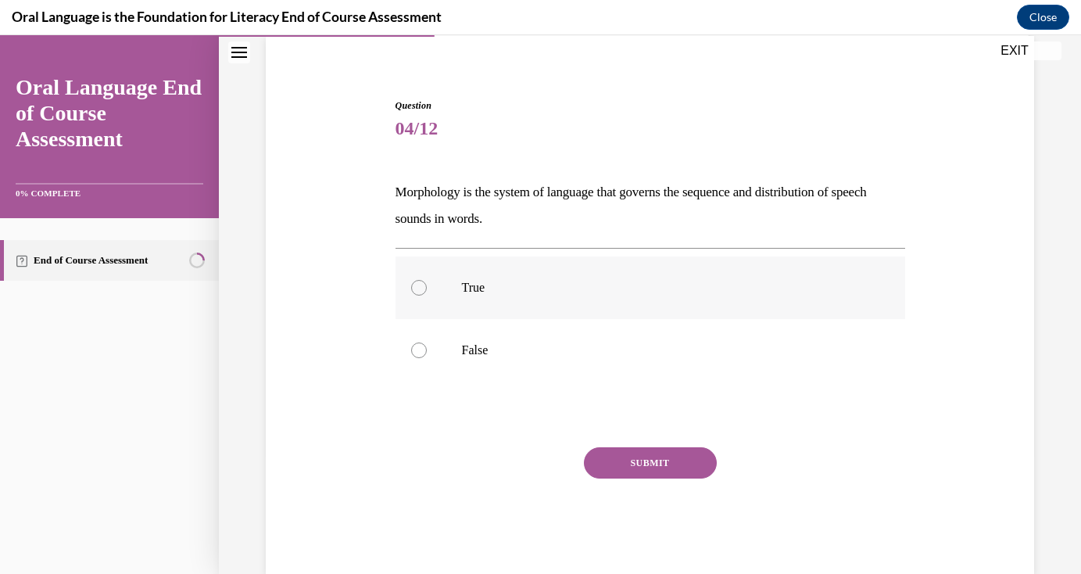
click at [433, 293] on label "True" at bounding box center [650, 287] width 510 height 63
click at [427, 293] on input "True" at bounding box center [419, 288] width 16 height 16
radio input "true"
click at [446, 345] on label "False" at bounding box center [650, 350] width 510 height 63
click at [427, 345] on input "False" at bounding box center [419, 350] width 16 height 16
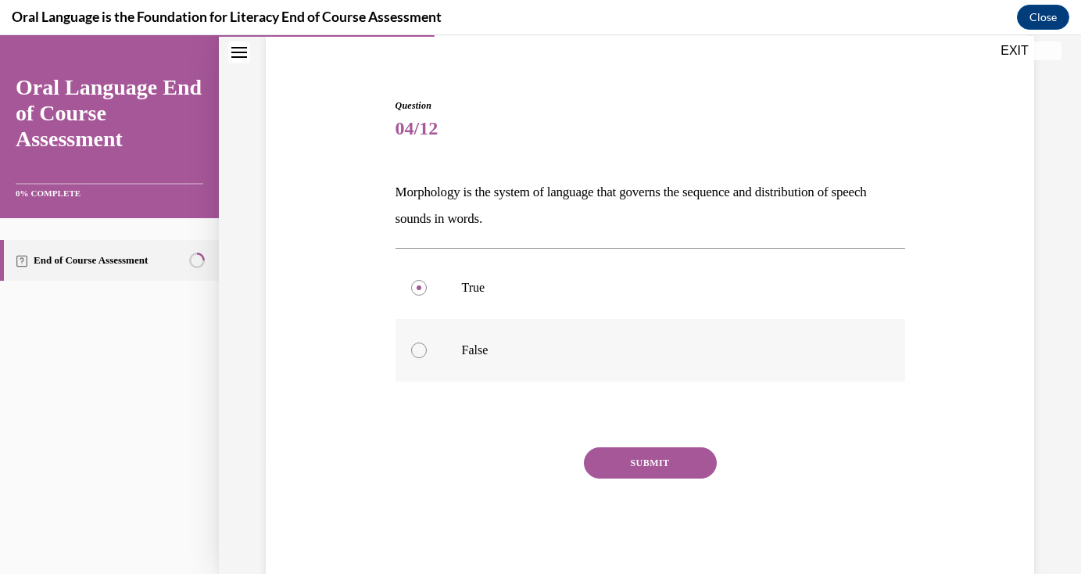
radio input "true"
click at [581, 452] on div "SUBMIT" at bounding box center [650, 486] width 510 height 78
click at [607, 456] on button "SUBMIT" at bounding box center [650, 462] width 133 height 31
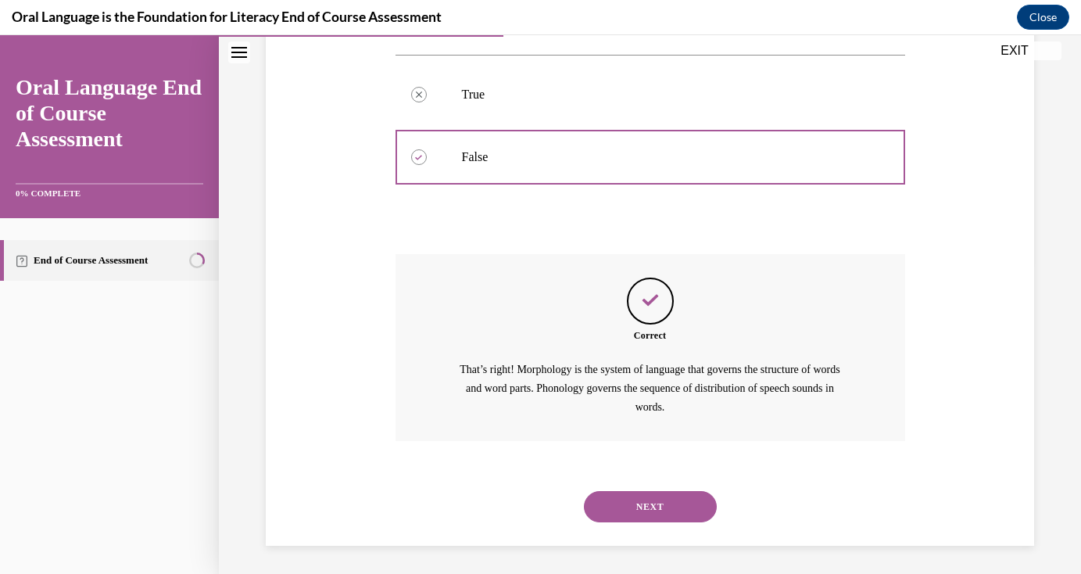
scroll to position [315, 0]
click at [628, 519] on div "NEXT" at bounding box center [650, 503] width 510 height 63
click at [620, 500] on button "NEXT" at bounding box center [650, 503] width 133 height 31
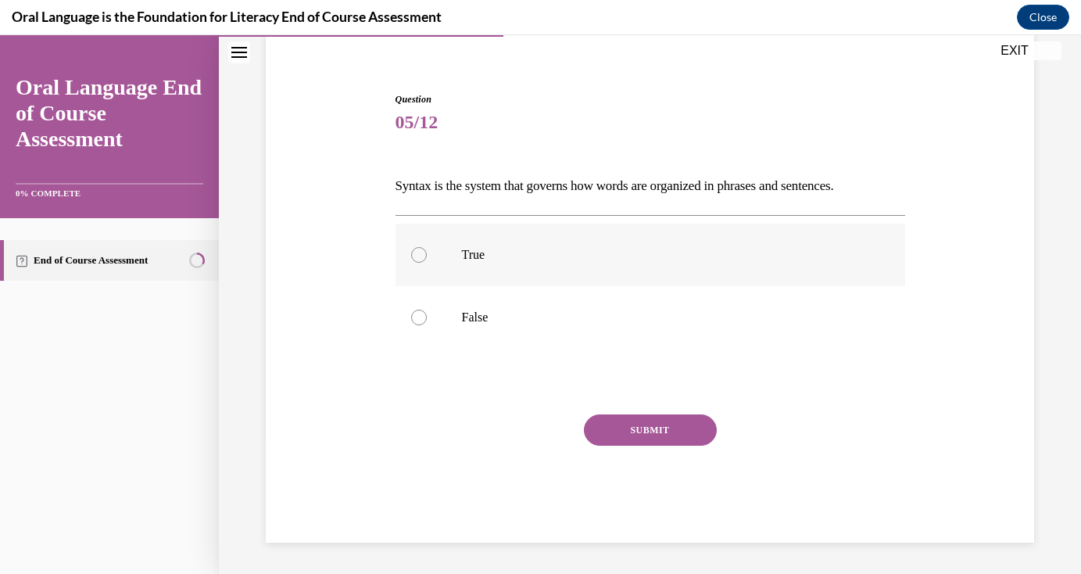
click at [467, 263] on label "True" at bounding box center [650, 255] width 510 height 63
click at [427, 263] on input "True" at bounding box center [419, 255] width 16 height 16
radio input "true"
click at [631, 448] on div "SUBMIT" at bounding box center [650, 453] width 510 height 78
click at [628, 437] on button "SUBMIT" at bounding box center [650, 429] width 133 height 31
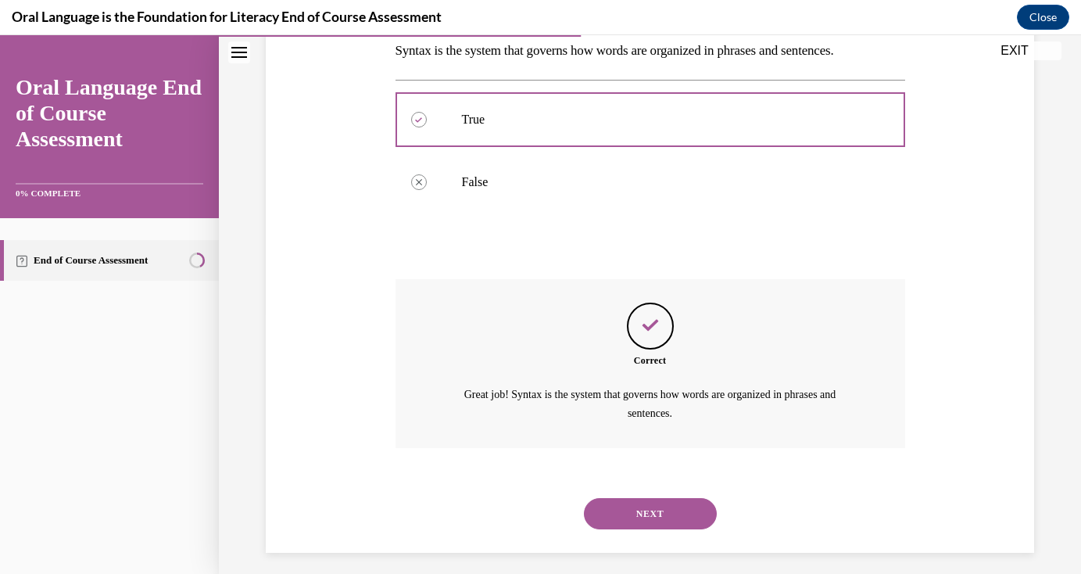
scroll to position [270, 0]
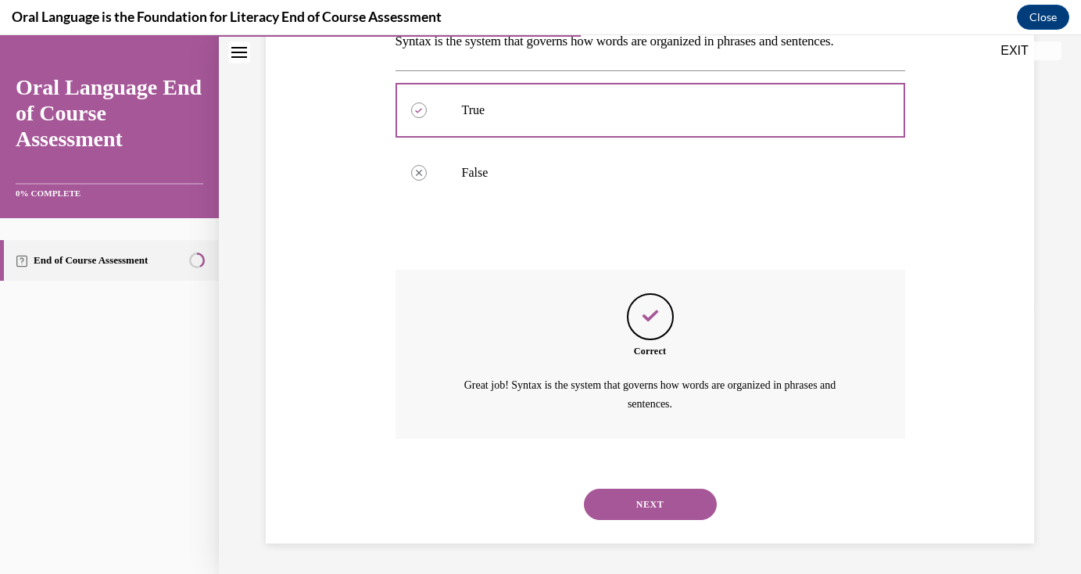
click at [596, 496] on button "NEXT" at bounding box center [650, 503] width 133 height 31
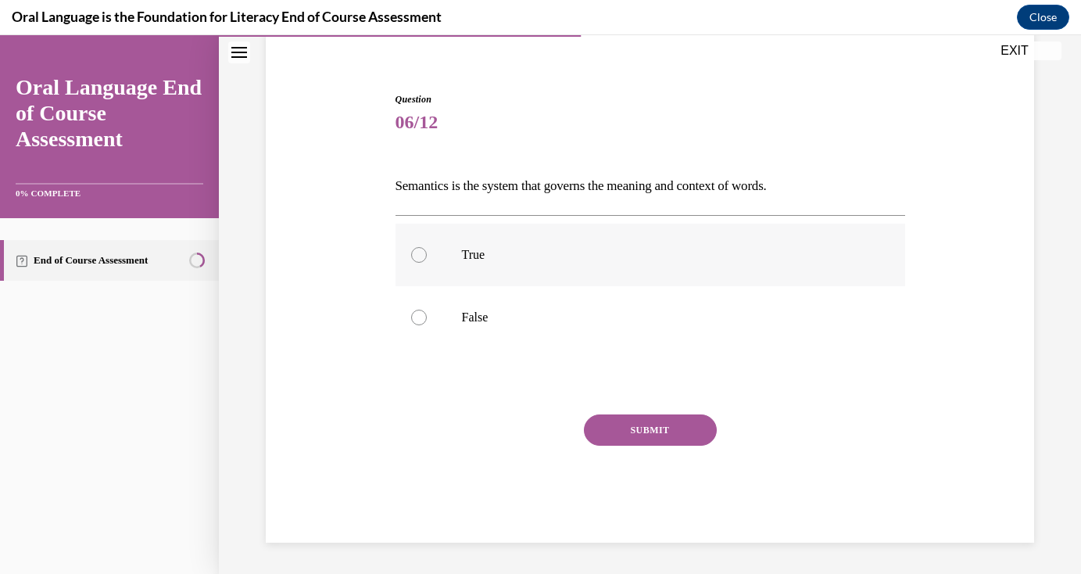
click at [435, 263] on label "True" at bounding box center [650, 255] width 510 height 63
click at [427, 263] on input "True" at bounding box center [419, 255] width 16 height 16
radio input "true"
click at [607, 423] on button "SUBMIT" at bounding box center [650, 429] width 133 height 31
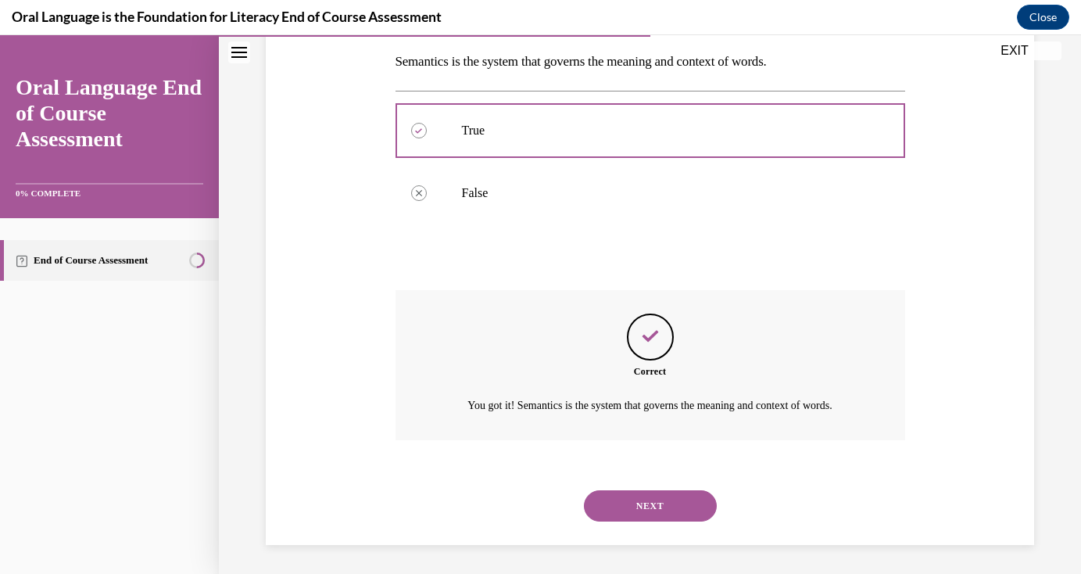
scroll to position [252, 0]
click at [603, 488] on button "NEXT" at bounding box center [650, 503] width 133 height 31
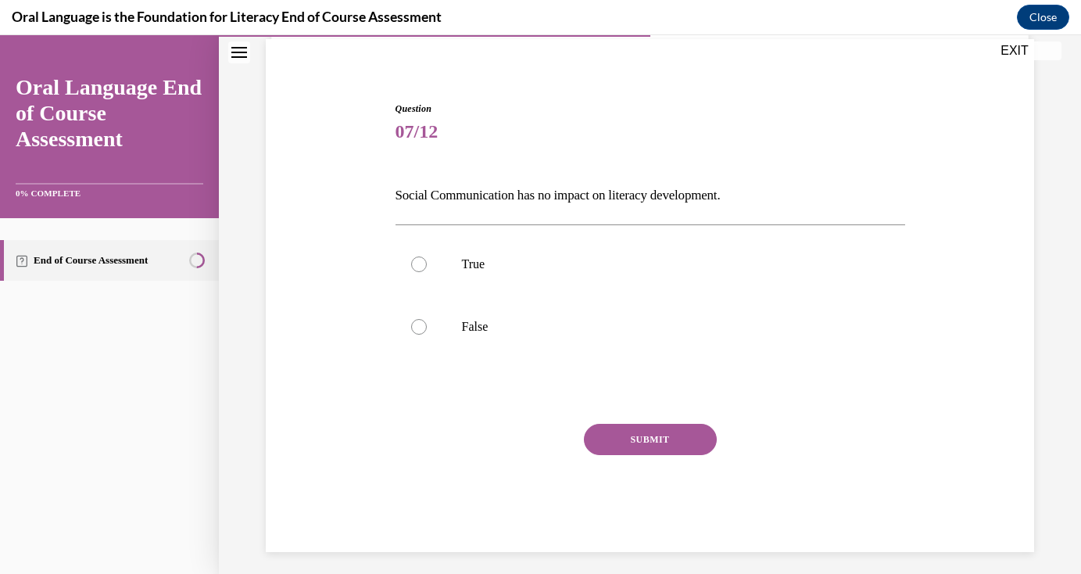
scroll to position [111, 0]
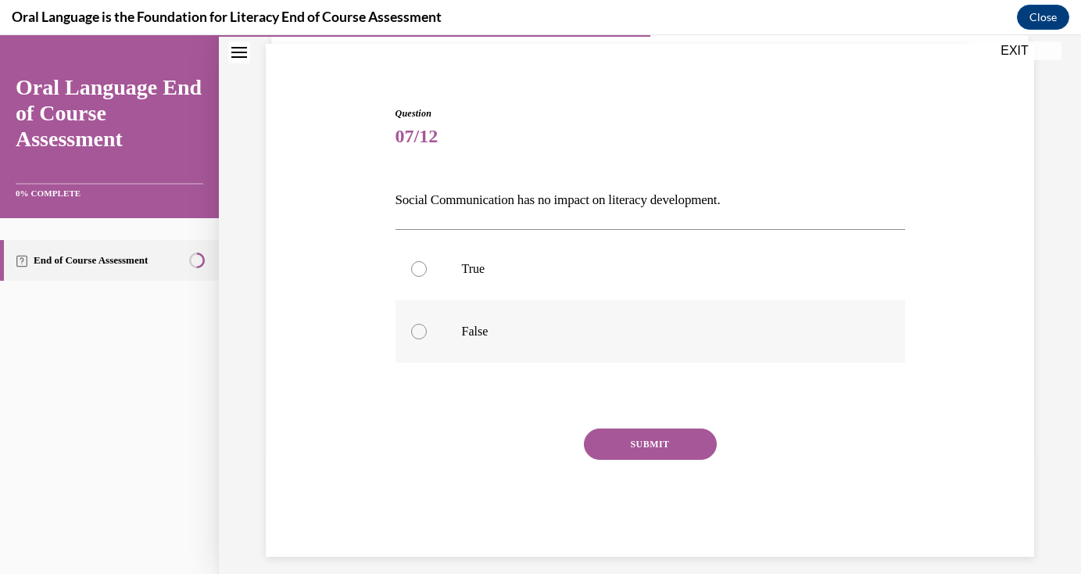
click at [424, 329] on div at bounding box center [419, 332] width 16 height 16
click at [424, 329] on input "False" at bounding box center [419, 332] width 16 height 16
radio input "true"
click at [620, 438] on button "SUBMIT" at bounding box center [650, 443] width 133 height 31
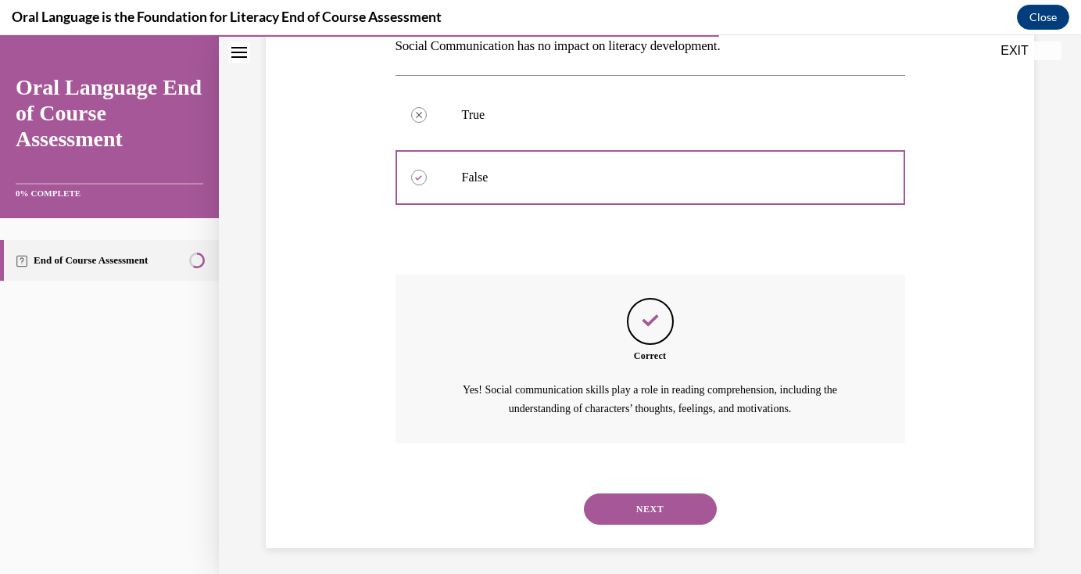
scroll to position [270, 0]
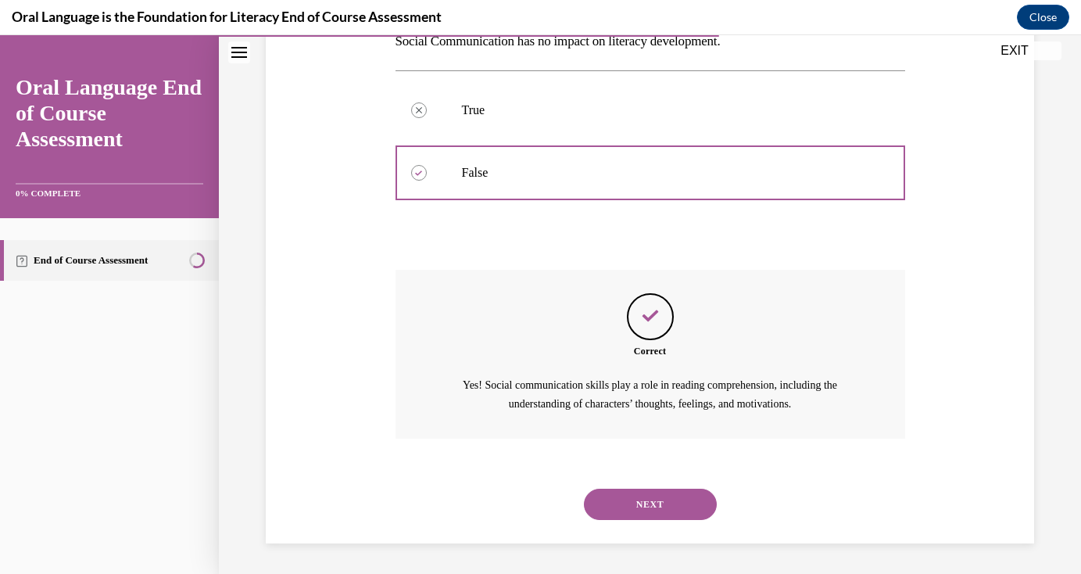
click at [619, 499] on button "NEXT" at bounding box center [650, 503] width 133 height 31
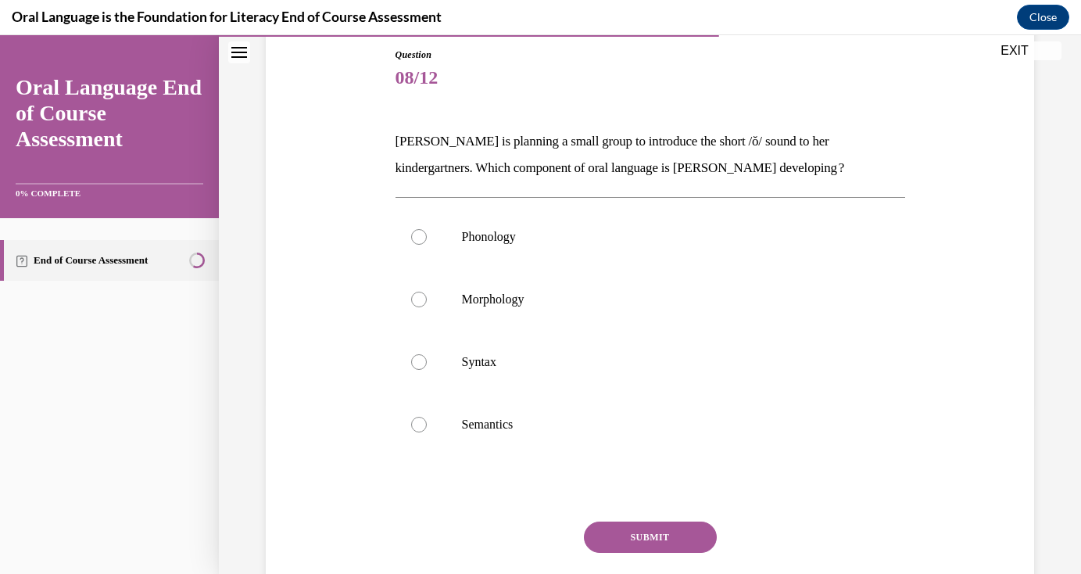
scroll to position [166, 0]
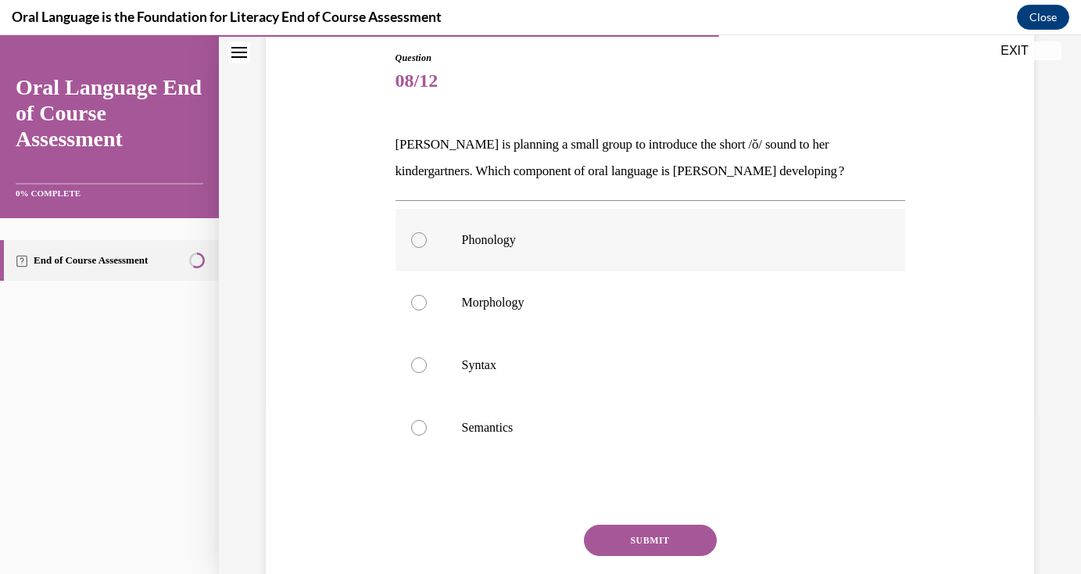
click at [454, 245] on label "Phonology" at bounding box center [650, 240] width 510 height 63
click at [427, 245] on input "Phonology" at bounding box center [419, 240] width 16 height 16
radio input "true"
click at [634, 535] on button "SUBMIT" at bounding box center [650, 539] width 133 height 31
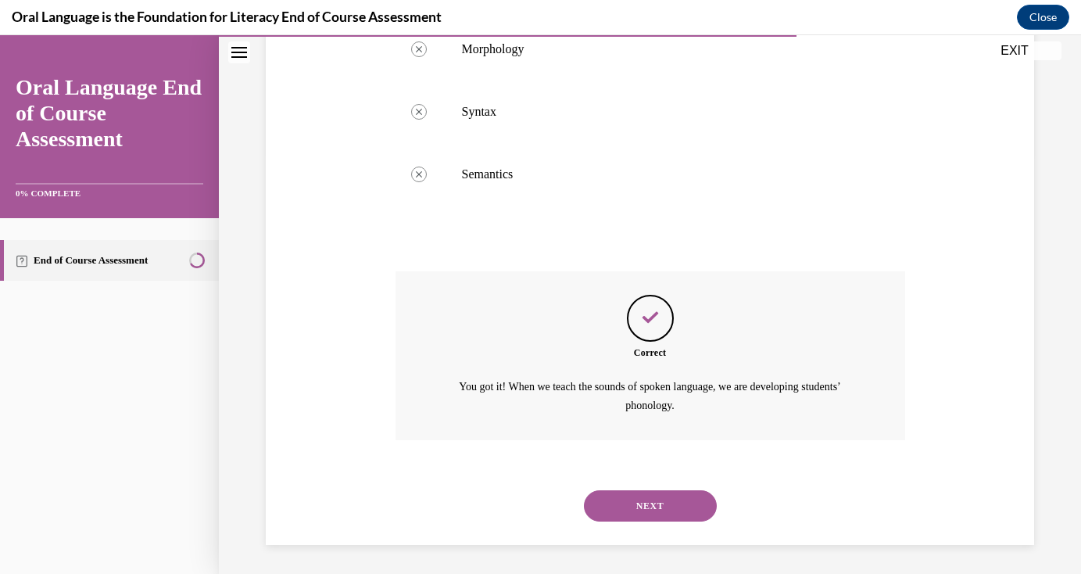
scroll to position [421, 0]
click at [631, 485] on div "NEXT" at bounding box center [650, 504] width 510 height 63
click at [631, 494] on button "NEXT" at bounding box center [650, 503] width 133 height 31
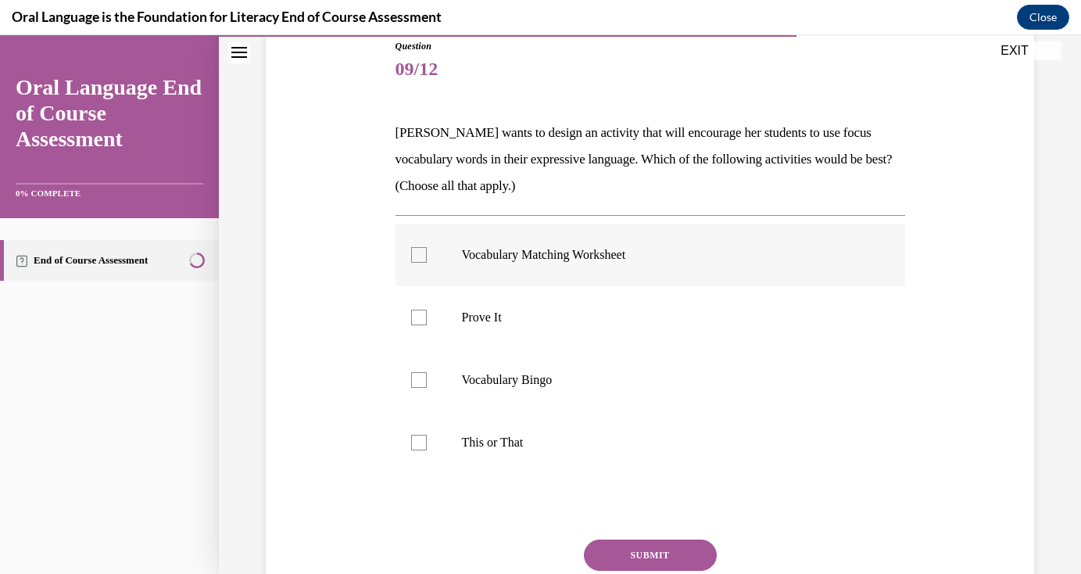
scroll to position [181, 0]
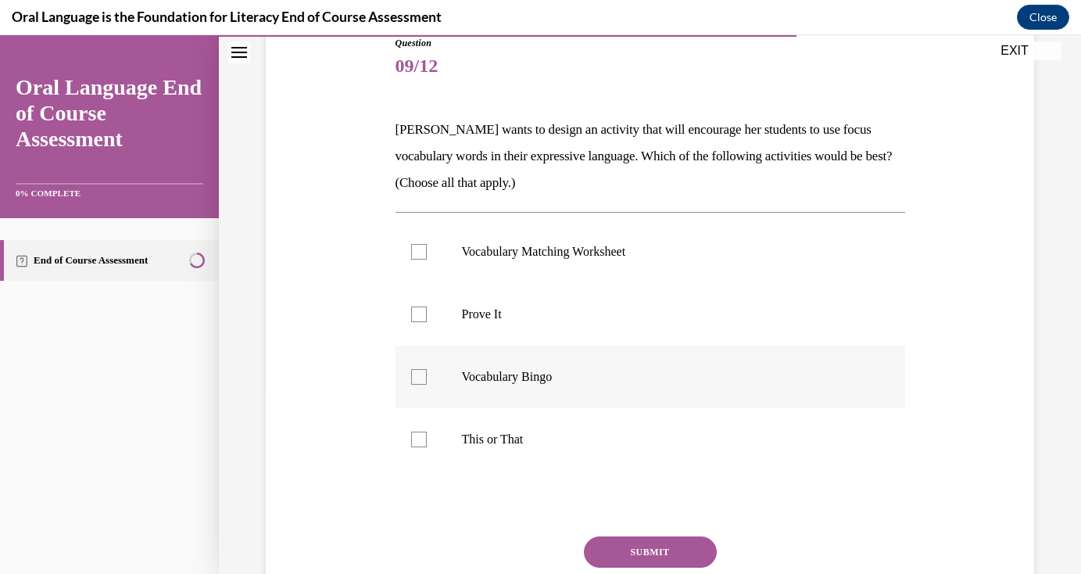
click at [623, 383] on p "Vocabulary Bingo" at bounding box center [664, 377] width 404 height 16
click at [427, 383] on input "Vocabulary Bingo" at bounding box center [419, 377] width 16 height 16
checkbox input "true"
click at [611, 331] on label "Prove It" at bounding box center [650, 314] width 510 height 63
click at [427, 322] on input "Prove It" at bounding box center [419, 314] width 16 height 16
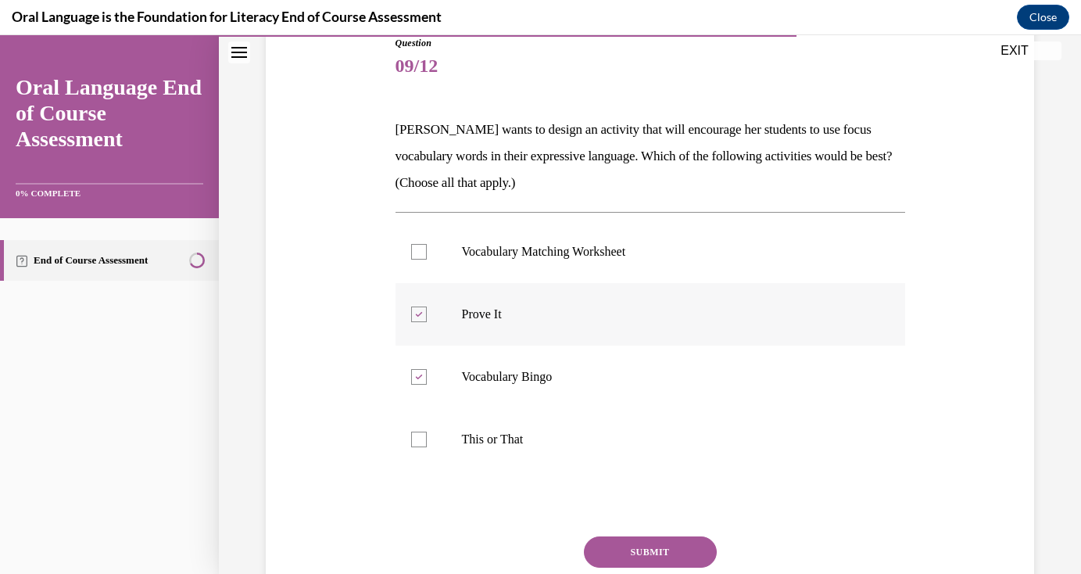
click at [611, 331] on label "Prove It" at bounding box center [650, 314] width 510 height 63
click at [427, 322] on input "Prove It" at bounding box center [419, 314] width 16 height 16
checkbox input "false"
click at [640, 256] on p "Vocabulary Matching Worksheet" at bounding box center [664, 252] width 404 height 16
click at [427, 256] on input "Vocabulary Matching Worksheet" at bounding box center [419, 252] width 16 height 16
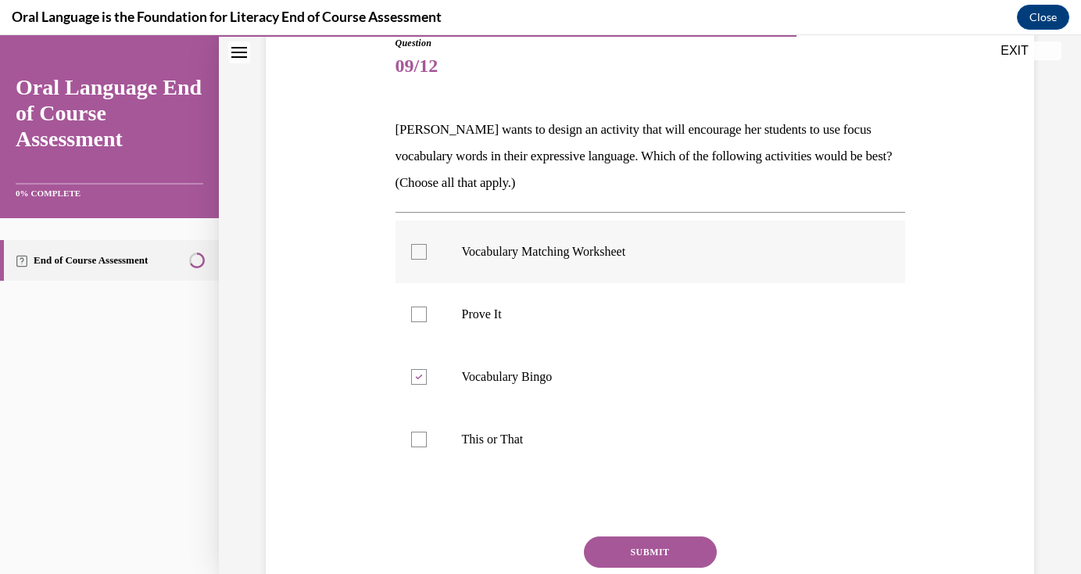
checkbox input "true"
click at [599, 547] on button "SUBMIT" at bounding box center [650, 551] width 133 height 31
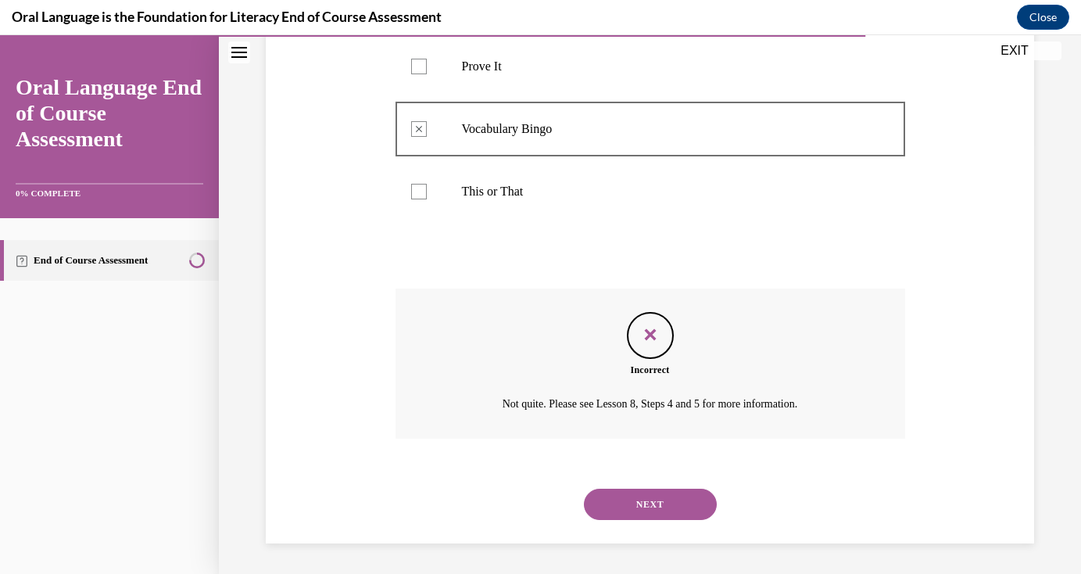
scroll to position [430, 0]
click at [619, 494] on button "NEXT" at bounding box center [650, 503] width 133 height 31
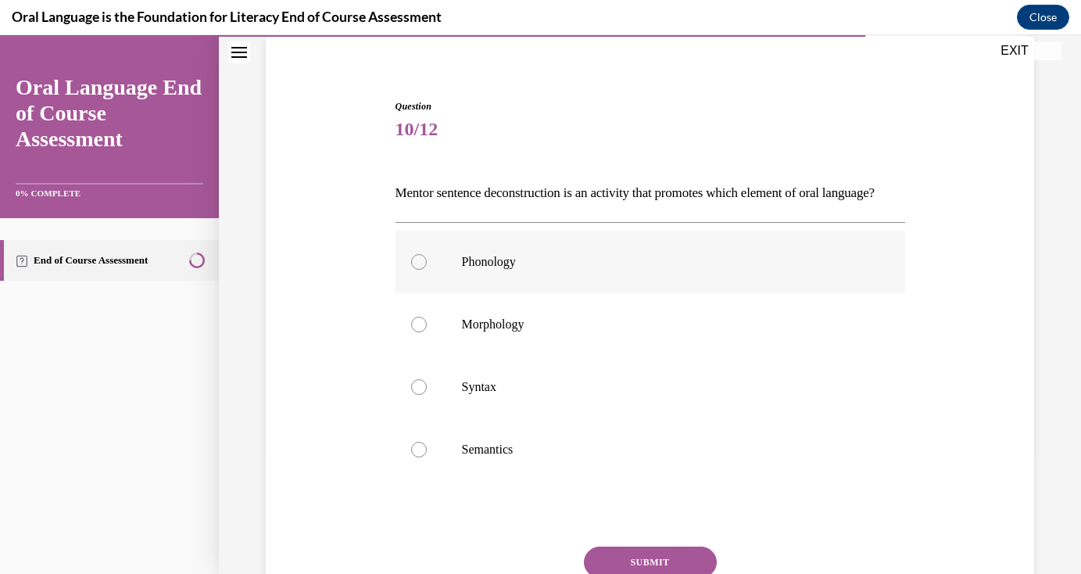
scroll to position [143, 0]
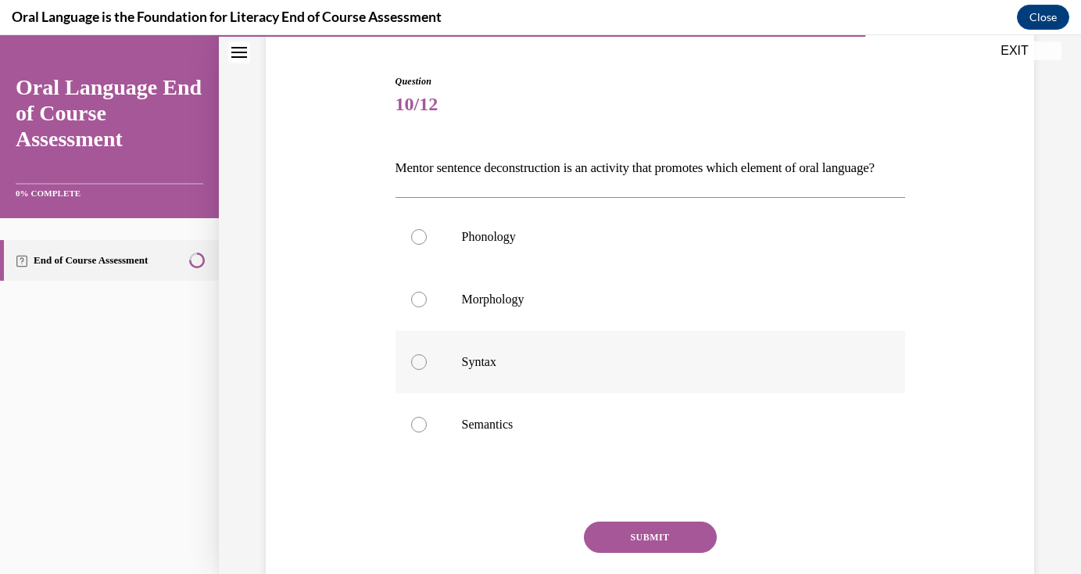
click at [445, 393] on label "Syntax" at bounding box center [650, 362] width 510 height 63
click at [427, 370] on input "Syntax" at bounding box center [419, 362] width 16 height 16
radio input "true"
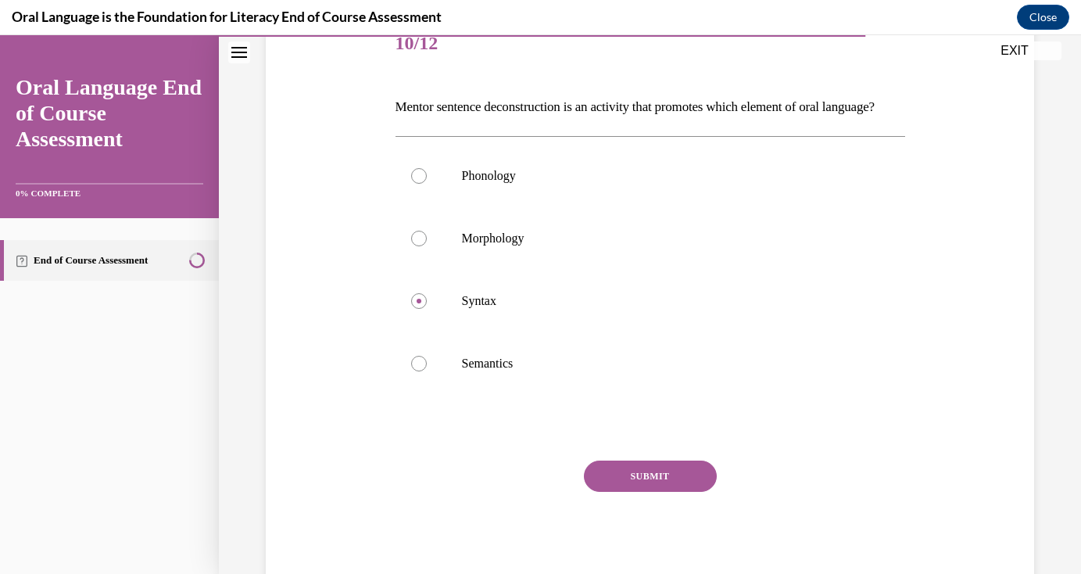
click at [619, 492] on button "SUBMIT" at bounding box center [650, 475] width 133 height 31
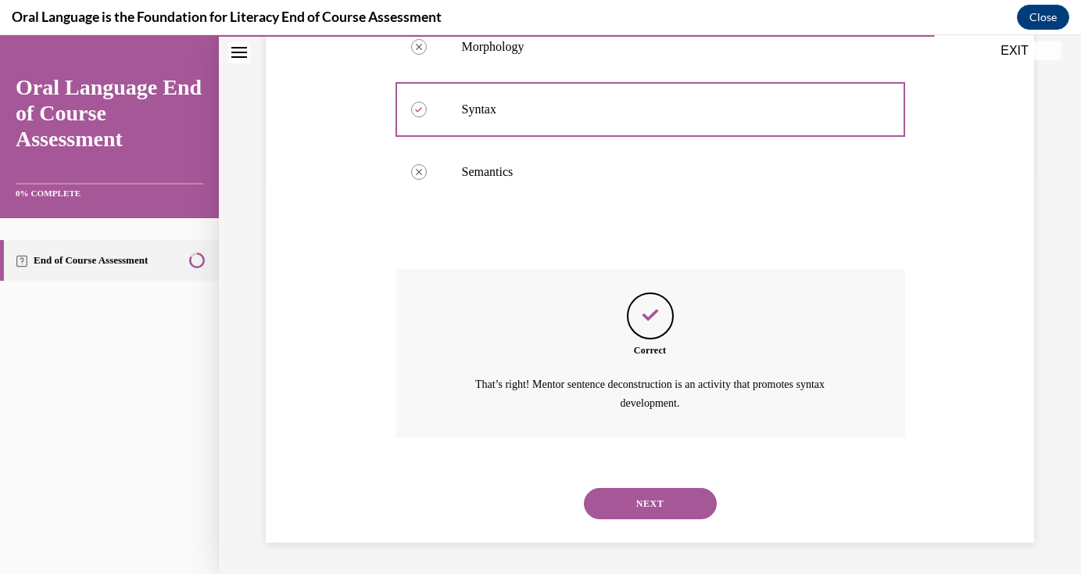
scroll to position [421, 0]
click at [606, 488] on button "NEXT" at bounding box center [650, 503] width 133 height 31
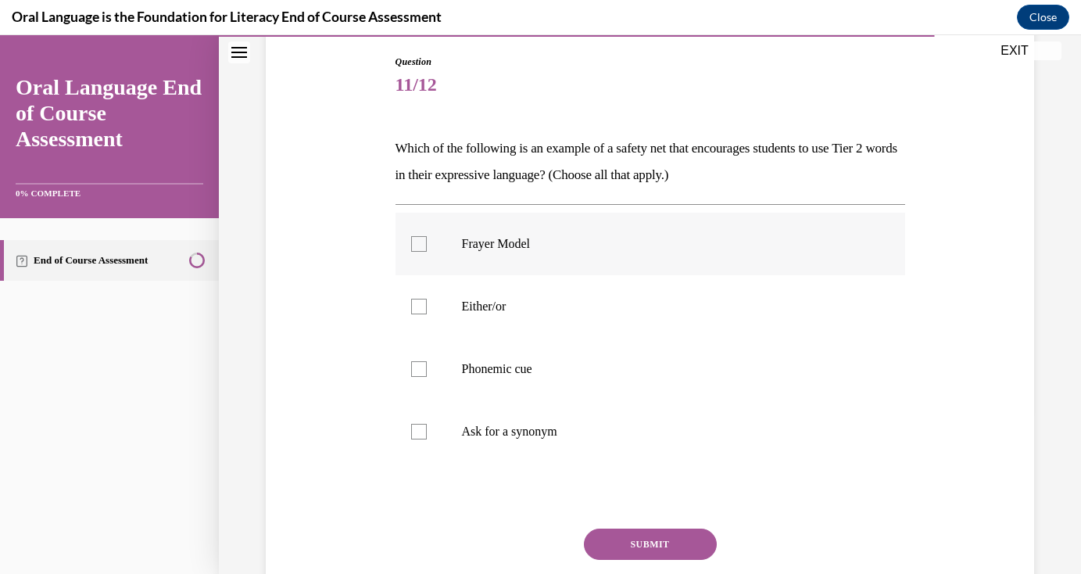
scroll to position [143, 0]
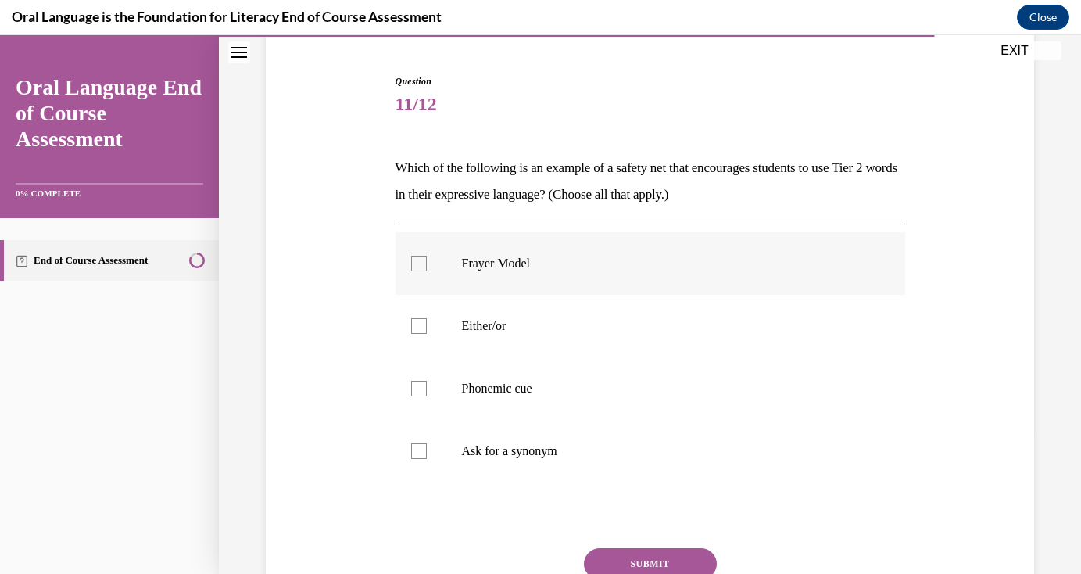
click at [583, 267] on p "Frayer Model" at bounding box center [664, 264] width 404 height 16
click at [427, 267] on input "Frayer Model" at bounding box center [419, 264] width 16 height 16
checkbox input "true"
click at [596, 553] on button "SUBMIT" at bounding box center [650, 563] width 133 height 31
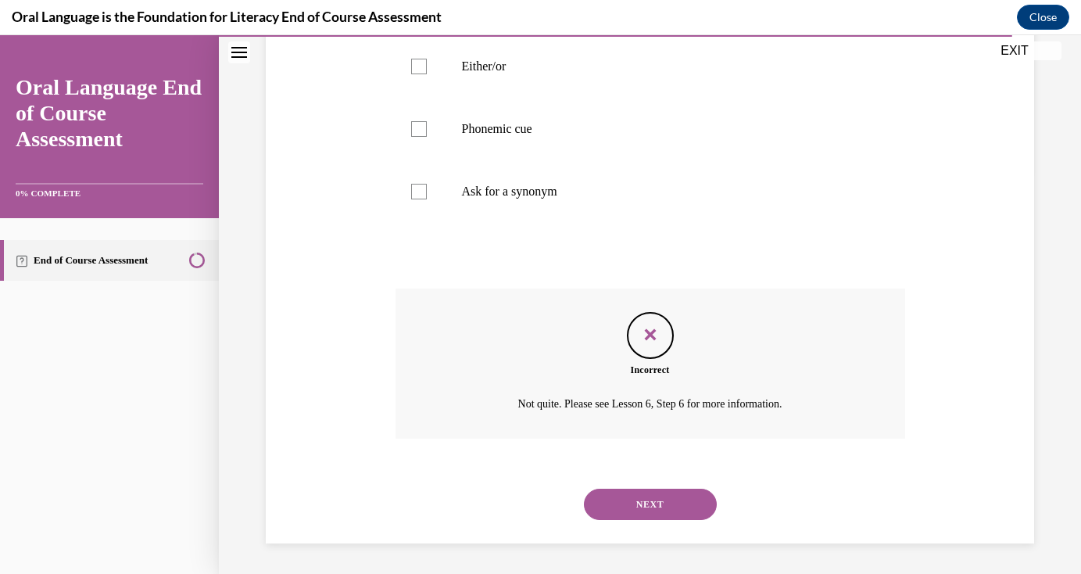
scroll to position [403, 0]
click at [624, 500] on button "NEXT" at bounding box center [650, 503] width 133 height 31
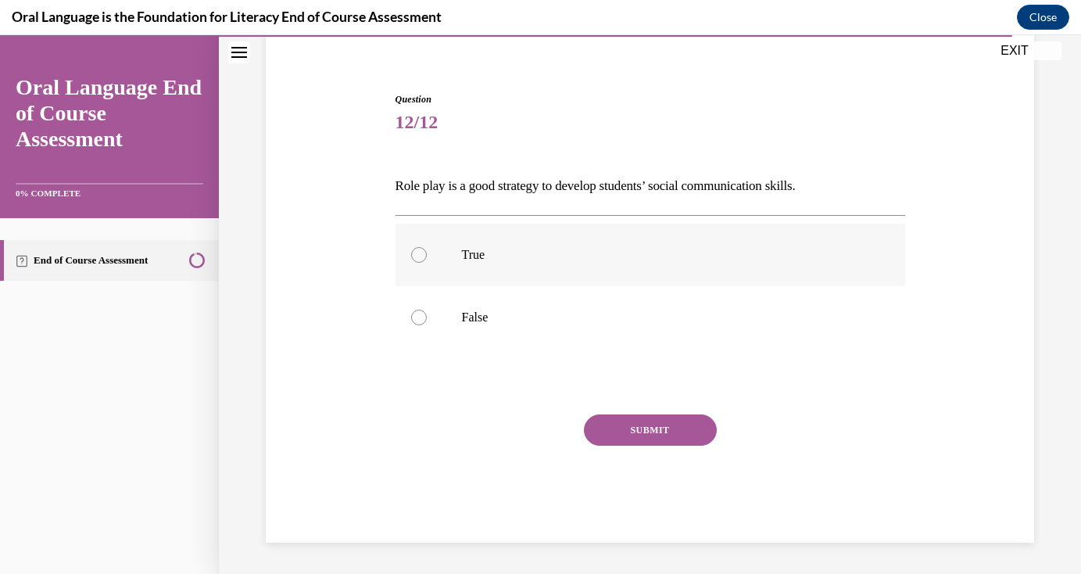
click at [533, 259] on p "True" at bounding box center [664, 255] width 404 height 16
click at [427, 259] on input "True" at bounding box center [419, 255] width 16 height 16
radio input "true"
click at [633, 432] on button "SUBMIT" at bounding box center [650, 429] width 133 height 31
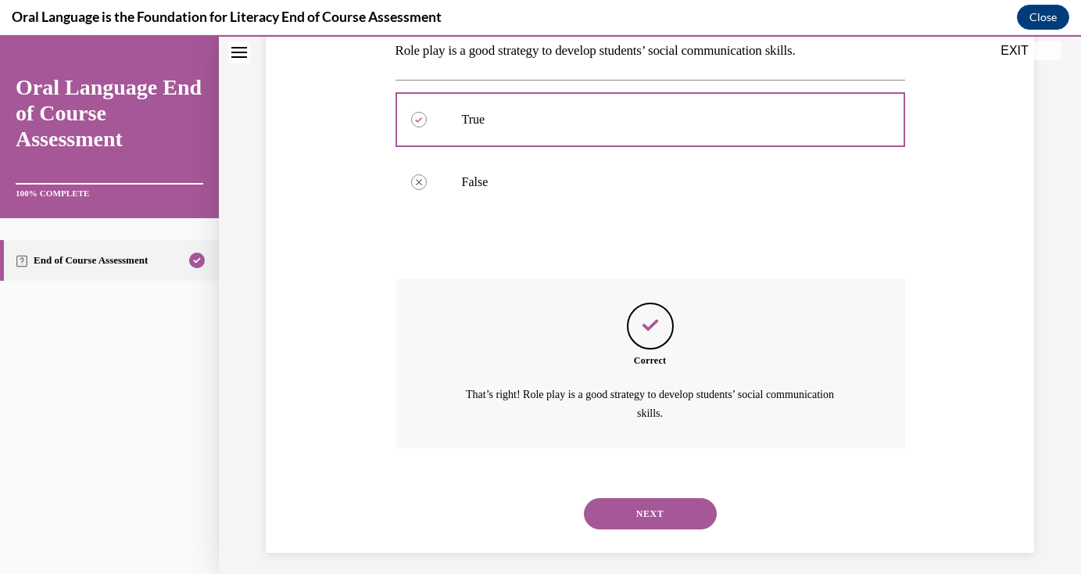
scroll to position [270, 0]
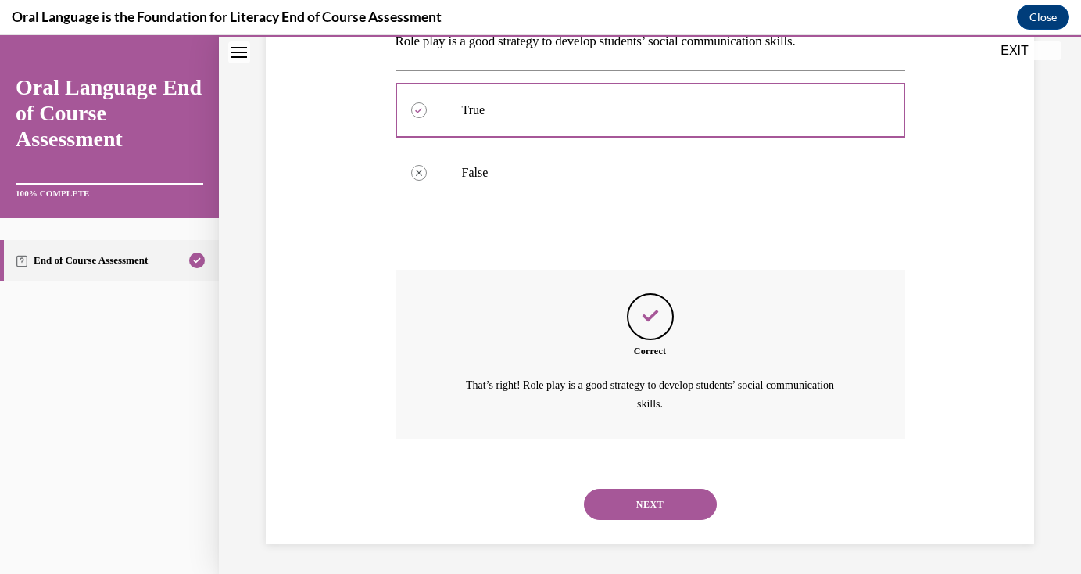
click at [644, 499] on button "NEXT" at bounding box center [650, 503] width 133 height 31
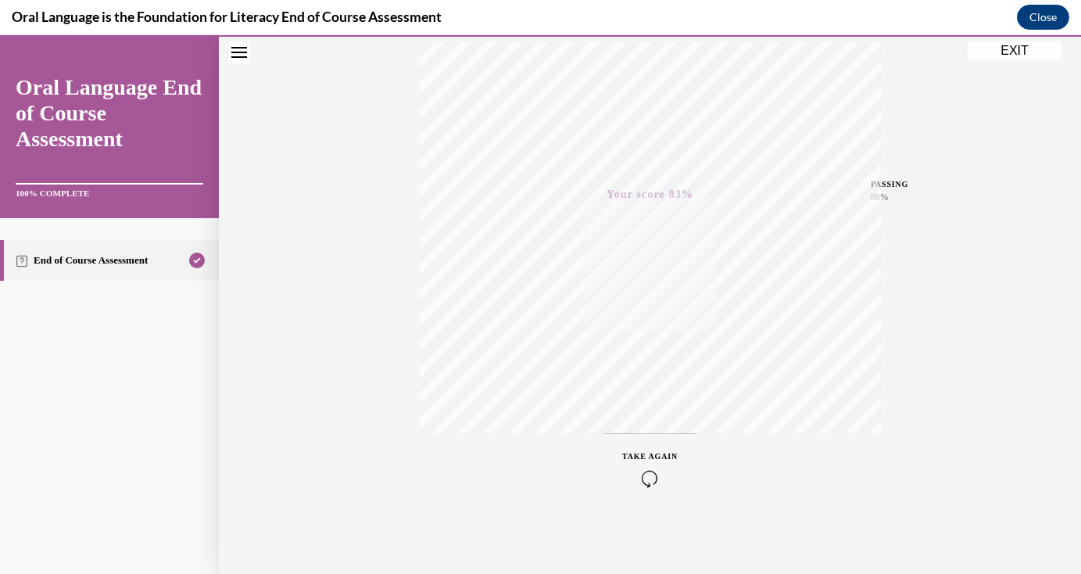
scroll to position [0, 0]
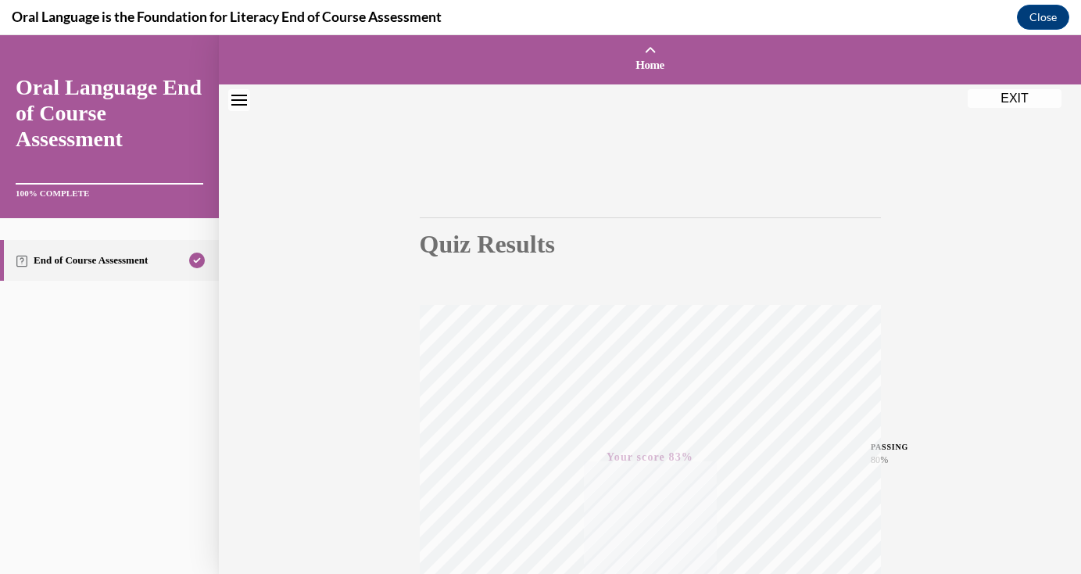
click at [1009, 96] on button "EXIT" at bounding box center [1014, 98] width 94 height 19
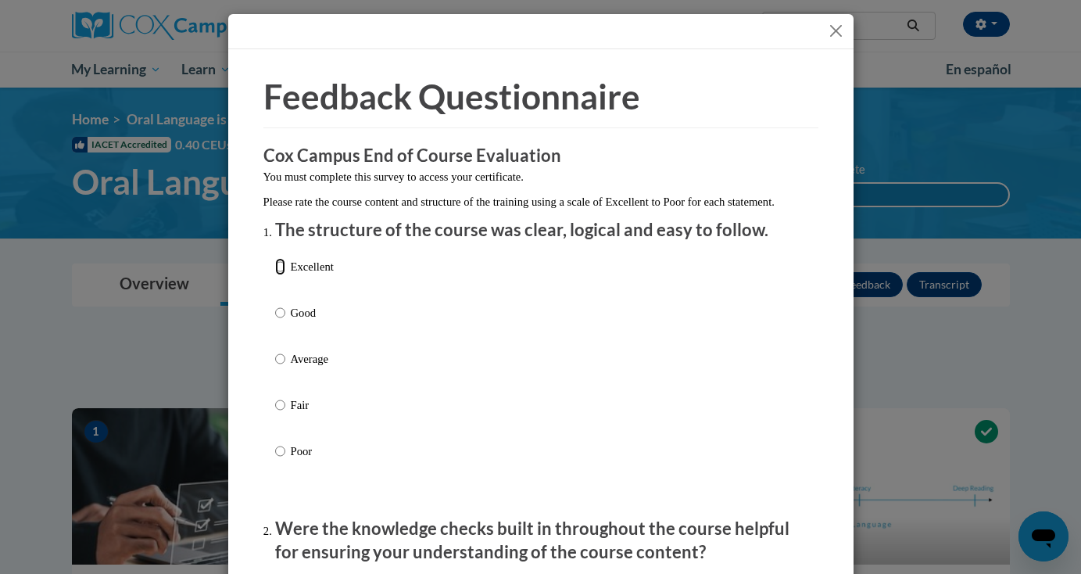
click at [278, 275] on input "Excellent" at bounding box center [280, 266] width 10 height 17
radio input "true"
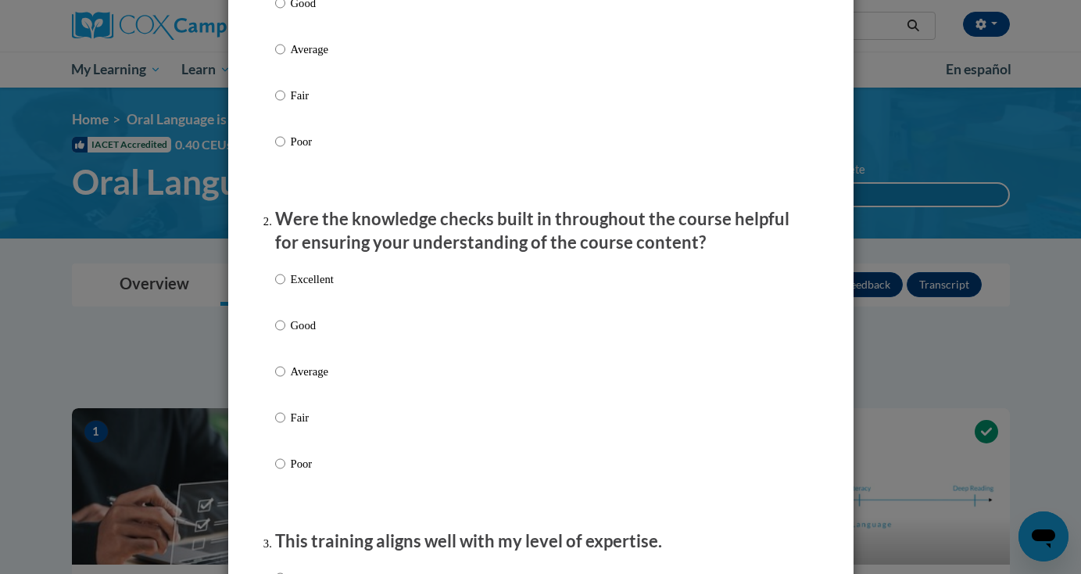
scroll to position [311, 0]
click at [278, 286] on input "Excellent" at bounding box center [280, 277] width 10 height 17
radio input "true"
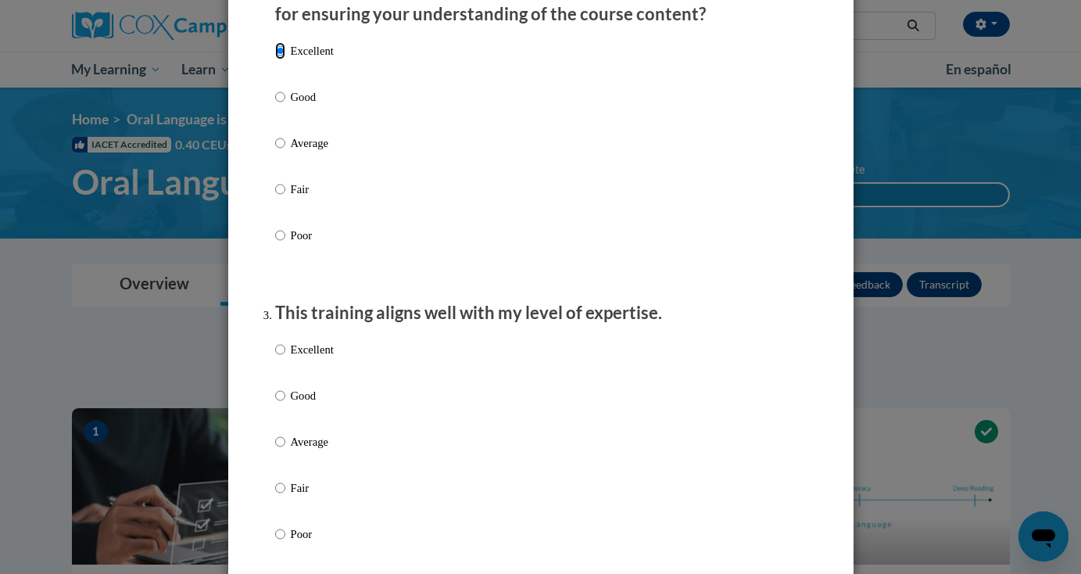
scroll to position [544, 0]
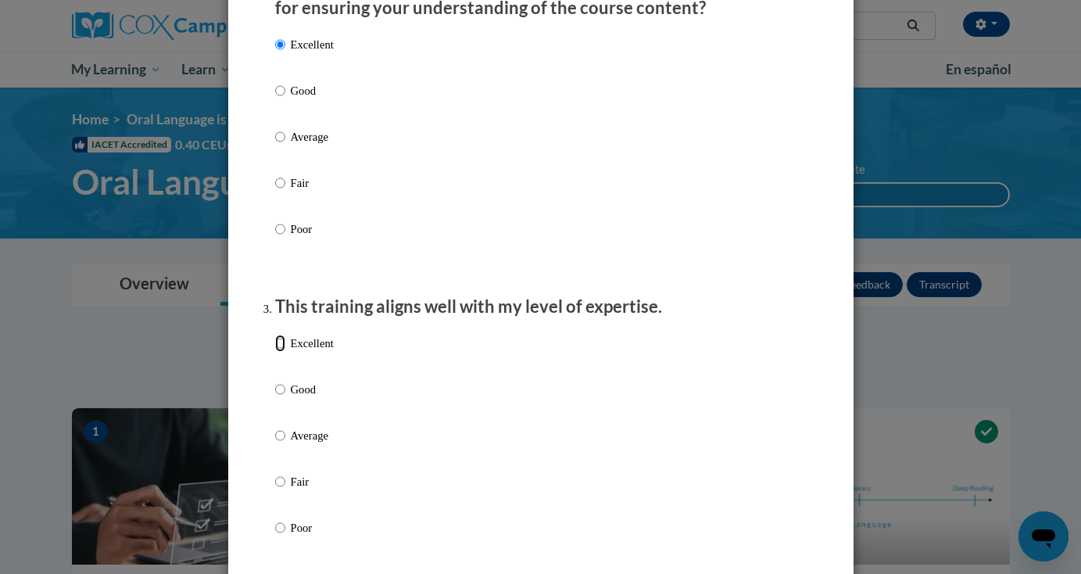
click at [278, 352] on input "Excellent" at bounding box center [280, 342] width 10 height 17
radio input "true"
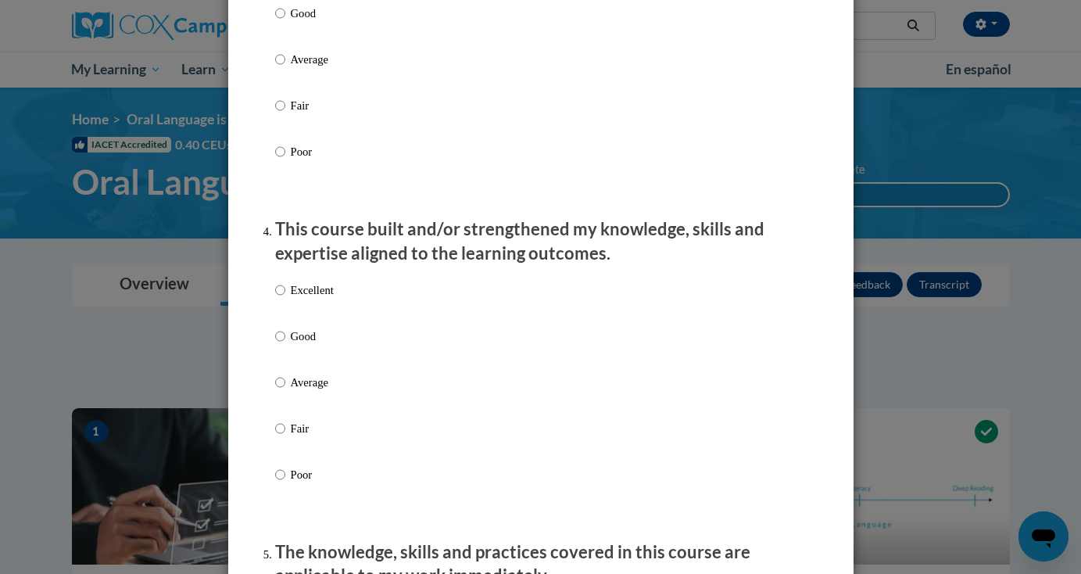
scroll to position [921, 0]
click at [279, 298] on input "Excellent" at bounding box center [280, 289] width 10 height 17
radio input "true"
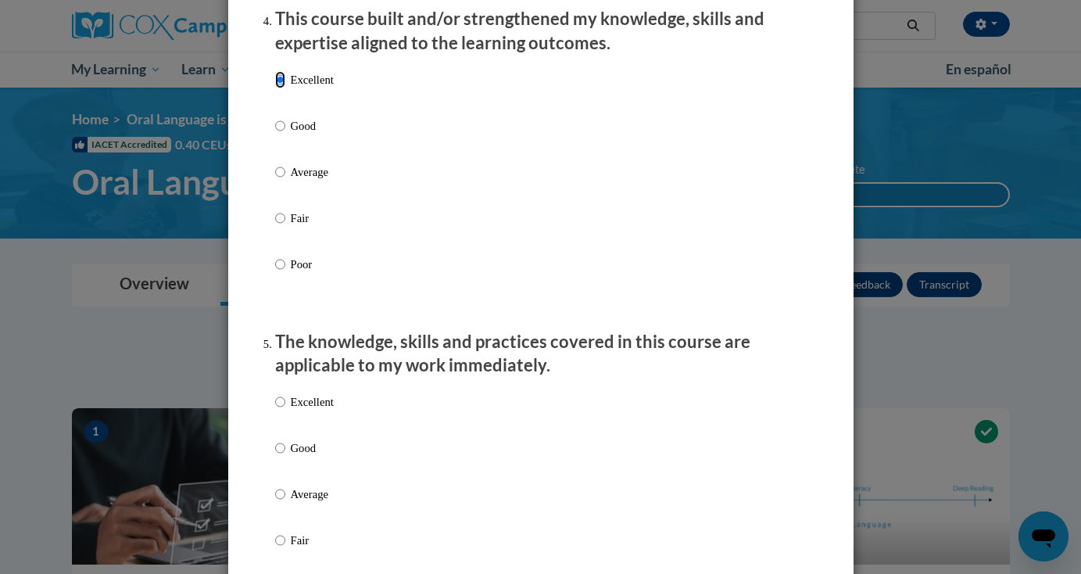
scroll to position [1329, 0]
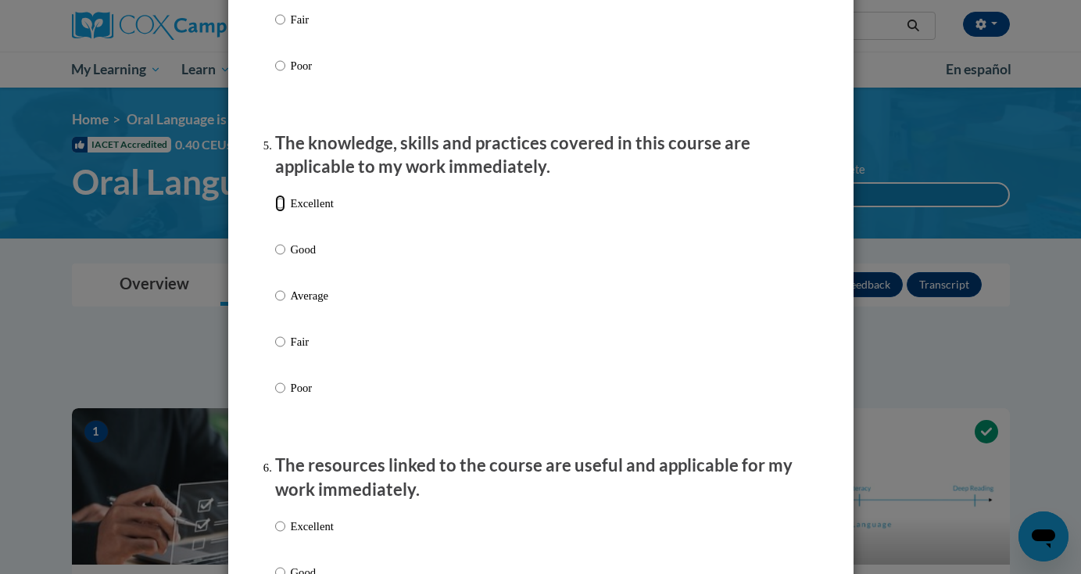
click at [281, 212] on input "Excellent" at bounding box center [280, 203] width 10 height 17
radio input "true"
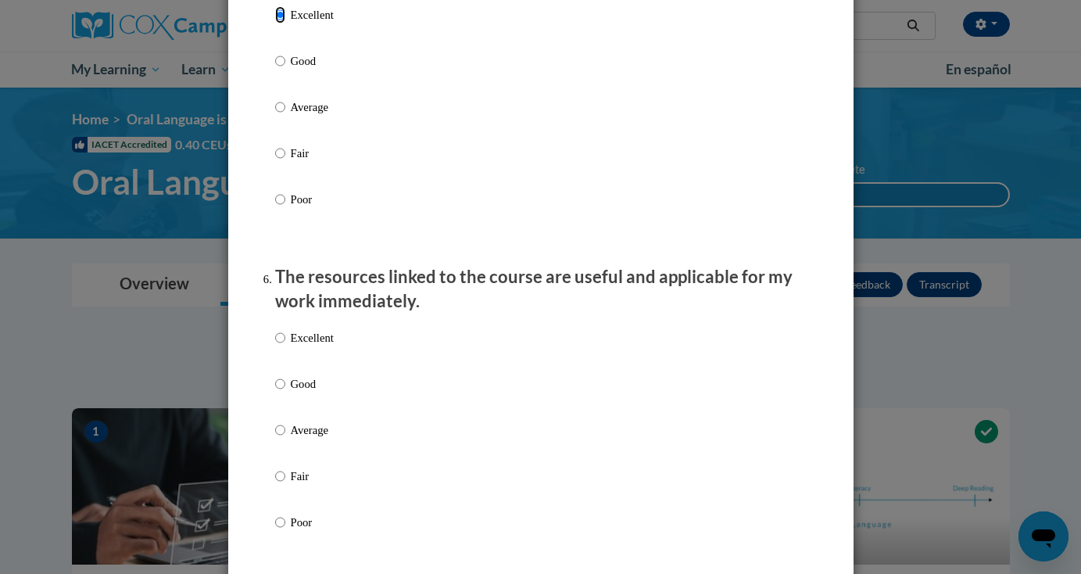
scroll to position [1679, 0]
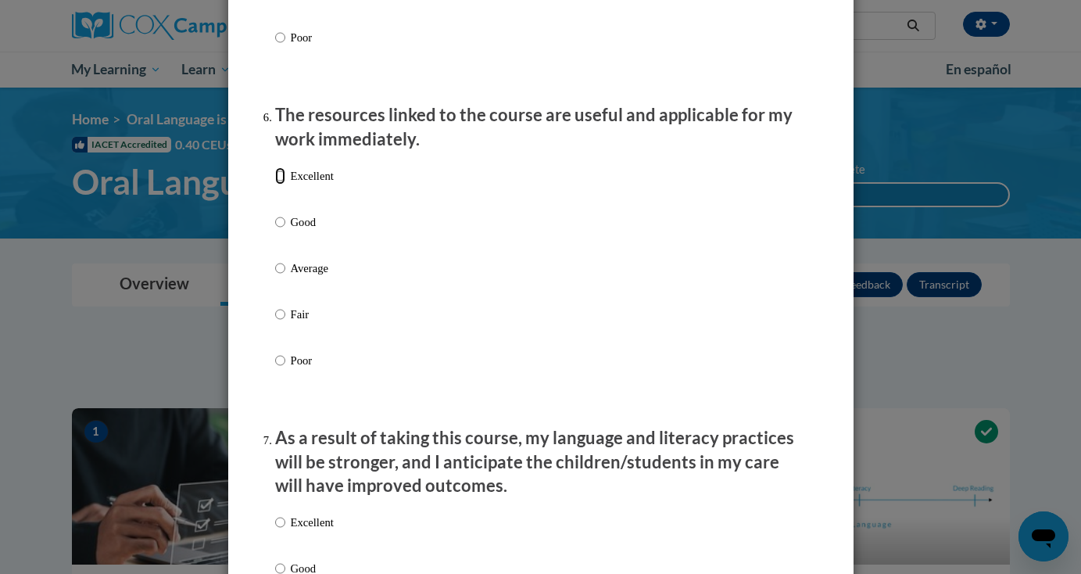
click at [277, 184] on input "Excellent" at bounding box center [280, 175] width 10 height 17
radio input "true"
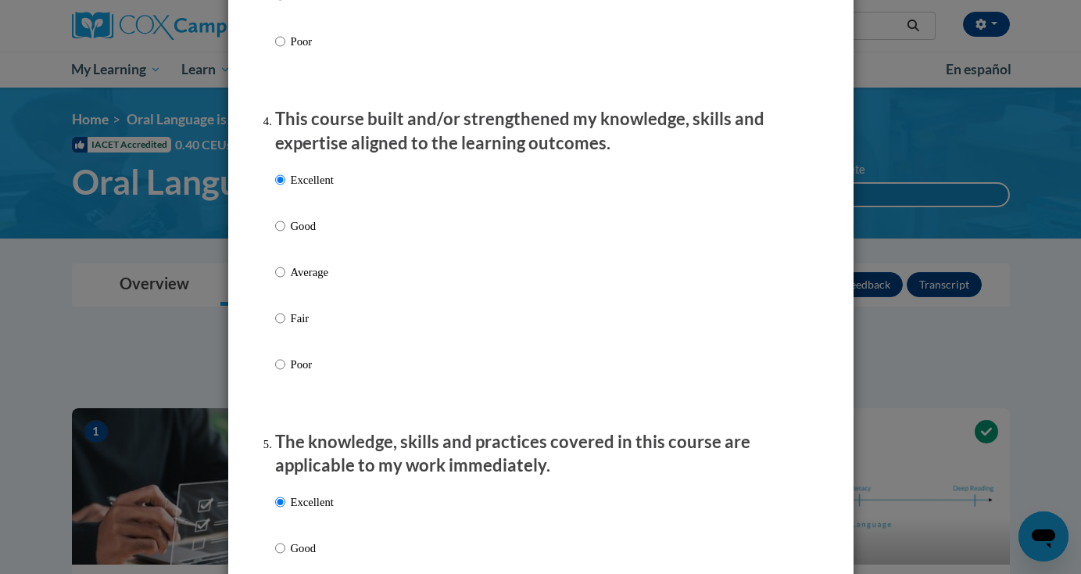
scroll to position [0, 0]
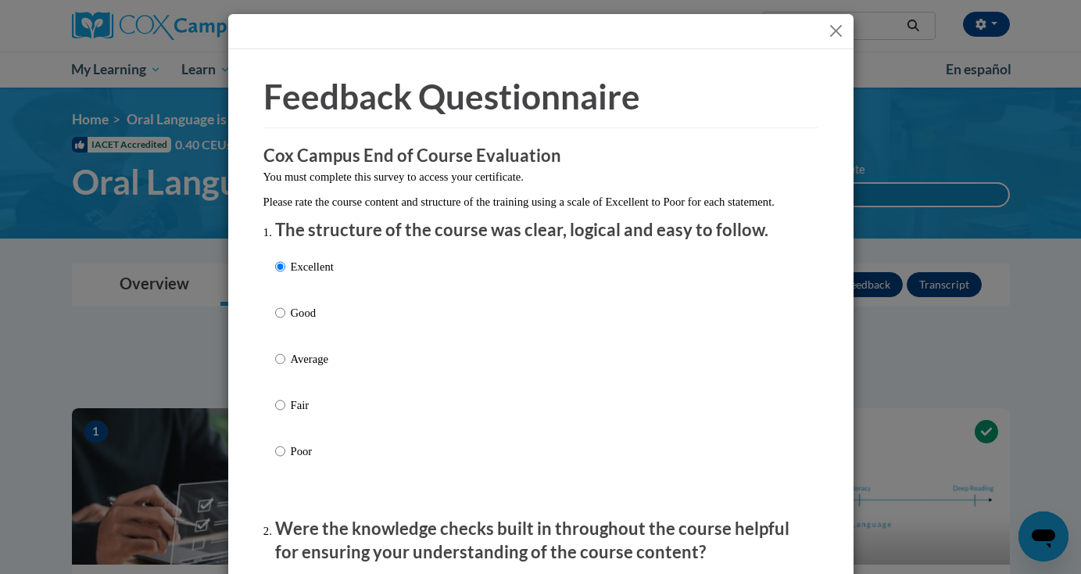
click at [836, 32] on button "Close" at bounding box center [836, 31] width 20 height 20
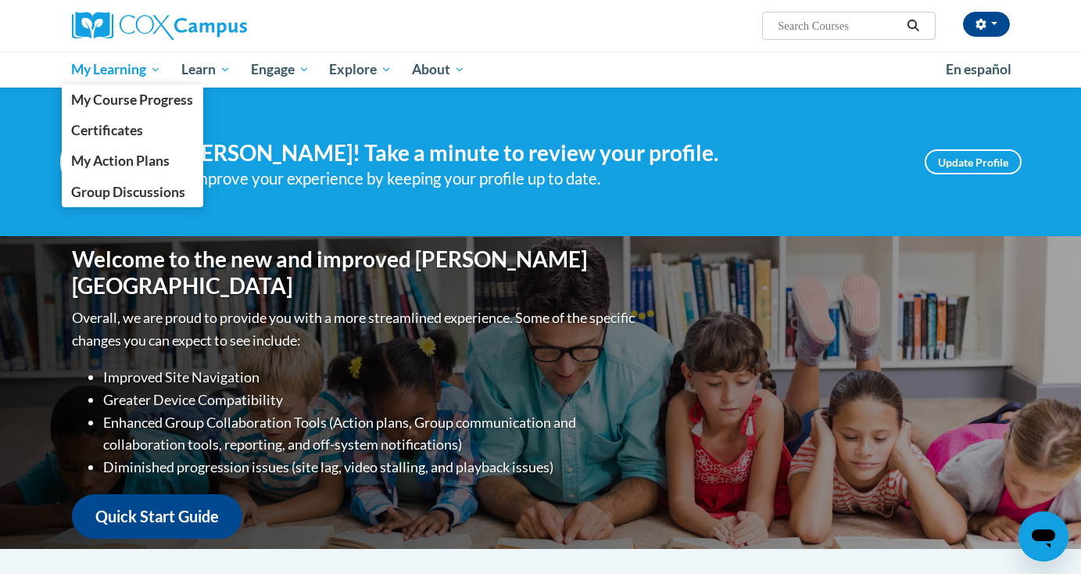
click at [100, 68] on span "My Learning" at bounding box center [116, 69] width 90 height 19
click at [108, 97] on span "My Course Progress" at bounding box center [132, 99] width 122 height 16
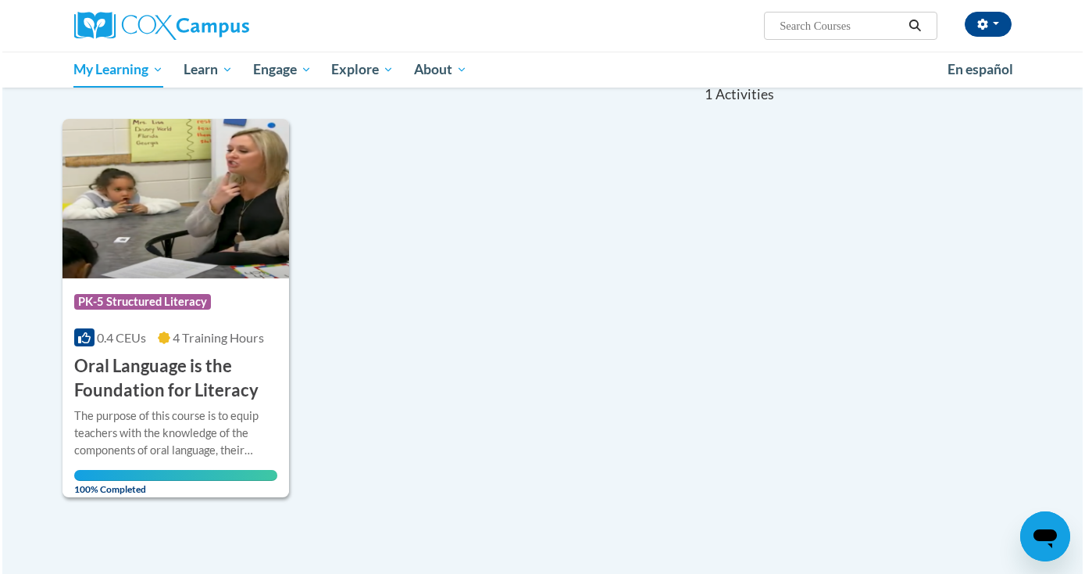
scroll to position [169, 0]
